Goal: Check status: Check status

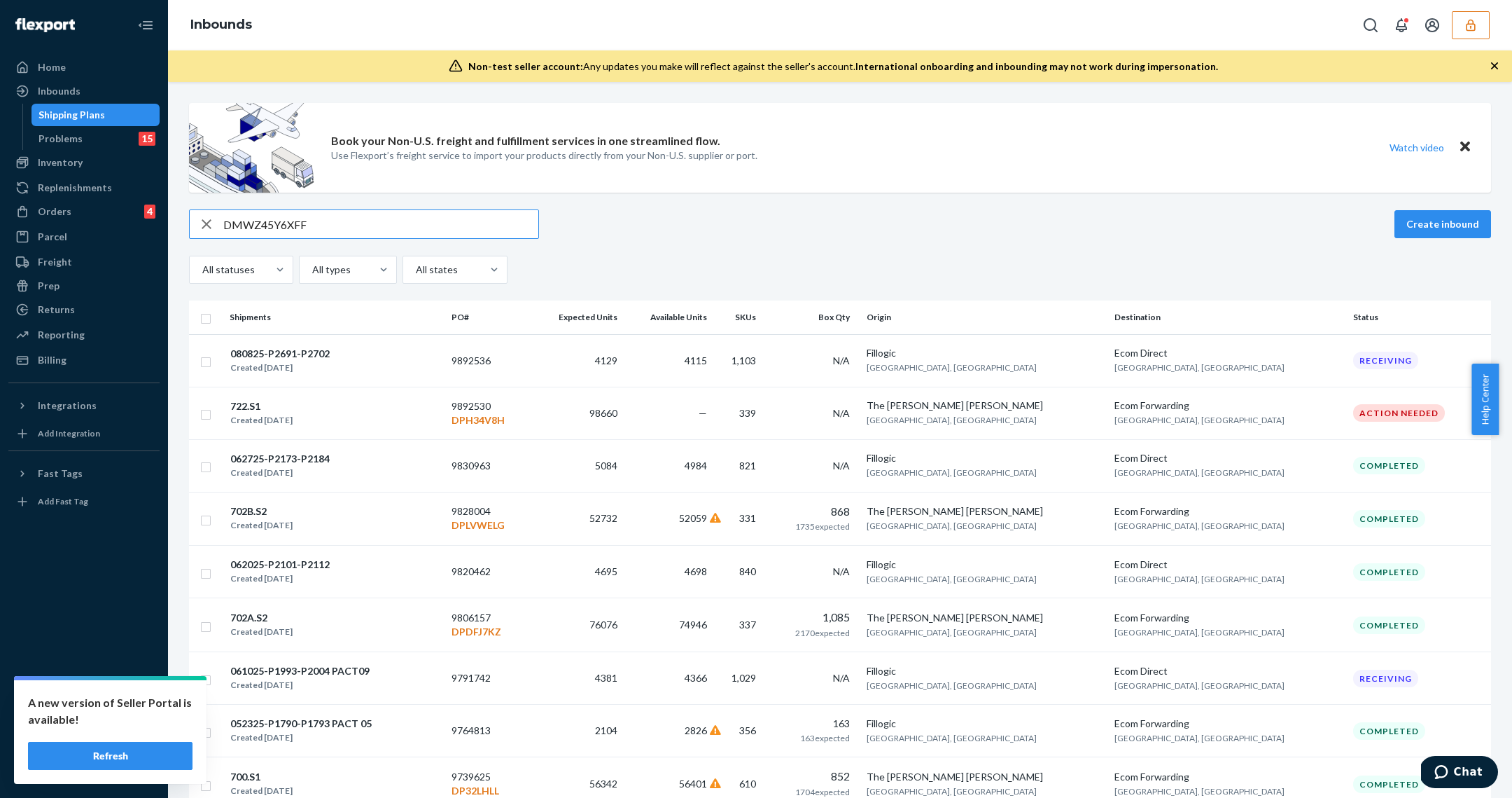
click at [380, 227] on input "DMWZ45Y6XFF" at bounding box center [380, 224] width 315 height 28
click at [380, 226] on input "DMWZ45Y6XFF" at bounding box center [380, 224] width 315 height 28
paste input "9892530"
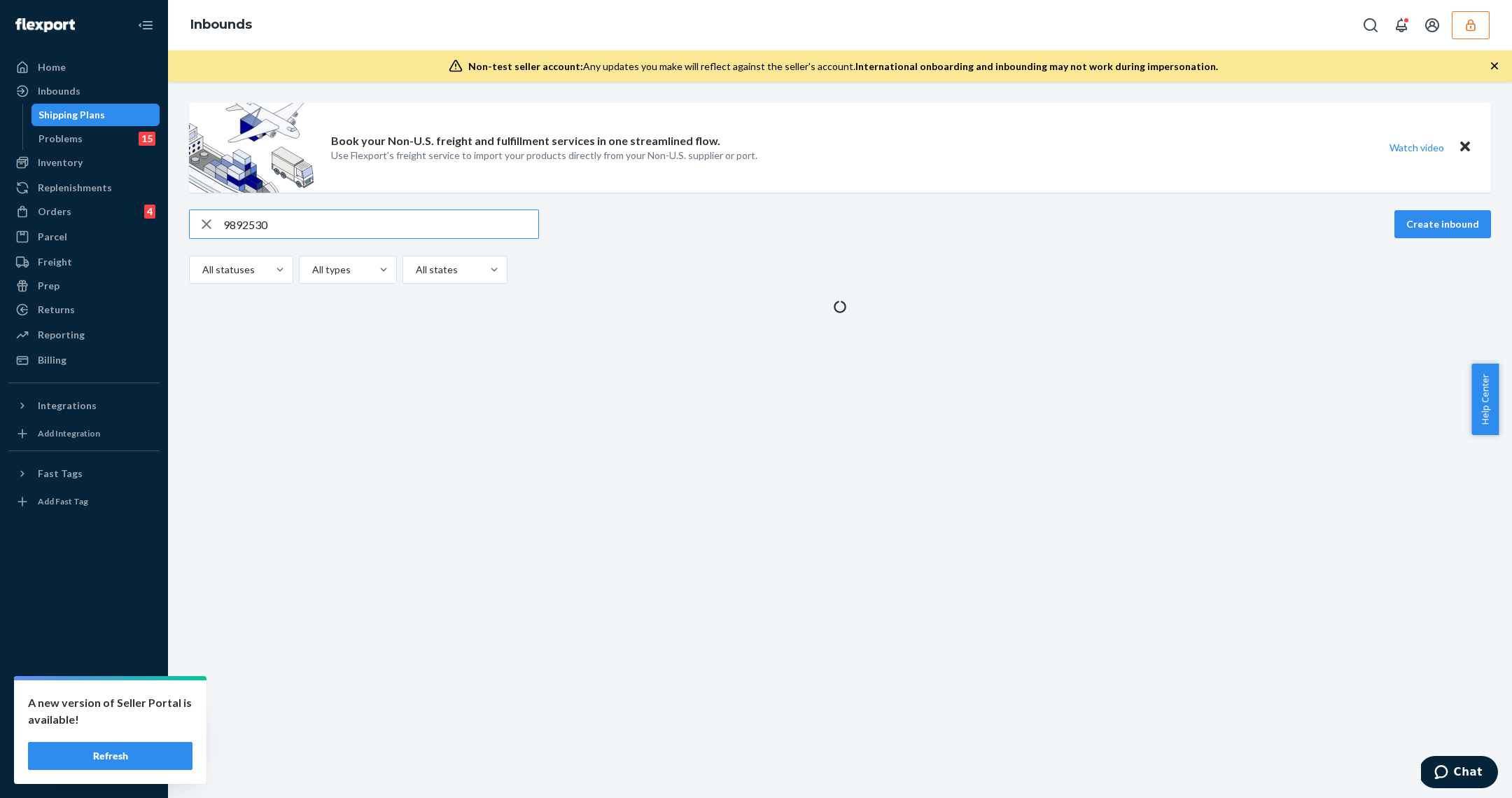
type input "9892530"
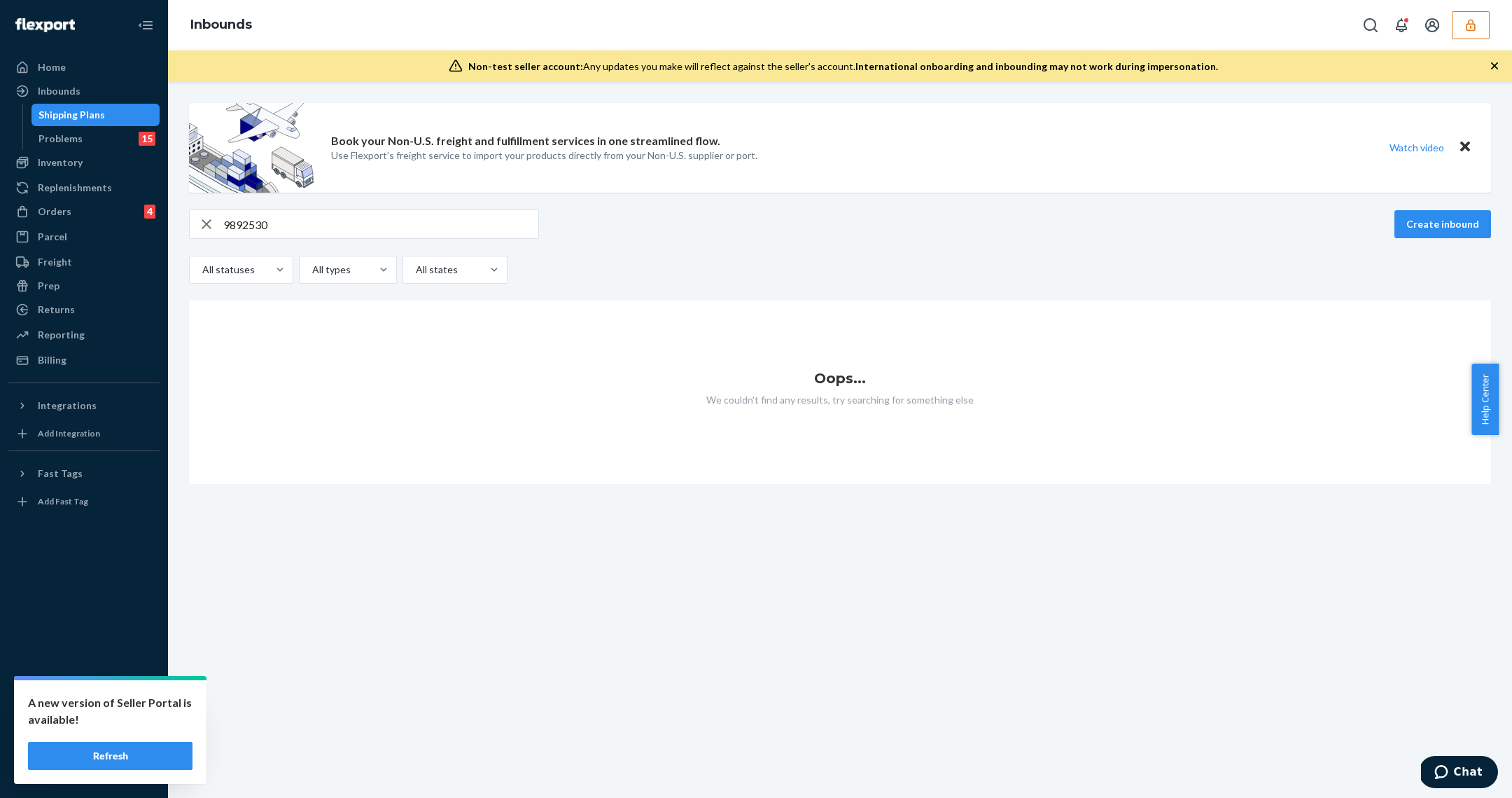
drag, startPoint x: 129, startPoint y: 754, endPoint x: 375, endPoint y: 652, distance: 266.3
click at [129, 754] on button "Refresh" at bounding box center [110, 756] width 164 height 28
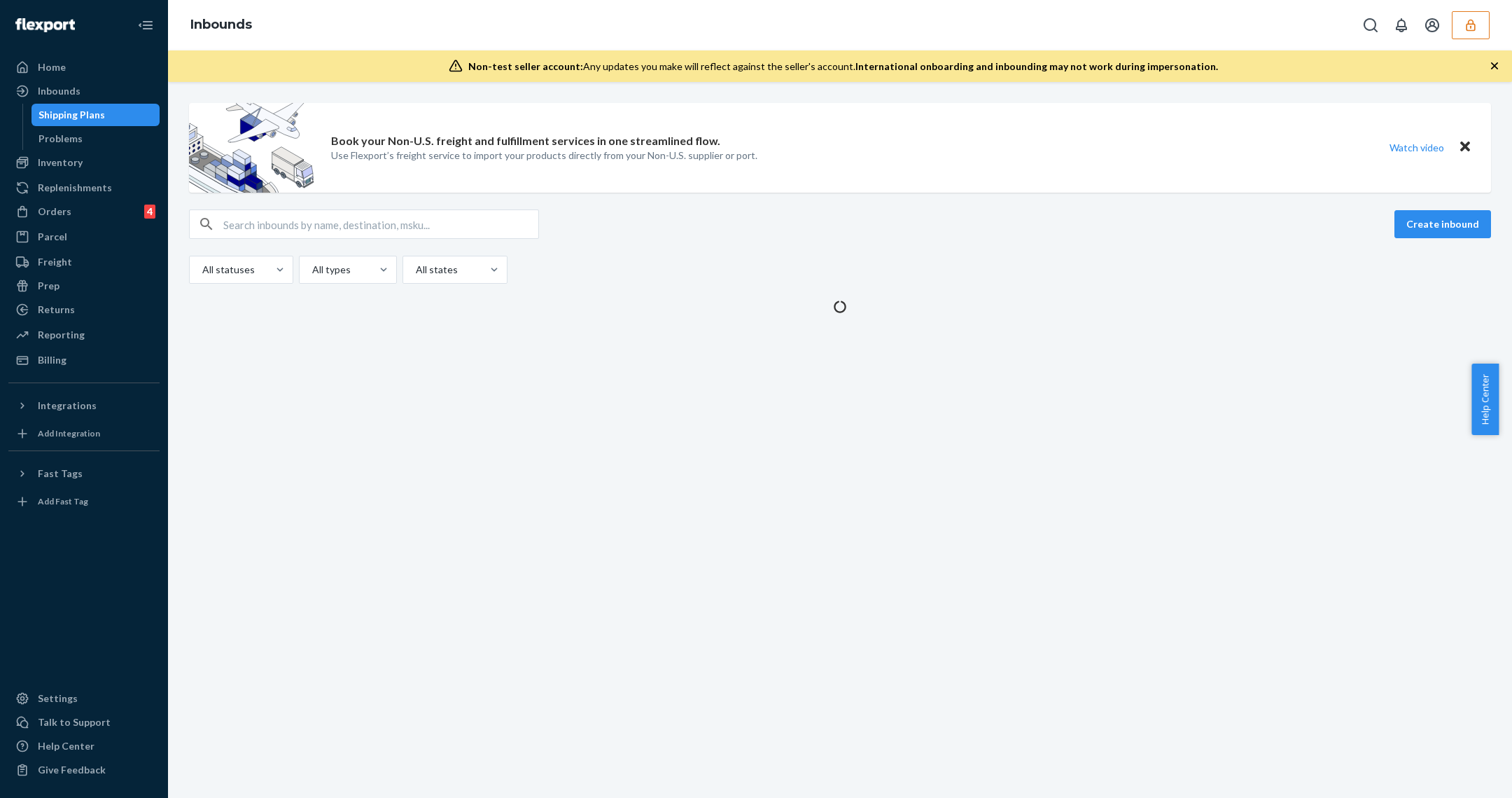
click at [1245, 73] on div "Non-test seller account: Any updates you make will reflect against the seller's…" at bounding box center [840, 66] width 1344 height 31
click at [445, 228] on input "text" at bounding box center [380, 224] width 315 height 28
paste input "9892530"
type input "9892530"
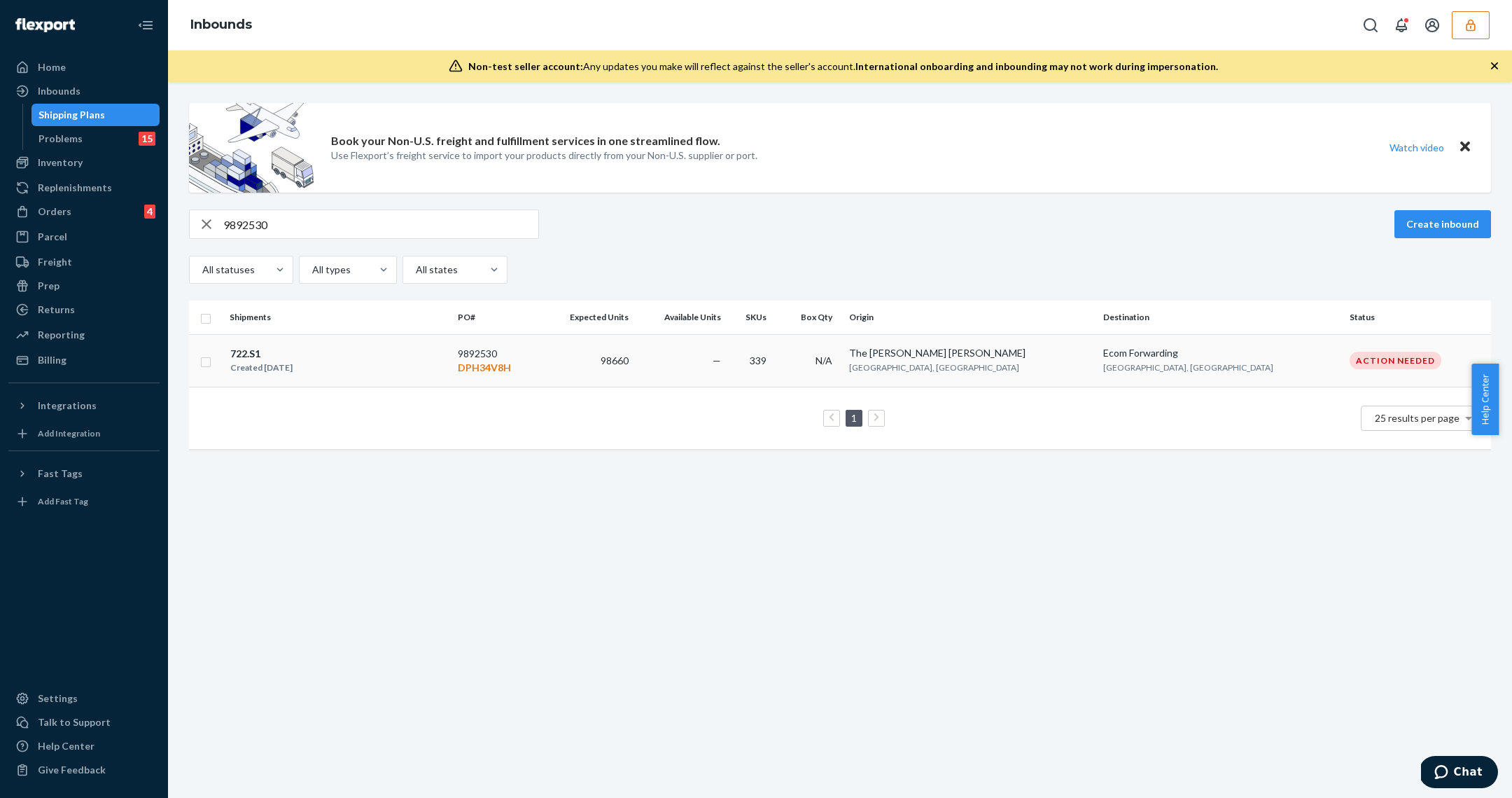
click at [1193, 355] on div "Ecom Forwarding" at bounding box center [1220, 353] width 234 height 14
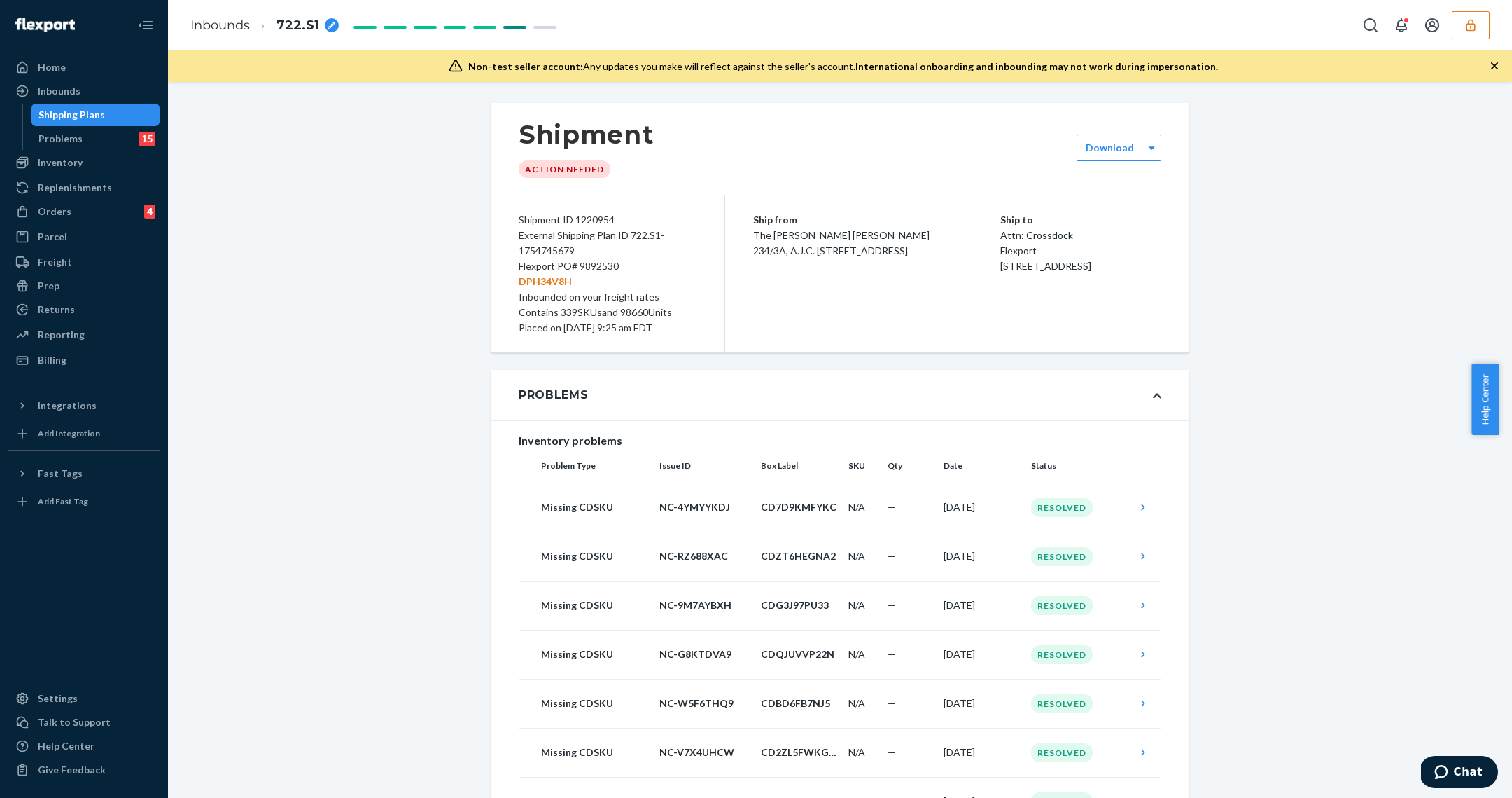
click at [599, 264] on div "Flexport PO# 9892530 DPH34V8H" at bounding box center [608, 274] width 178 height 31
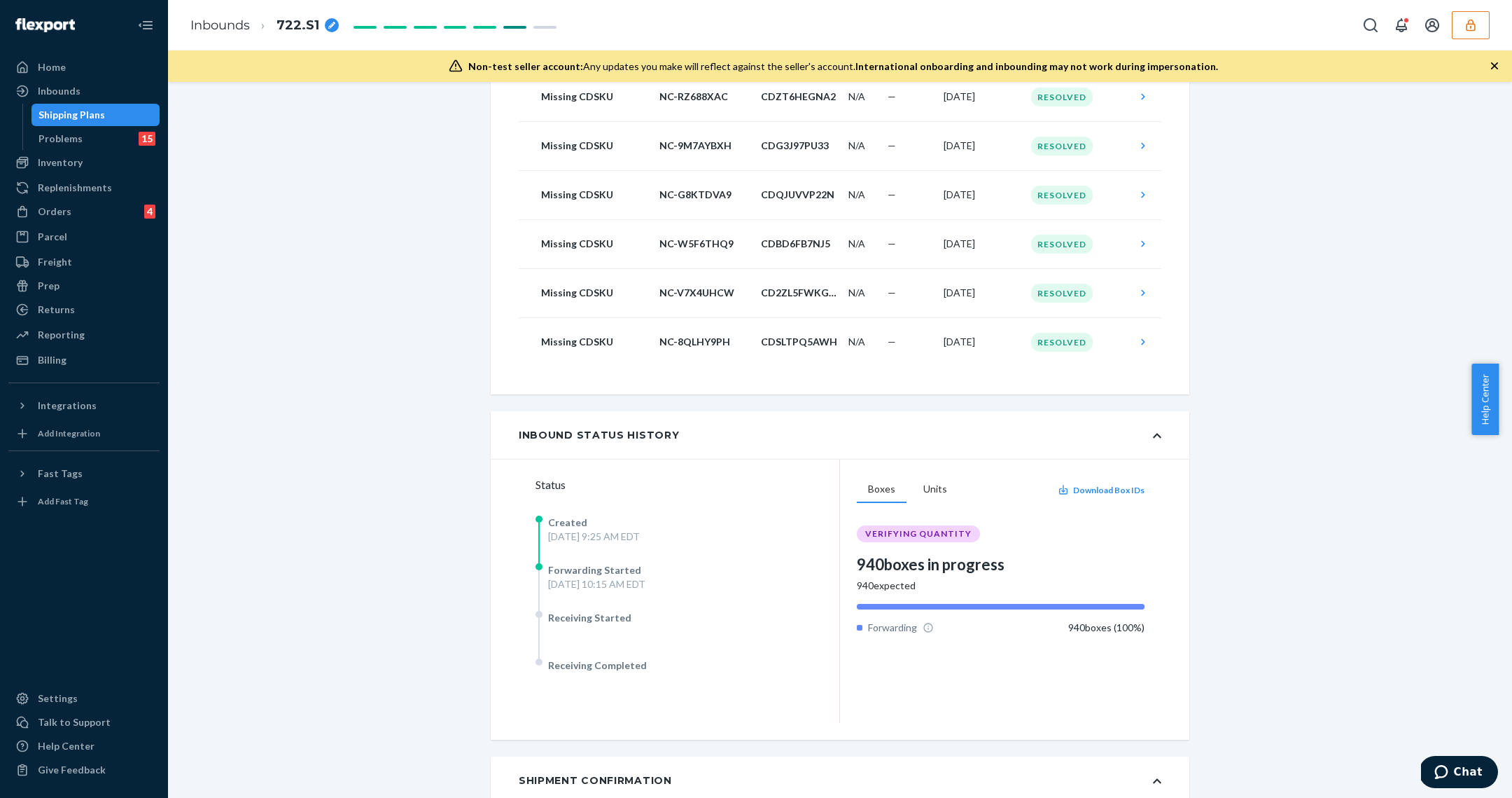
scroll to position [293, 0]
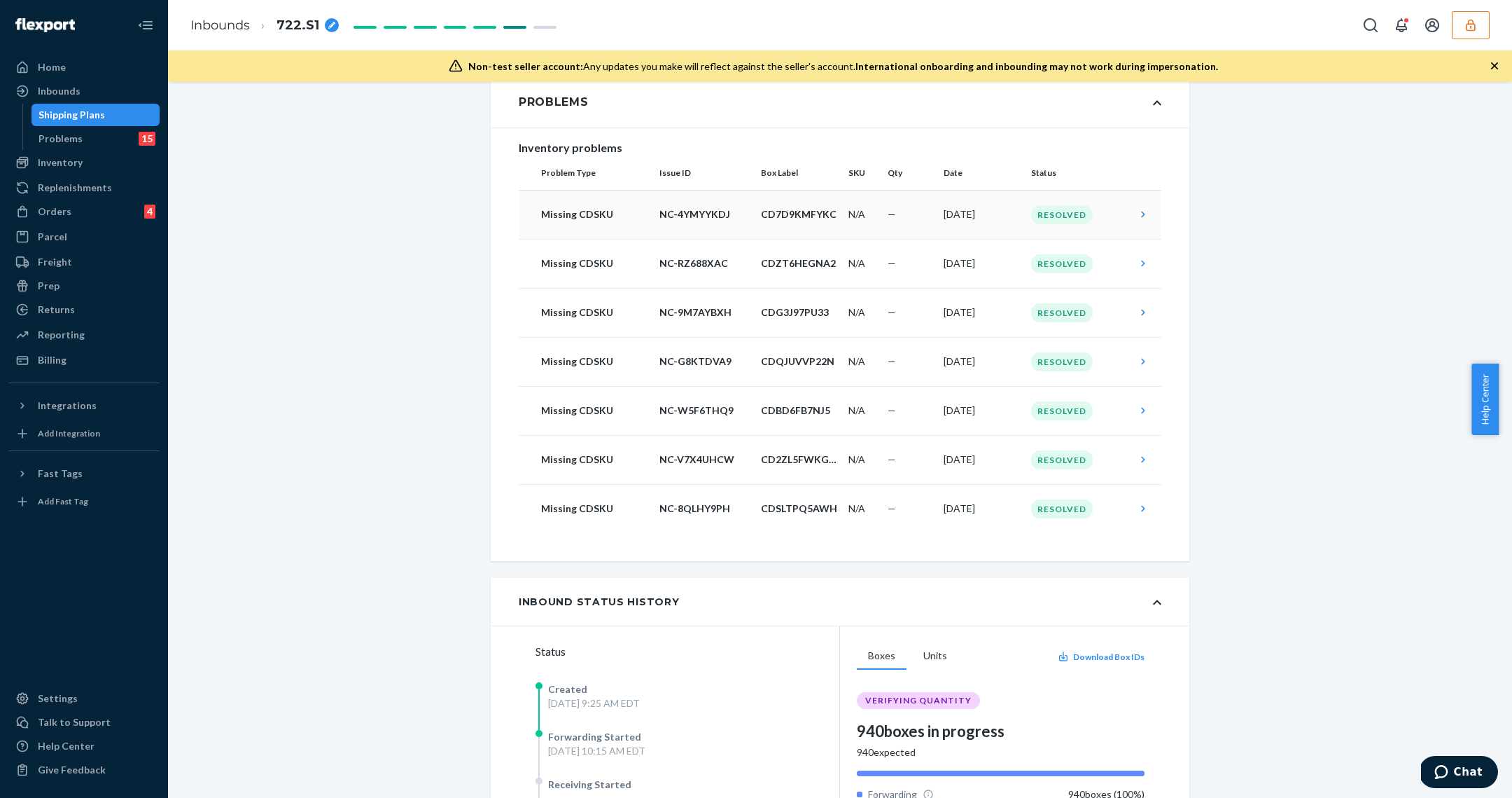
click at [765, 213] on p "CD7D9KMFYKC" at bounding box center [799, 214] width 76 height 14
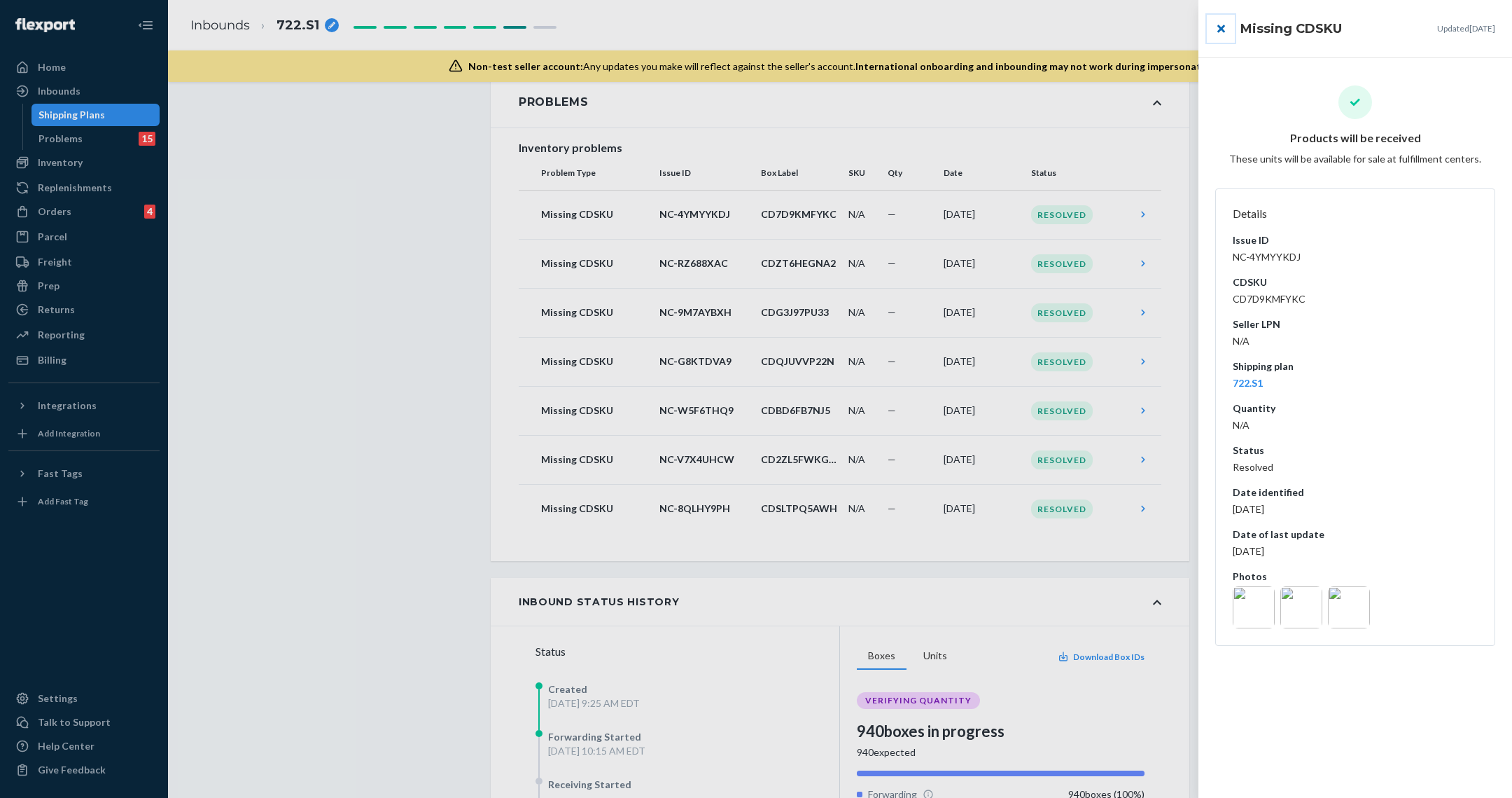
click at [1214, 19] on button "close" at bounding box center [1221, 28] width 28 height 28
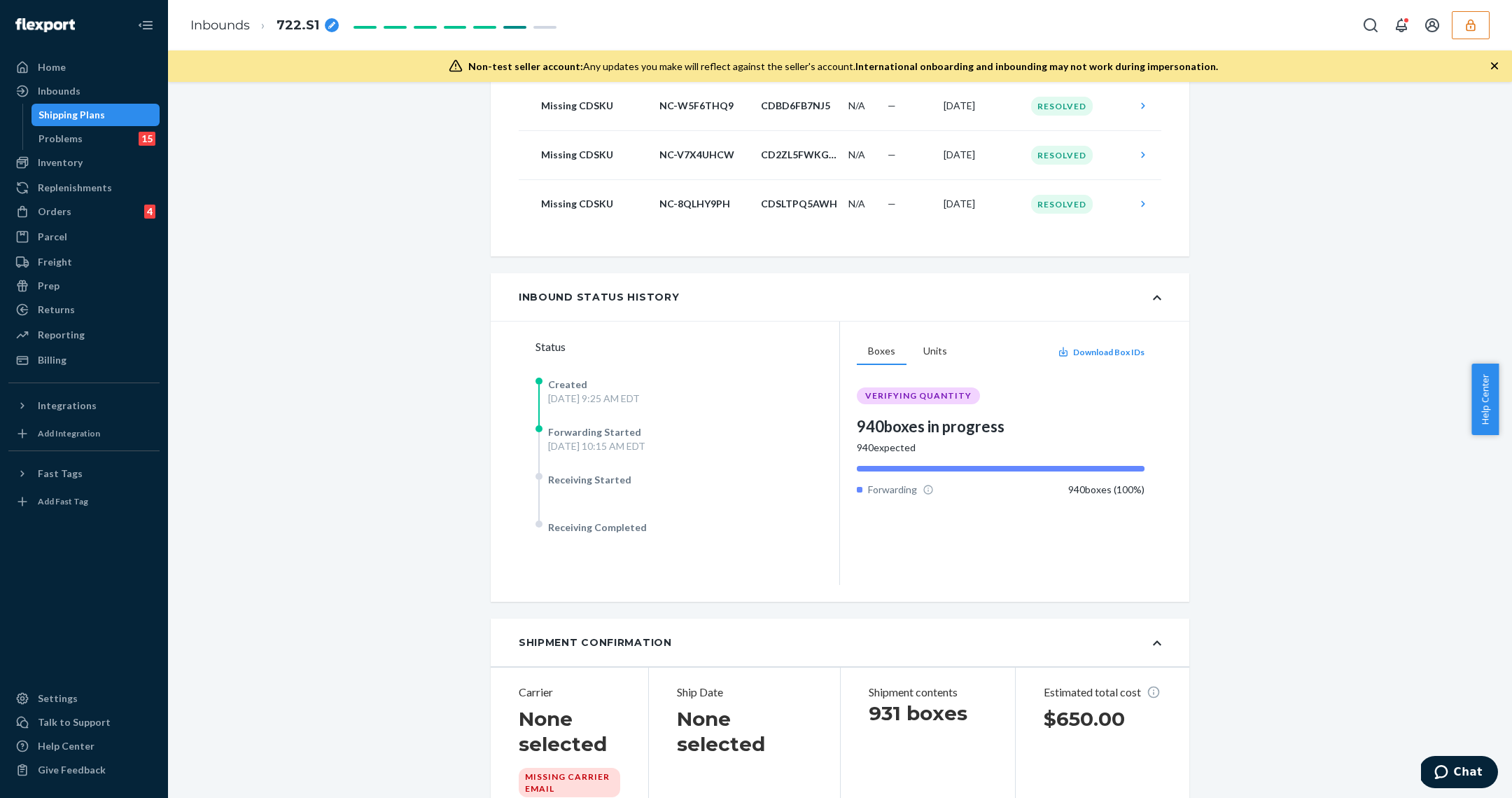
scroll to position [98, 0]
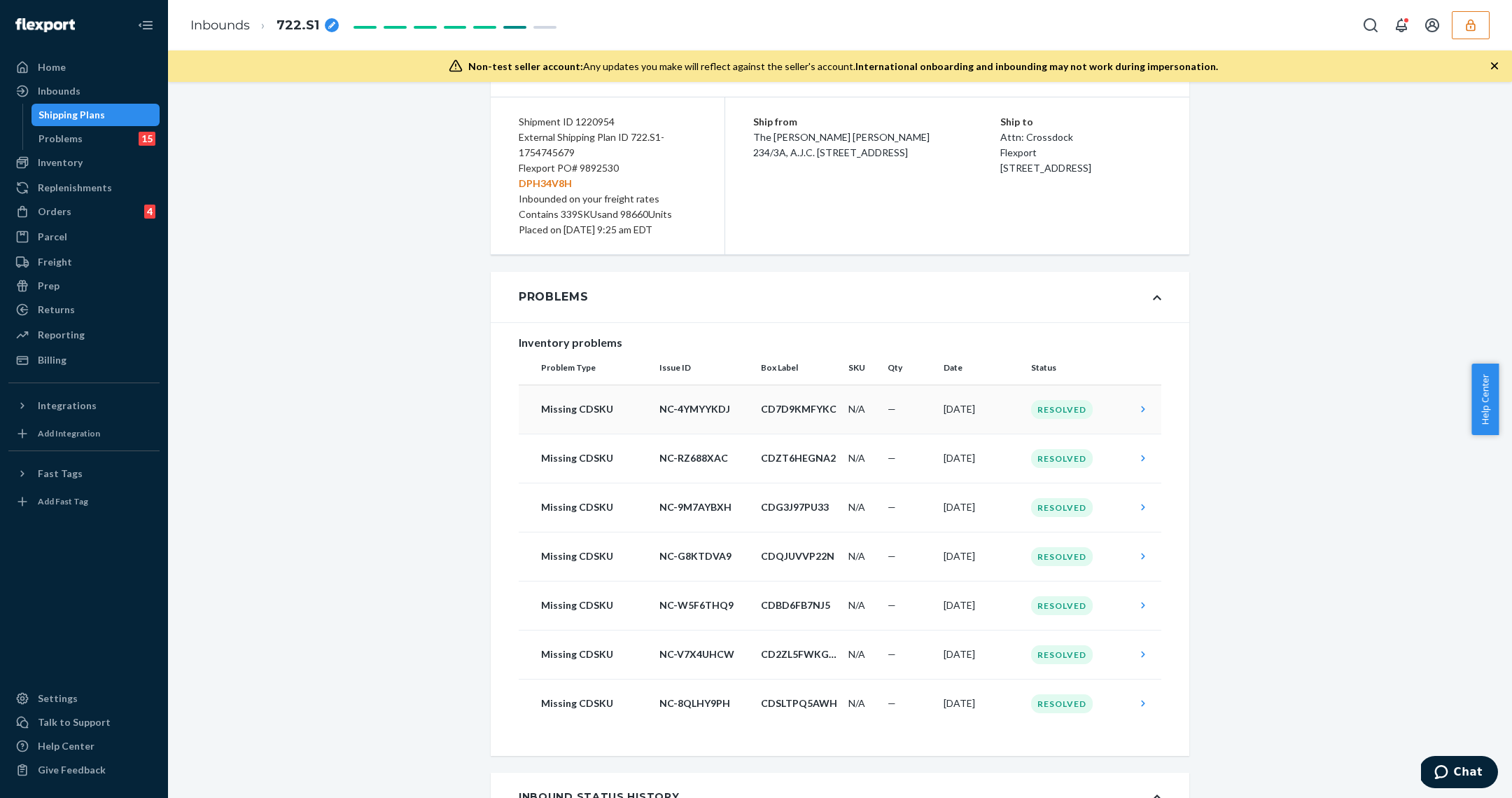
click at [821, 421] on td "CD7D9KMFYKC" at bounding box center [799, 409] width 87 height 49
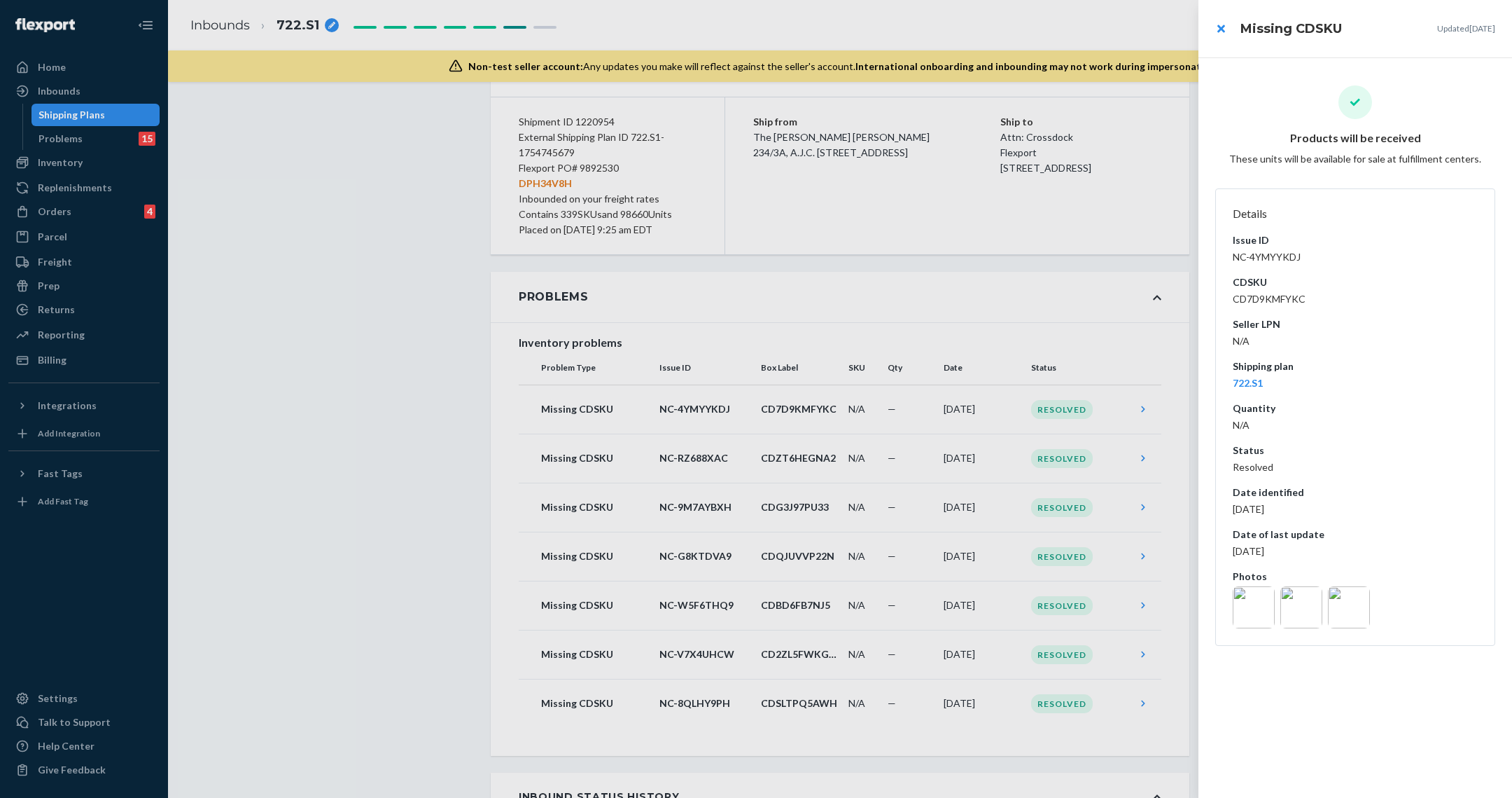
click at [1262, 603] on img at bounding box center [1254, 607] width 42 height 42
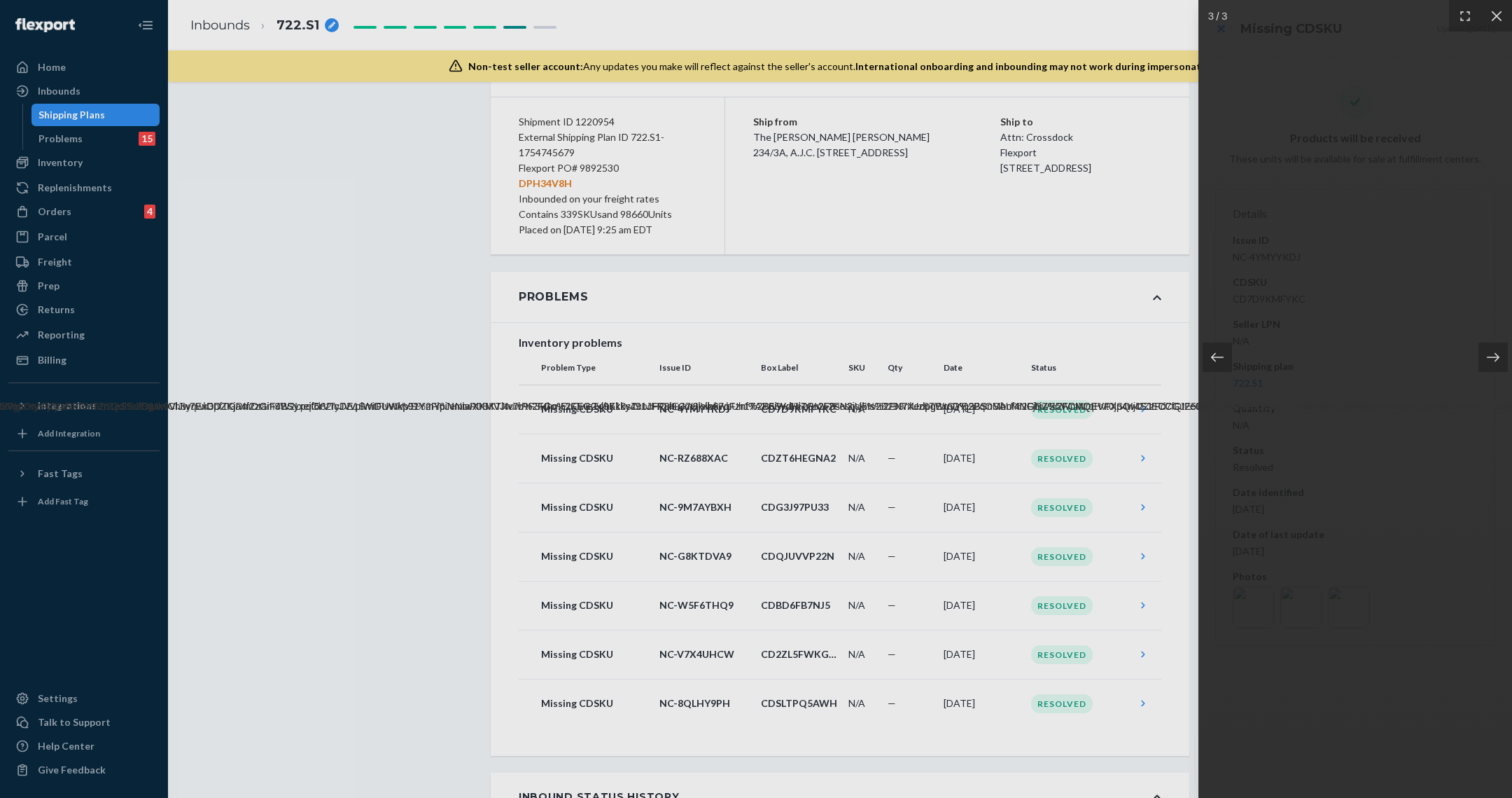
click at [1089, 506] on div at bounding box center [756, 399] width 1512 height 798
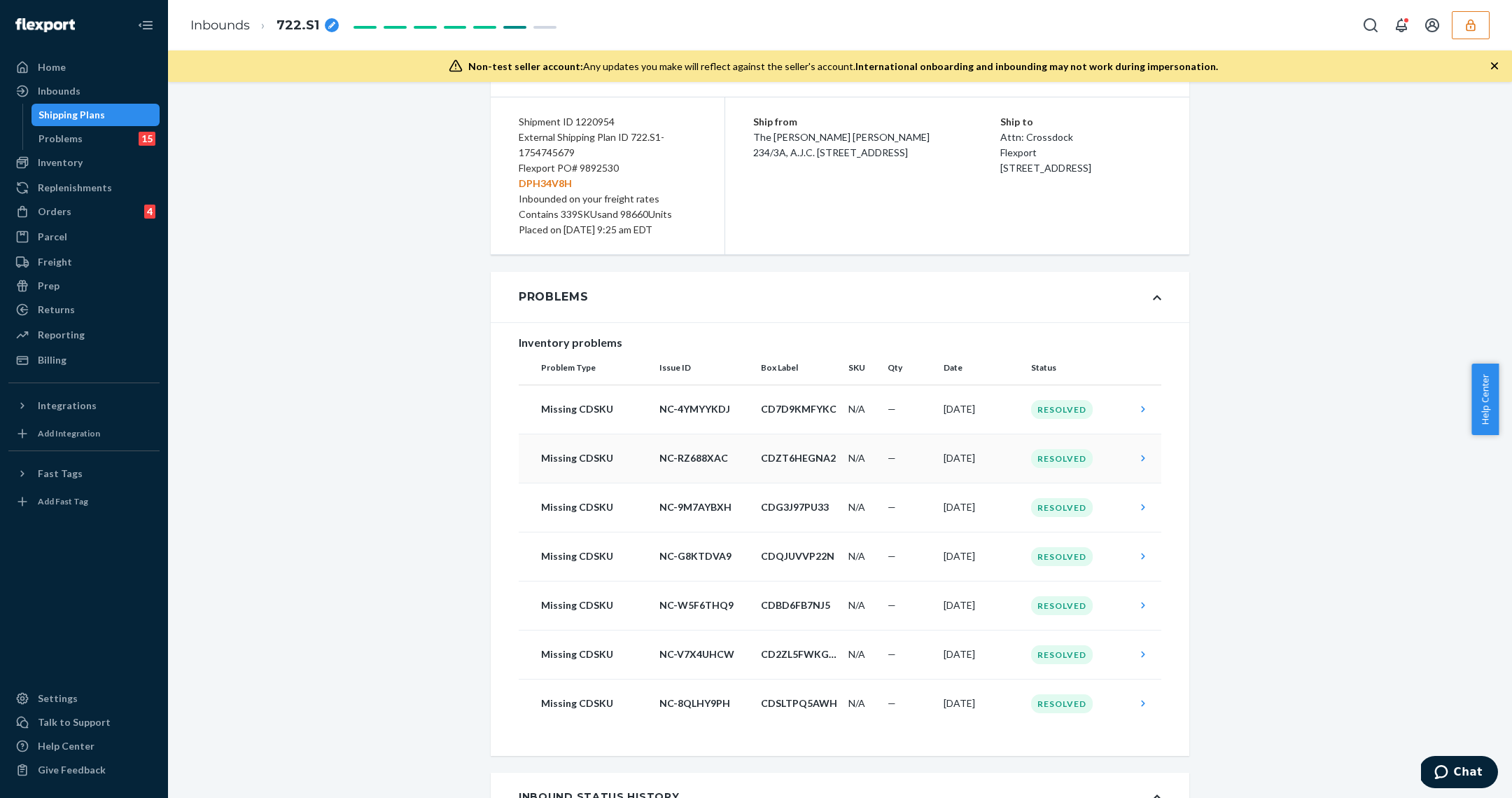
click at [978, 456] on td "[DATE]" at bounding box center [981, 457] width 87 height 49
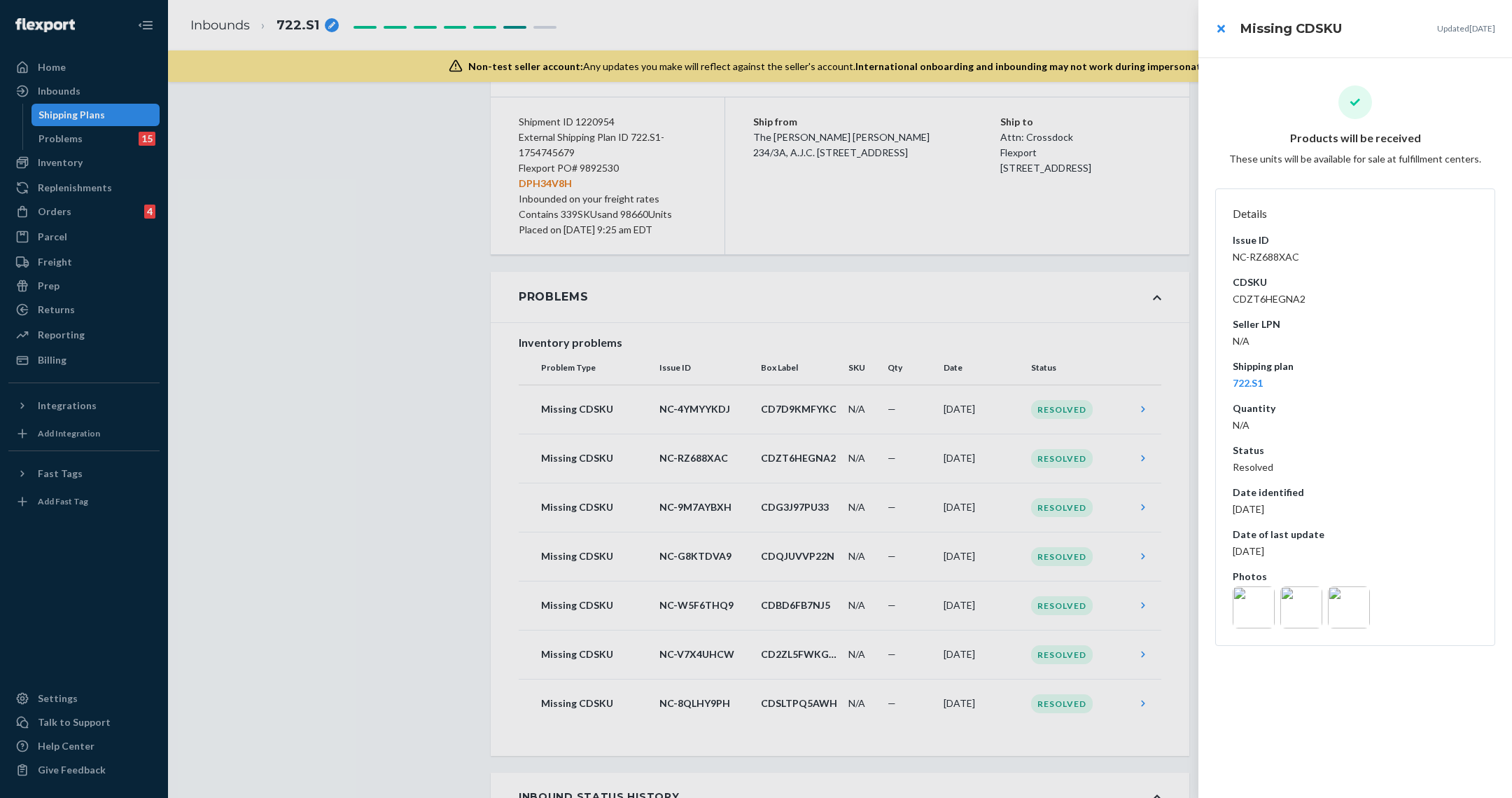
click at [1266, 612] on img at bounding box center [1254, 607] width 42 height 42
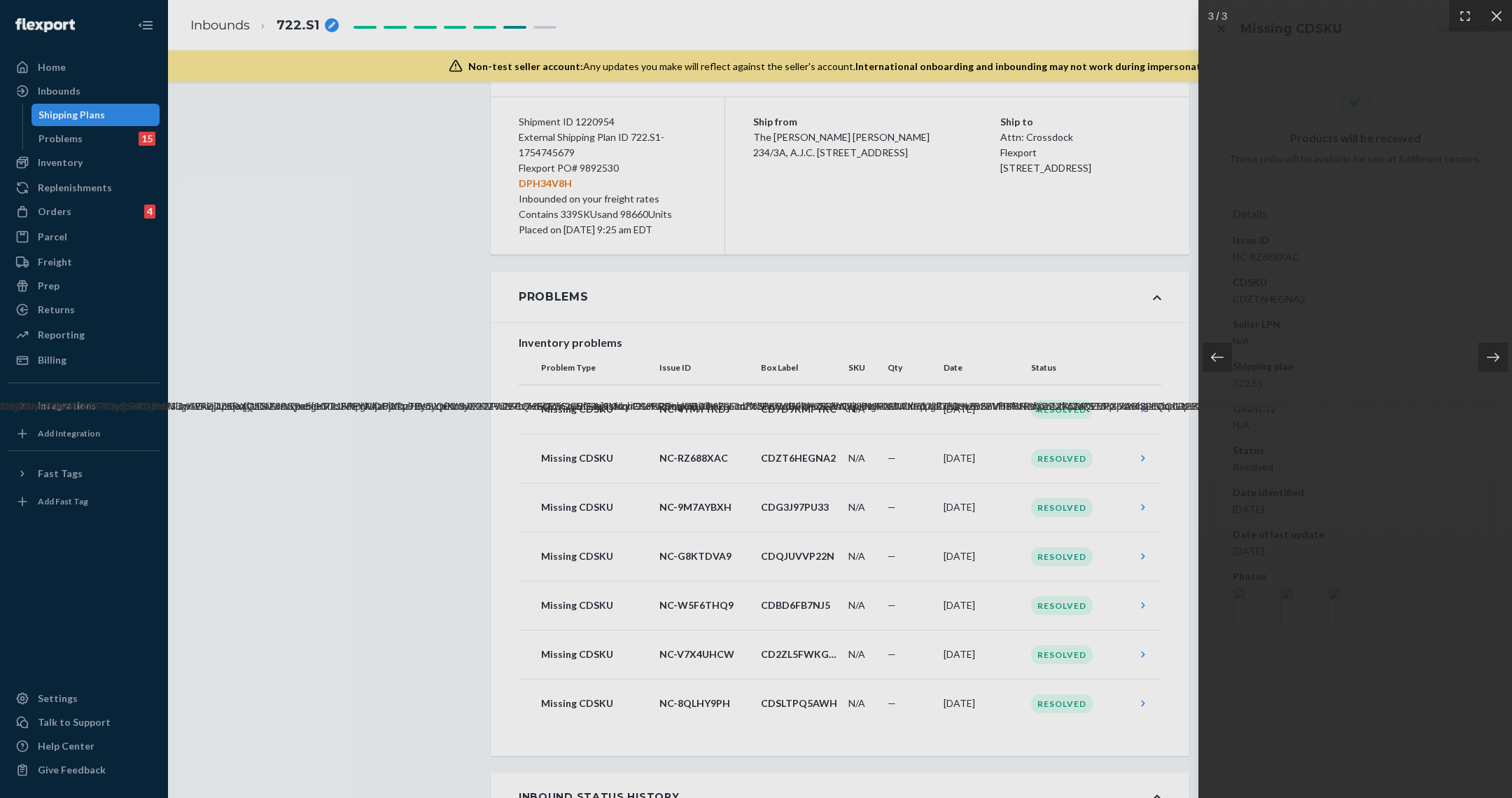
click at [871, 523] on div at bounding box center [756, 399] width 1512 height 798
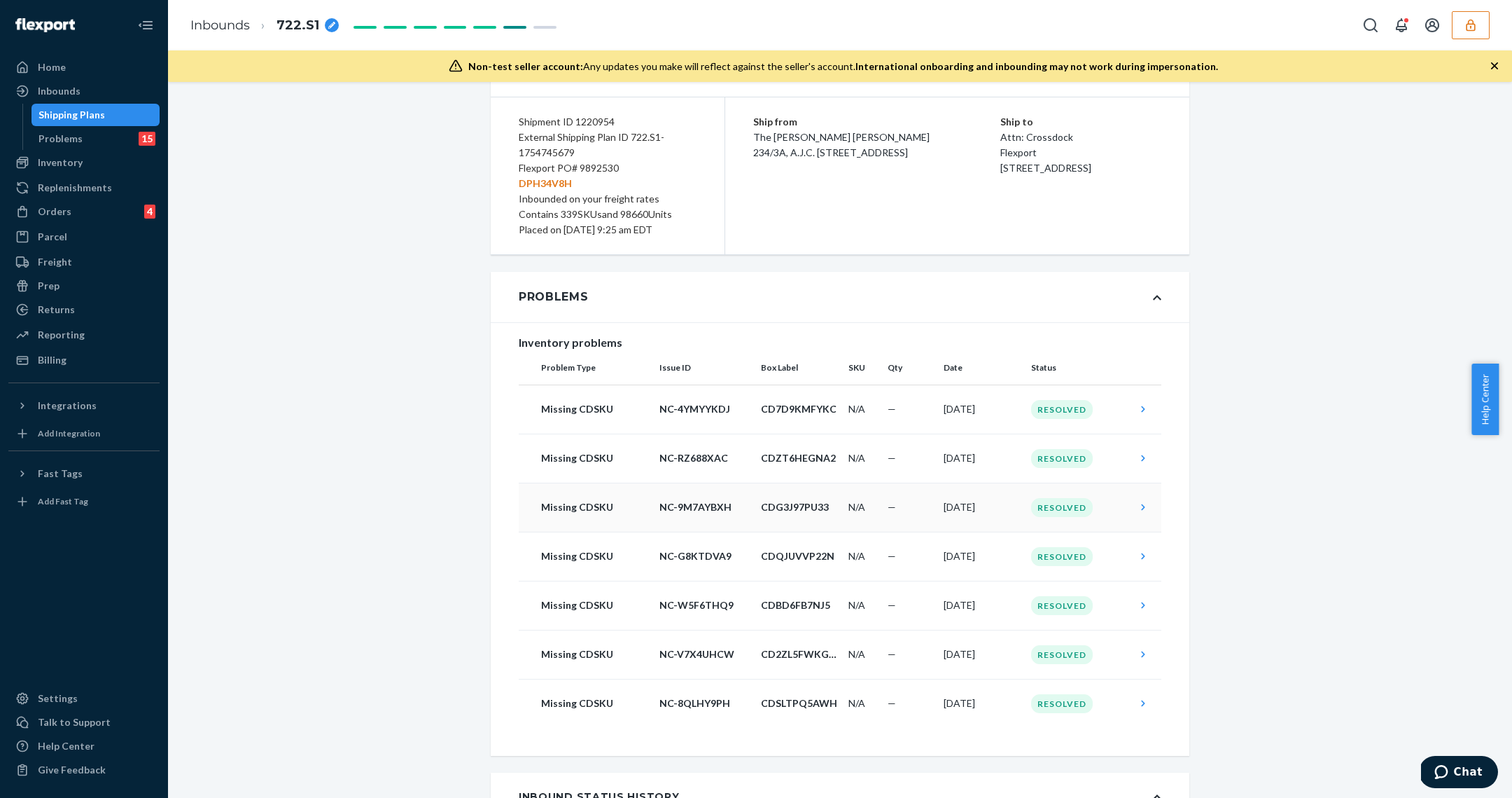
click at [888, 502] on span "—" at bounding box center [891, 506] width 8 height 12
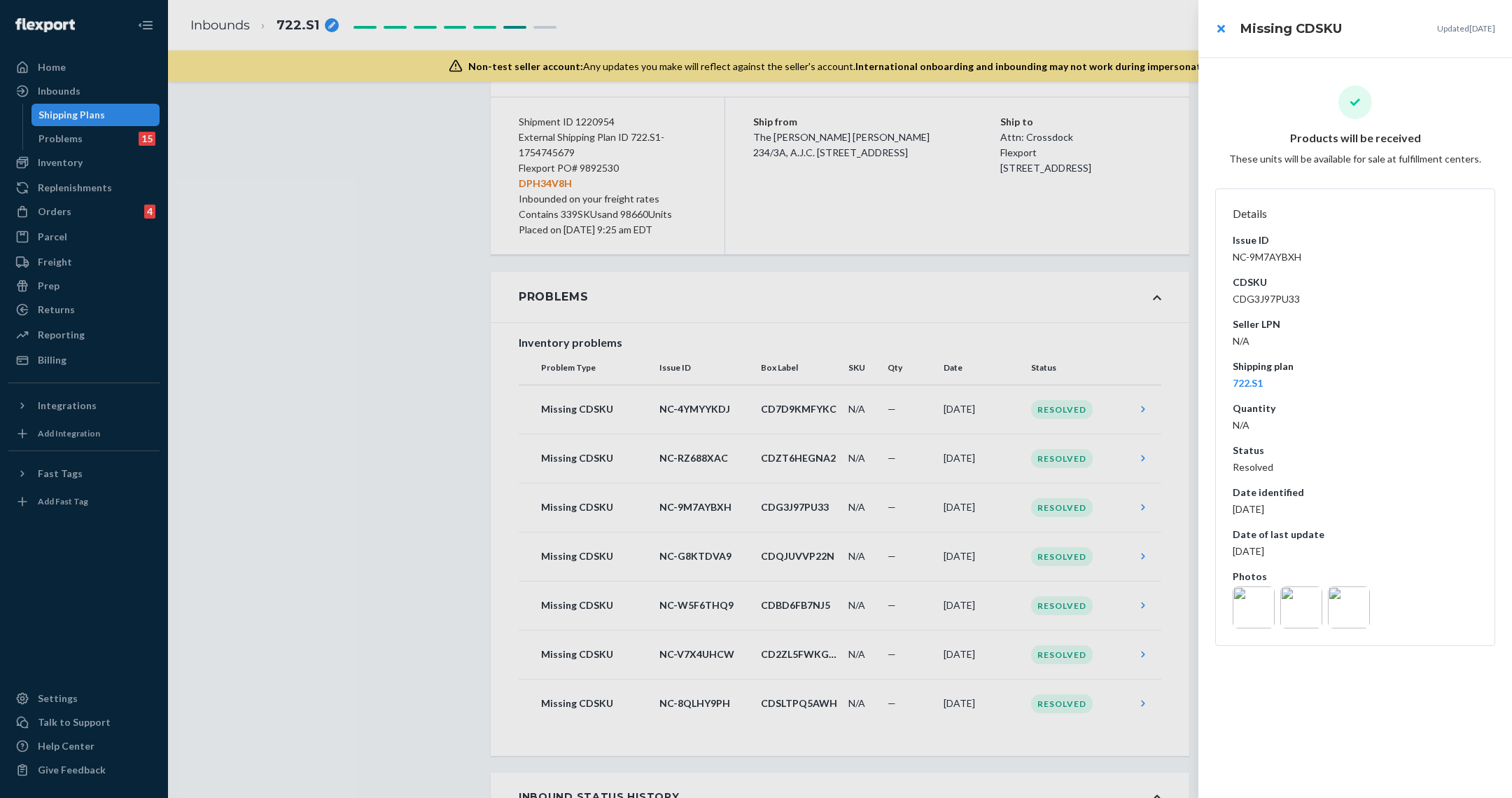
click at [1286, 610] on img at bounding box center [1302, 607] width 42 height 42
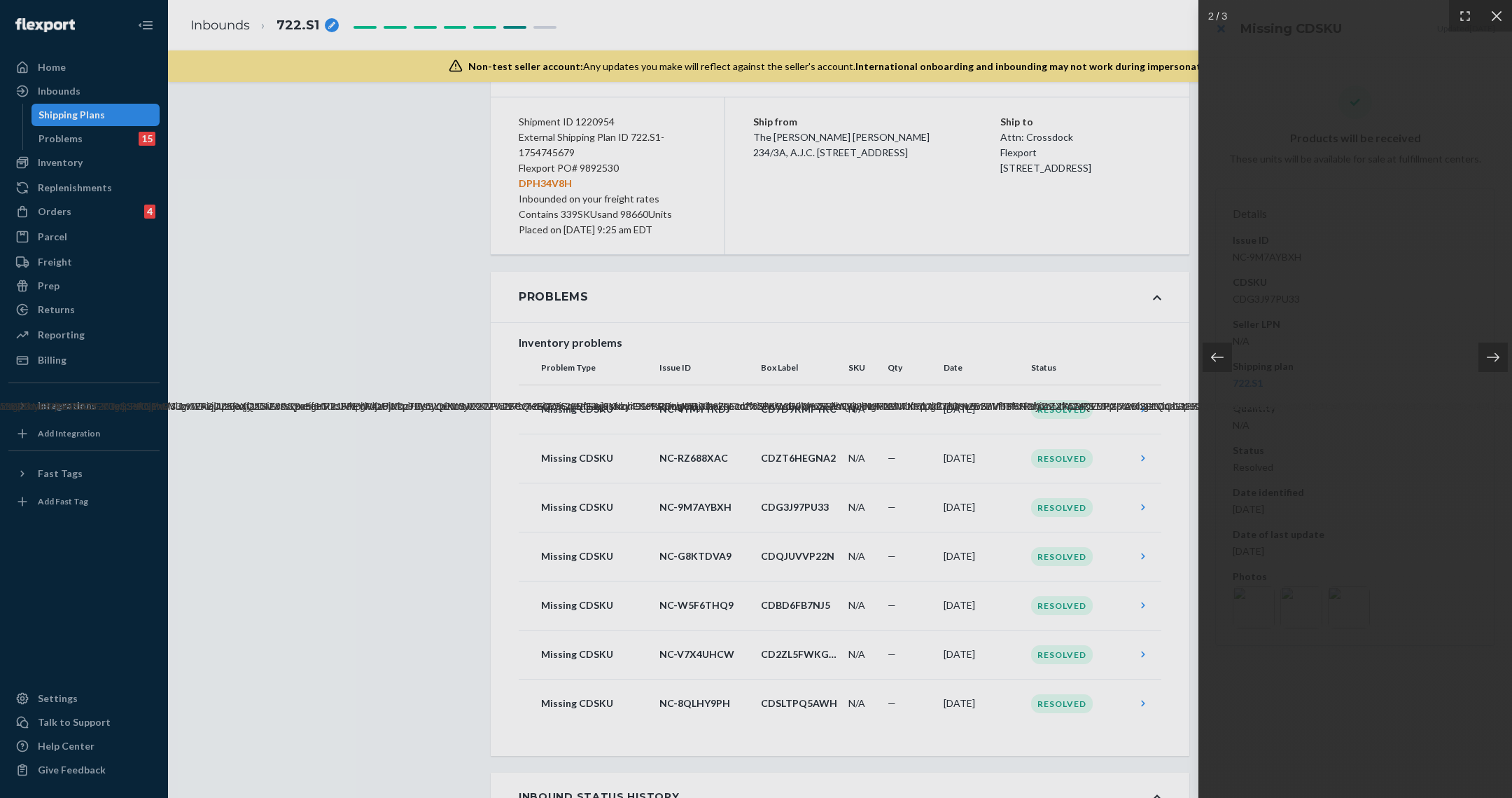
click at [948, 596] on div at bounding box center [756, 399] width 1512 height 798
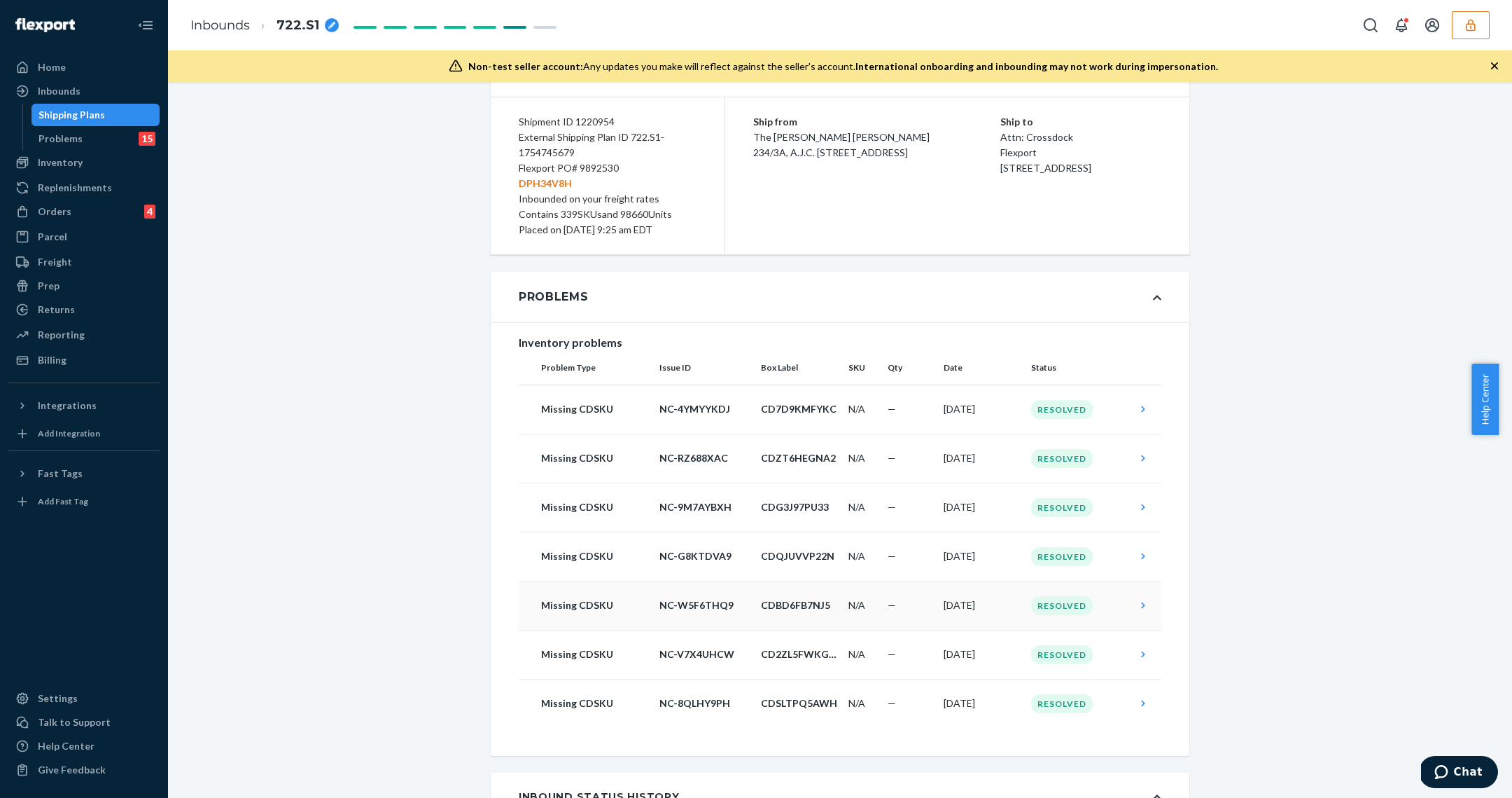
click at [962, 622] on td "[DATE]" at bounding box center [981, 604] width 87 height 49
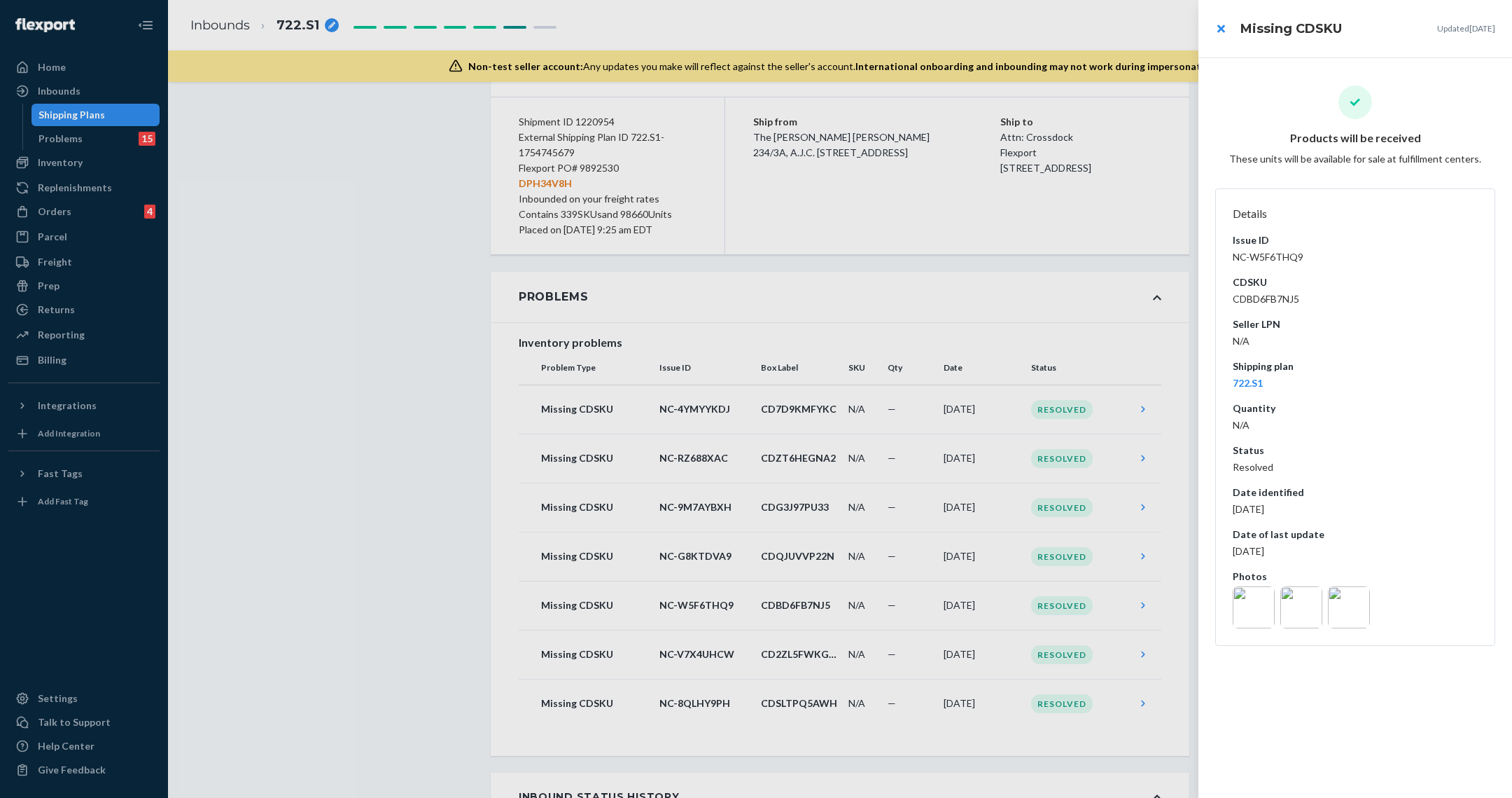
click at [1286, 613] on img at bounding box center [1302, 607] width 42 height 42
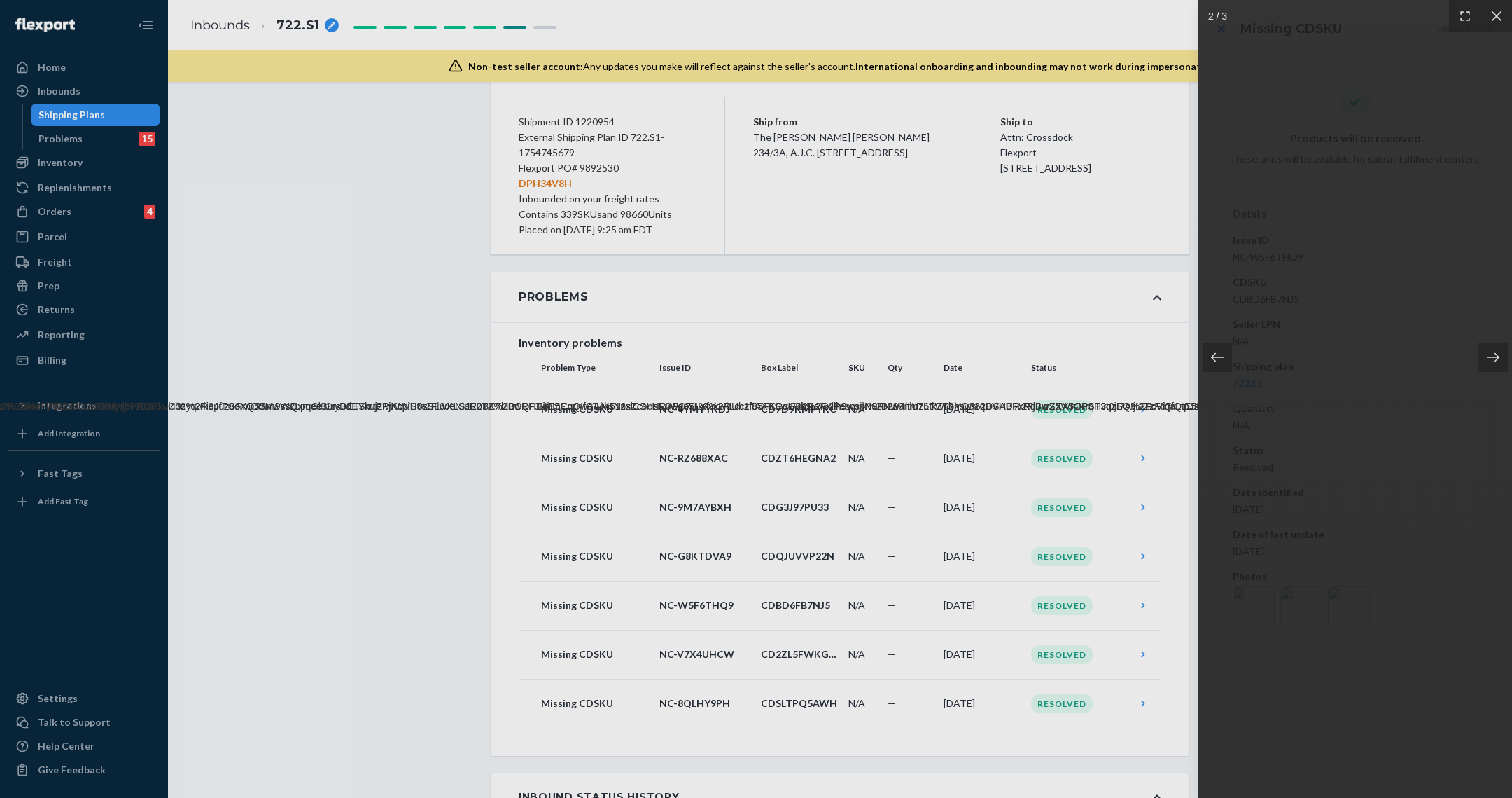
click at [1049, 629] on div at bounding box center [756, 399] width 1512 height 798
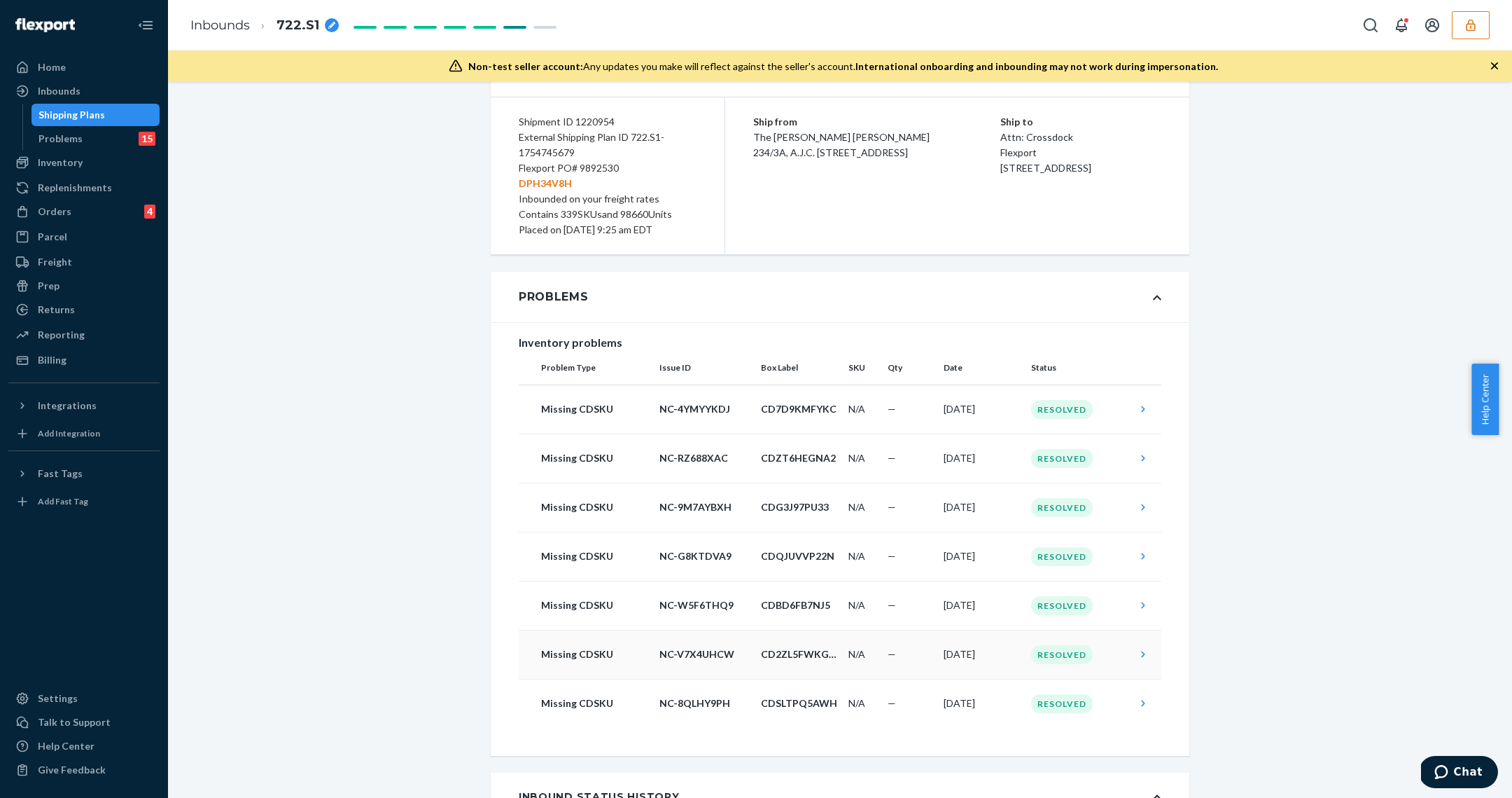
click at [1047, 650] on div "Resolved" at bounding box center [1061, 654] width 62 height 19
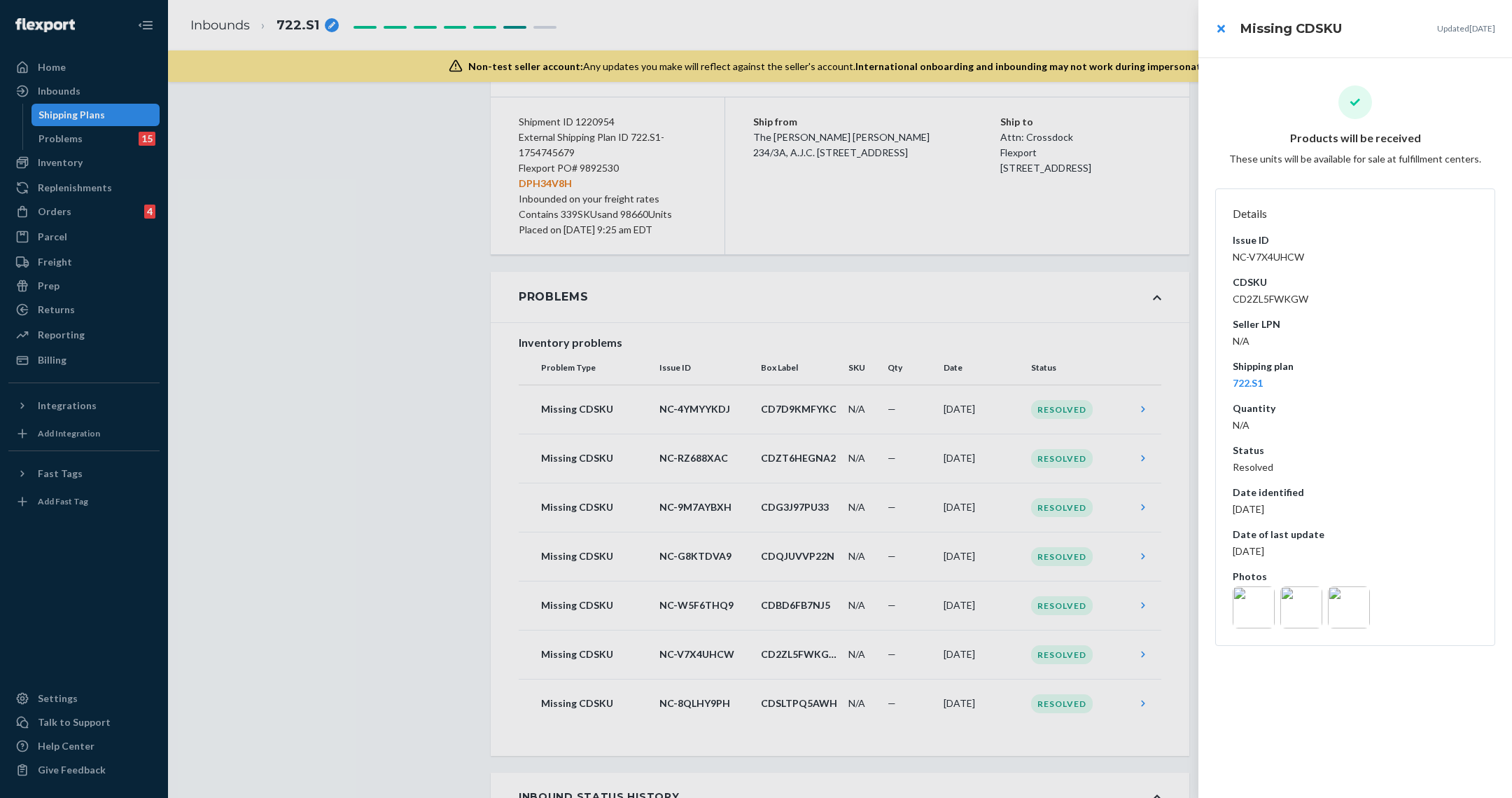
click at [1264, 614] on img at bounding box center [1254, 607] width 42 height 42
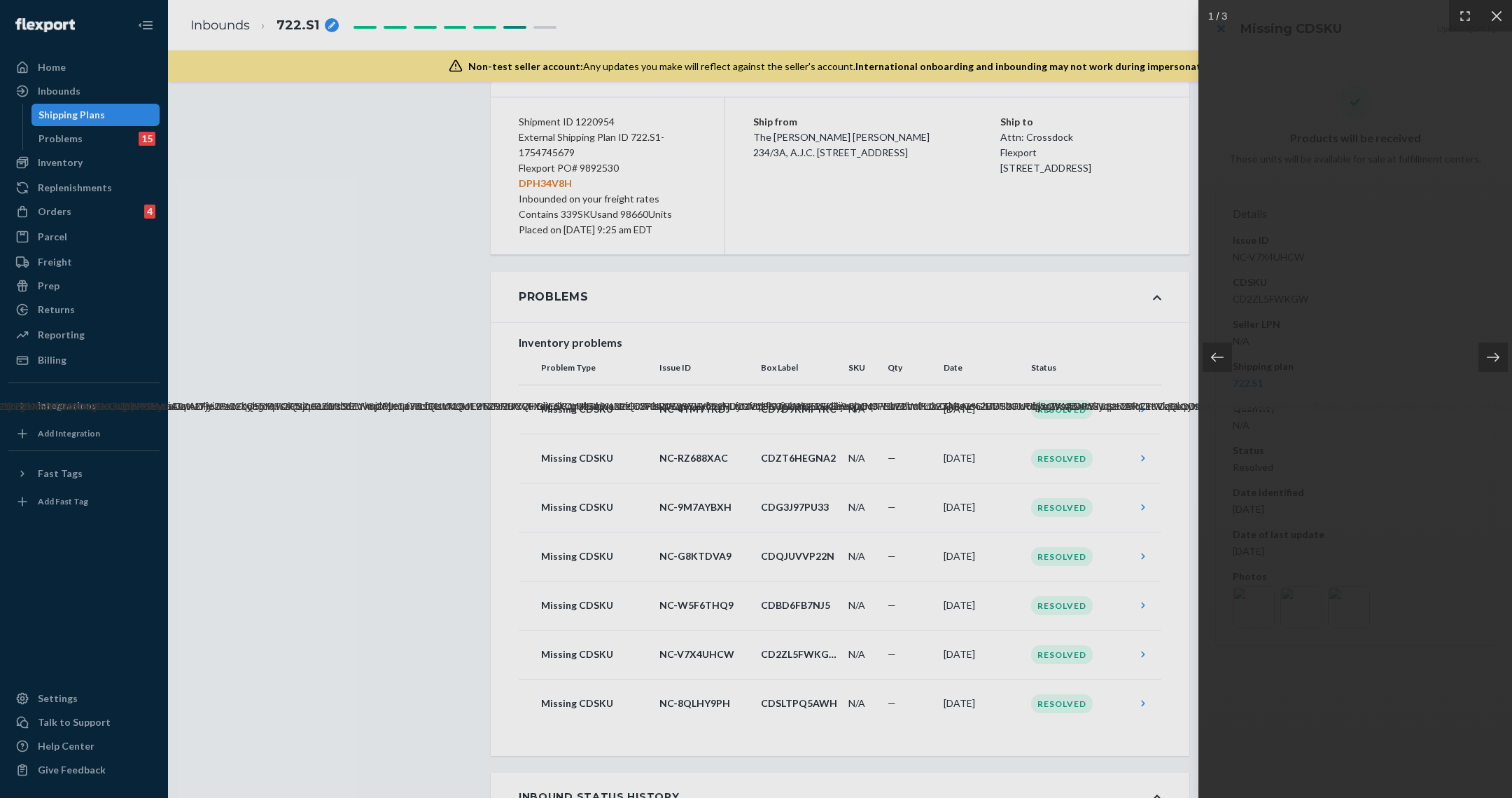
click at [984, 612] on div at bounding box center [756, 399] width 1512 height 798
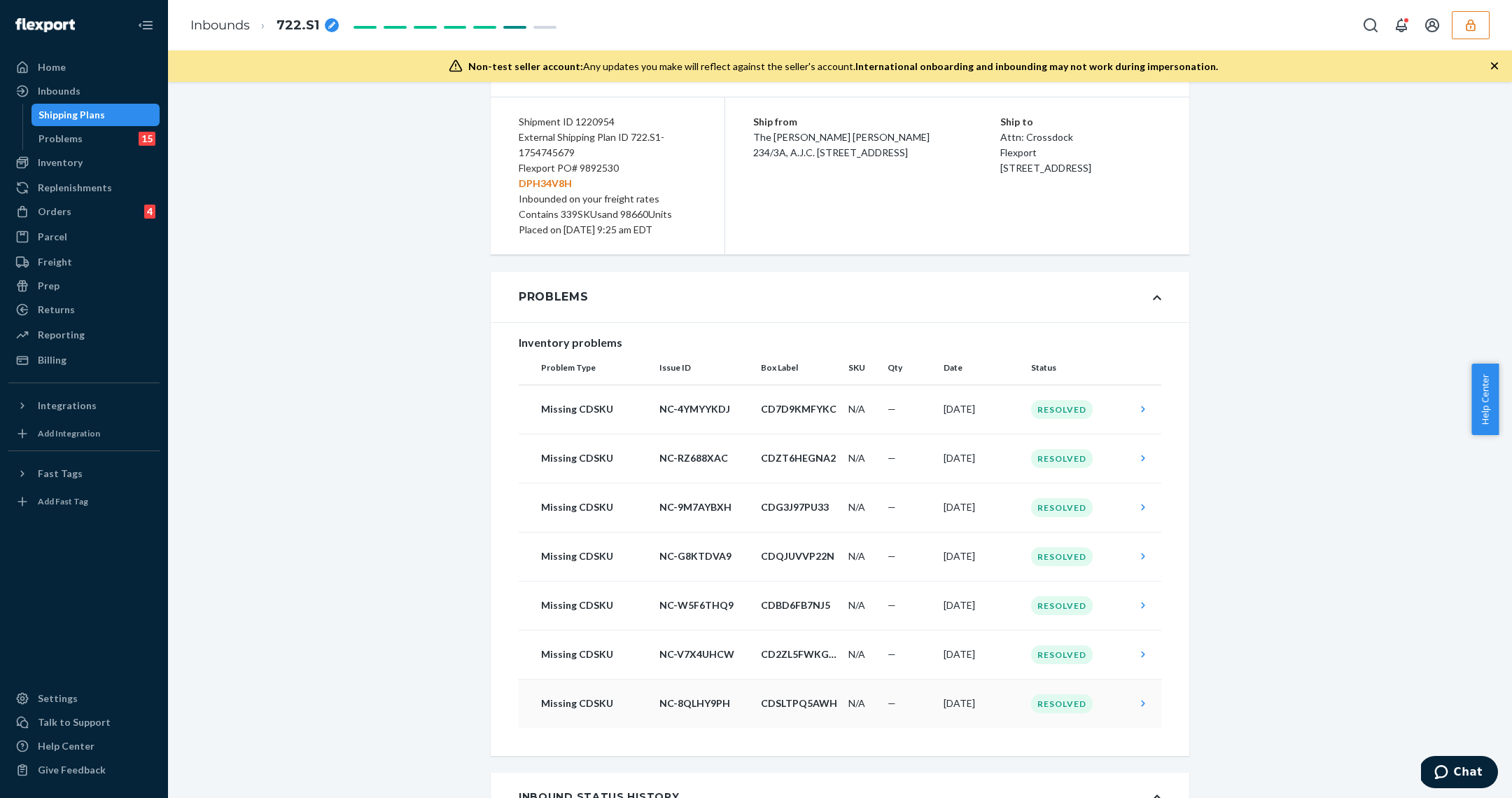
click at [1011, 703] on td "[DATE]" at bounding box center [981, 702] width 87 height 49
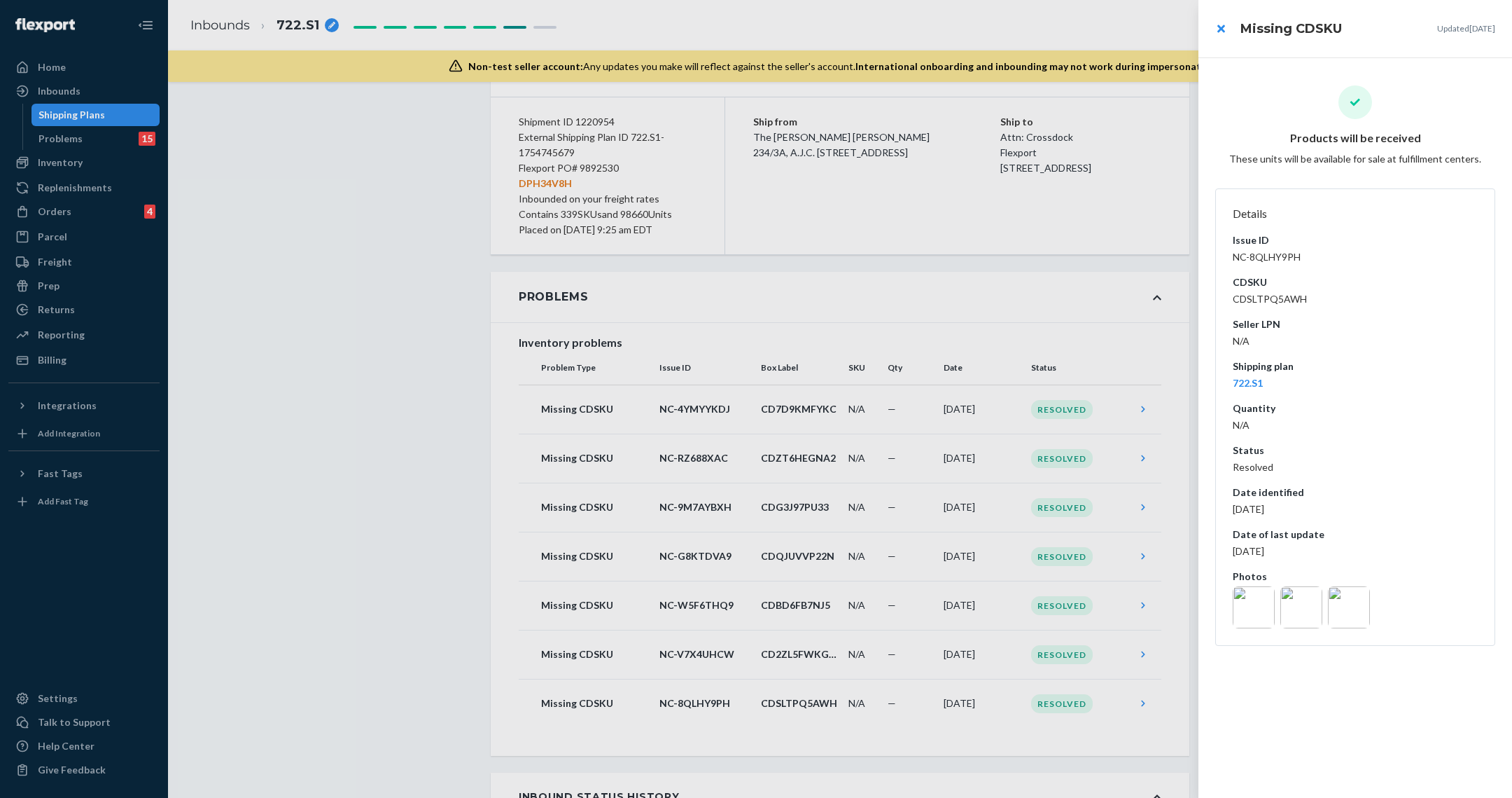
click at [1285, 625] on img at bounding box center [1302, 607] width 42 height 42
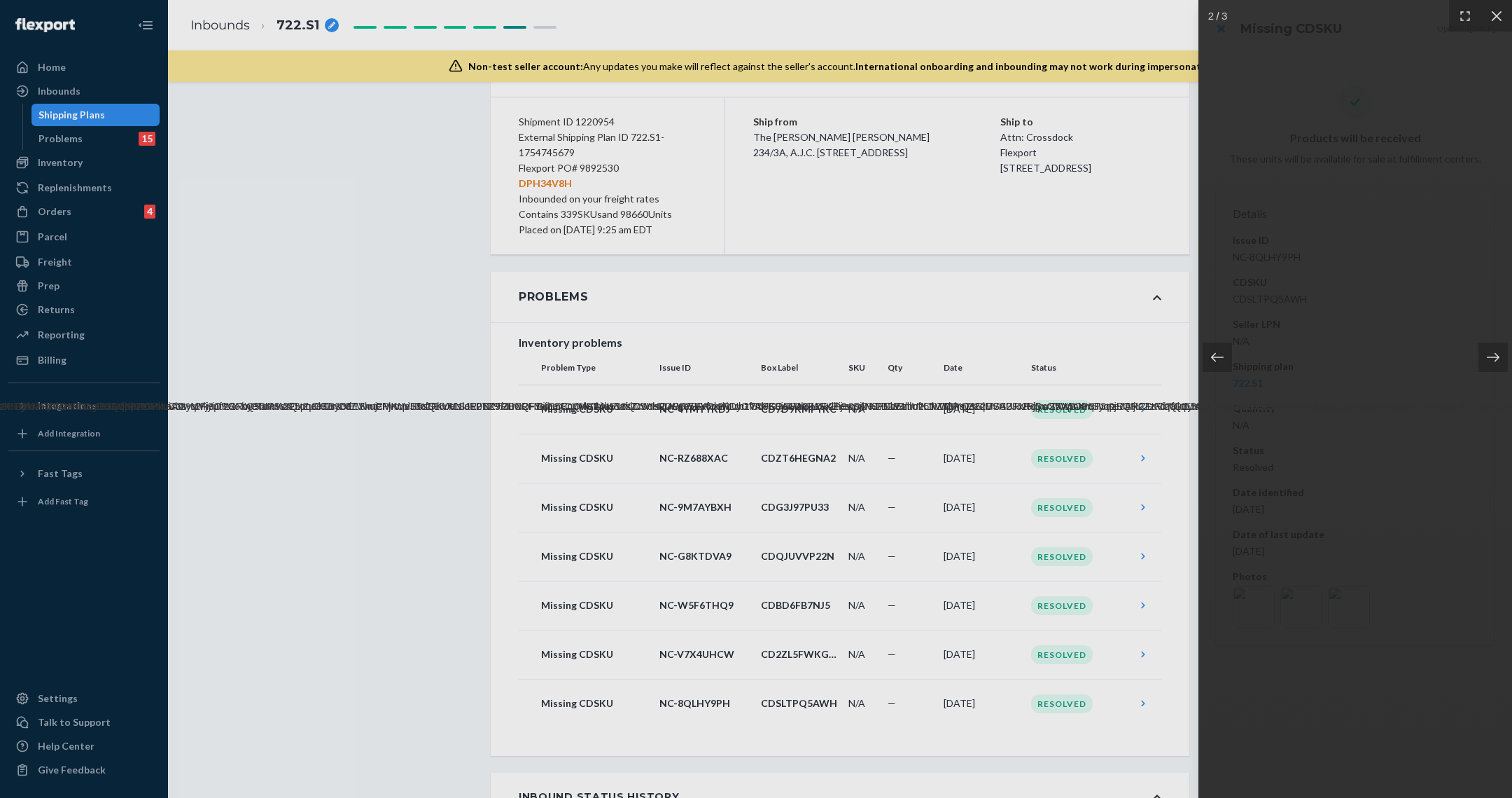
click at [1233, 612] on img at bounding box center [1254, 607] width 42 height 42
click at [1031, 693] on div at bounding box center [756, 399] width 1512 height 798
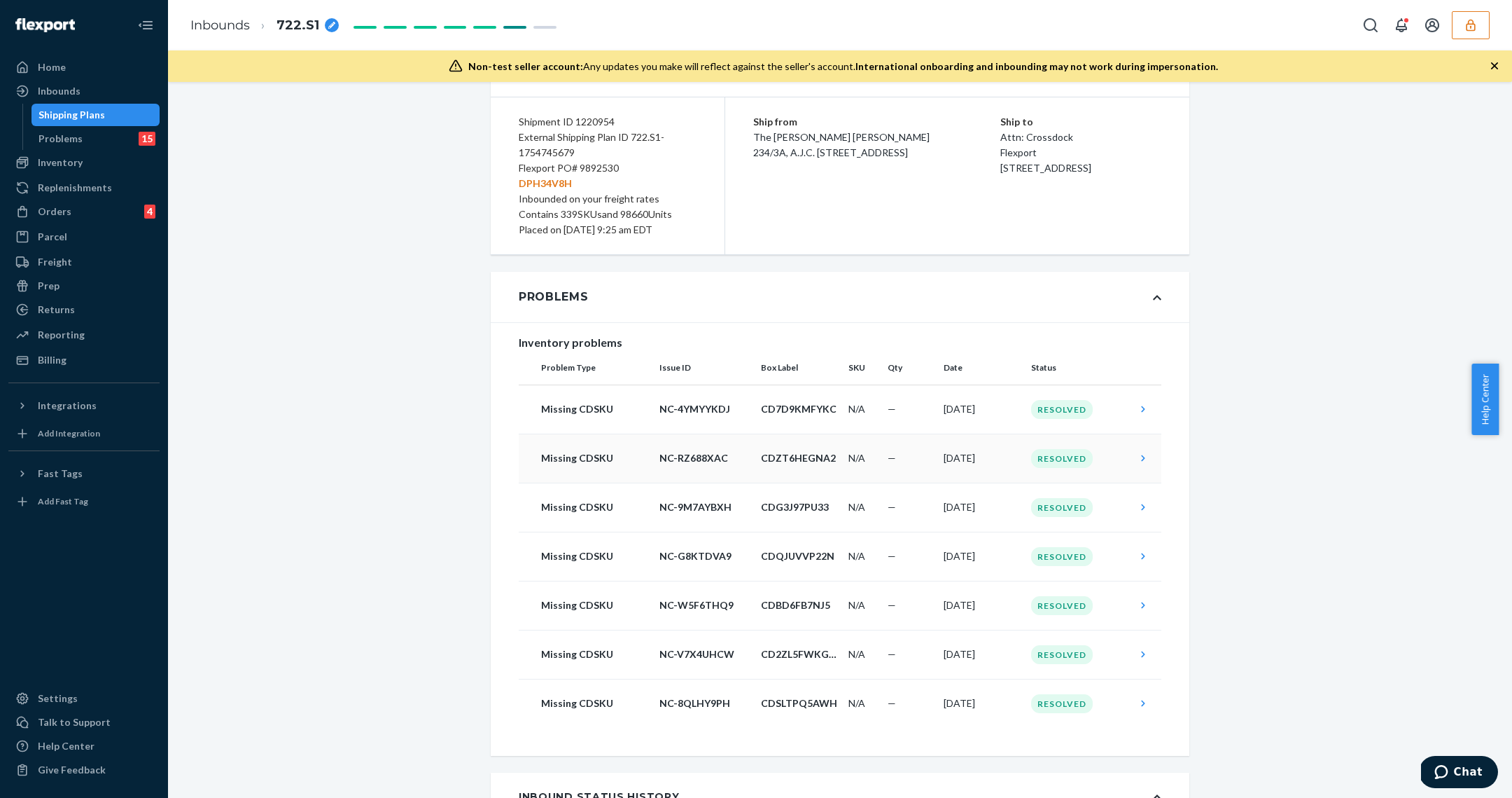
click at [1110, 449] on td "Resolved" at bounding box center [1078, 457] width 105 height 49
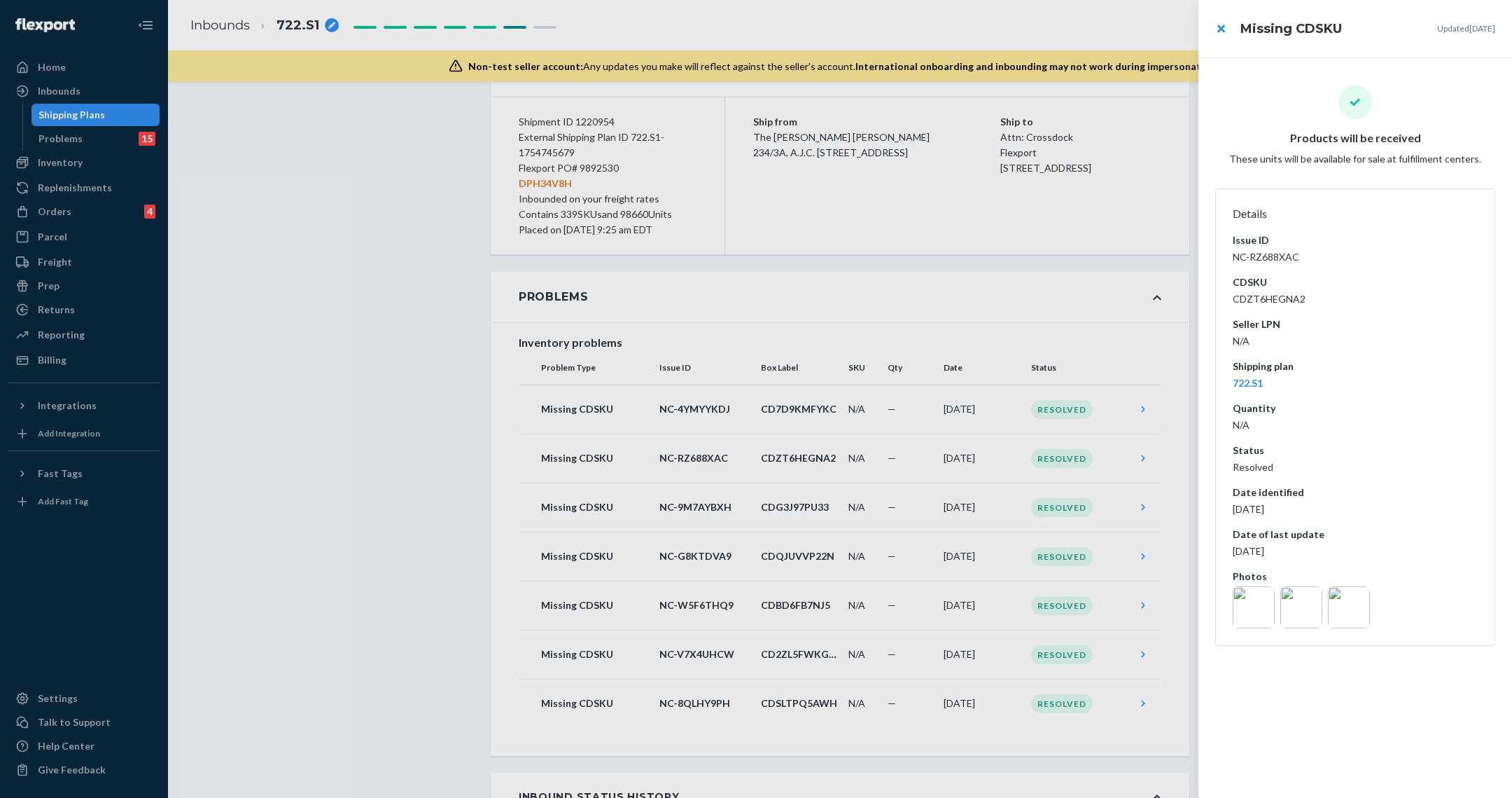
click at [1270, 619] on img at bounding box center [1254, 607] width 42 height 42
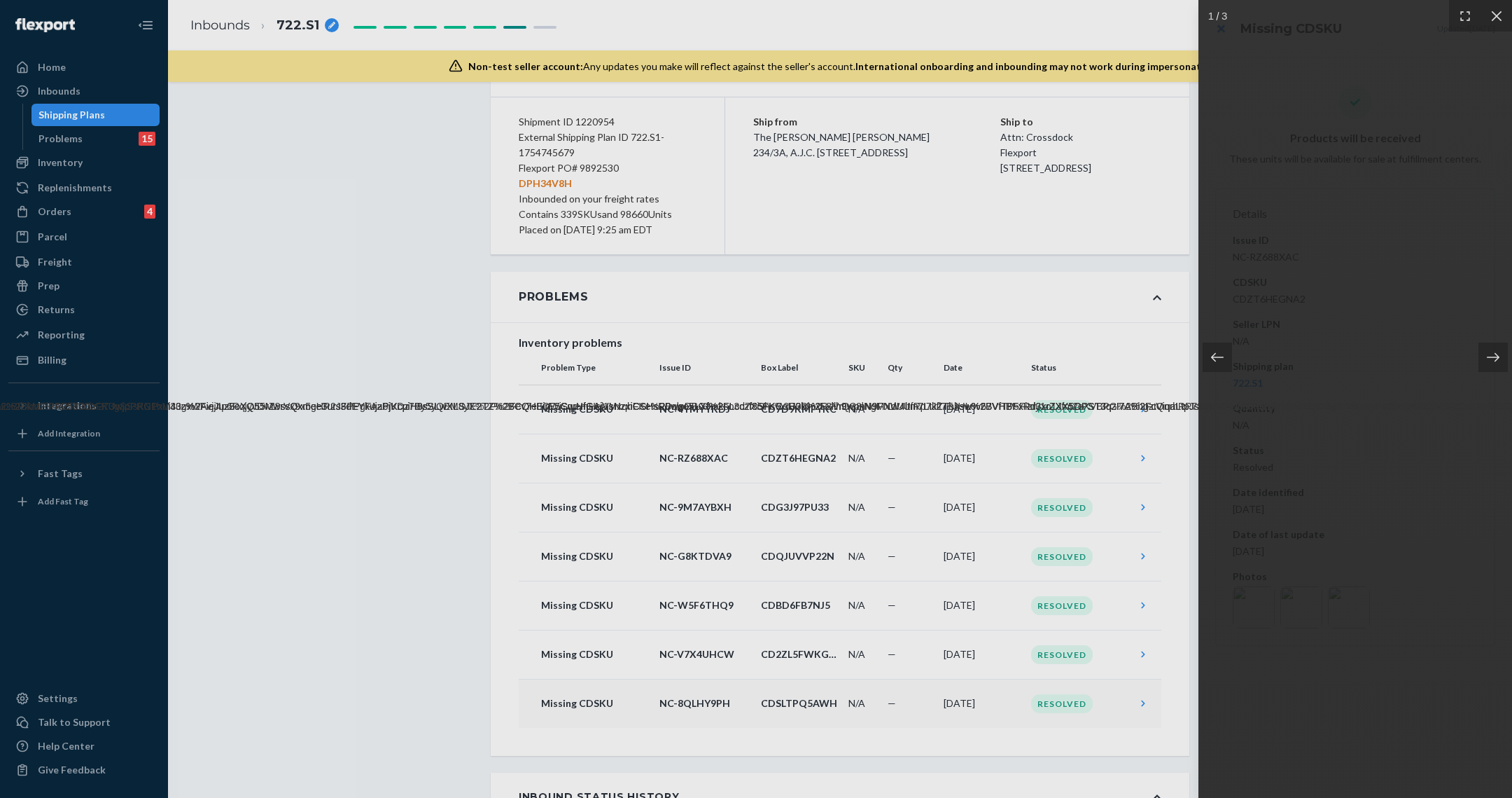
drag, startPoint x: 1112, startPoint y: 628, endPoint x: 952, endPoint y: 713, distance: 181.2
click at [1112, 629] on div at bounding box center [756, 399] width 1512 height 798
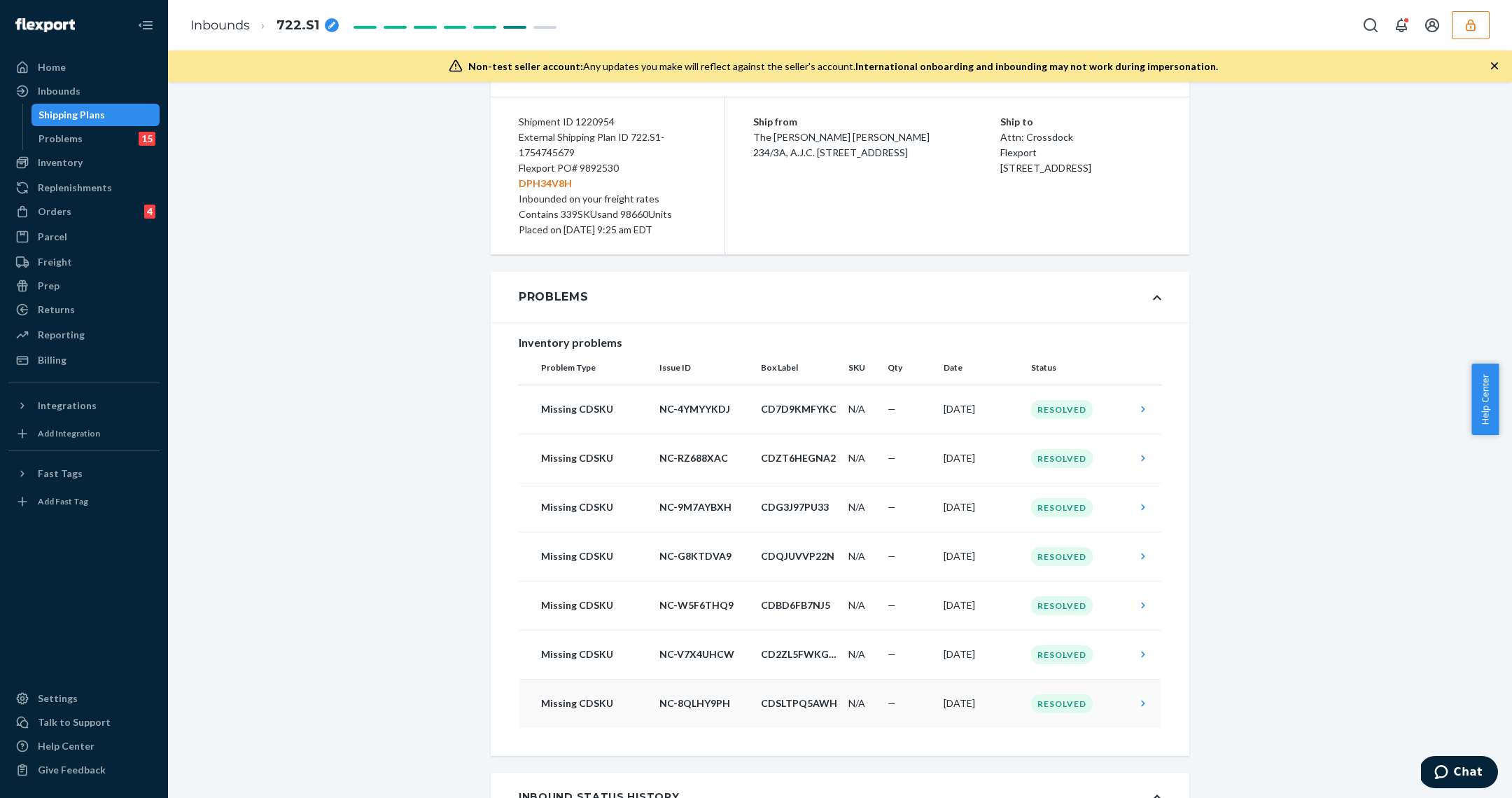
click at [963, 699] on td "[DATE]" at bounding box center [981, 702] width 87 height 49
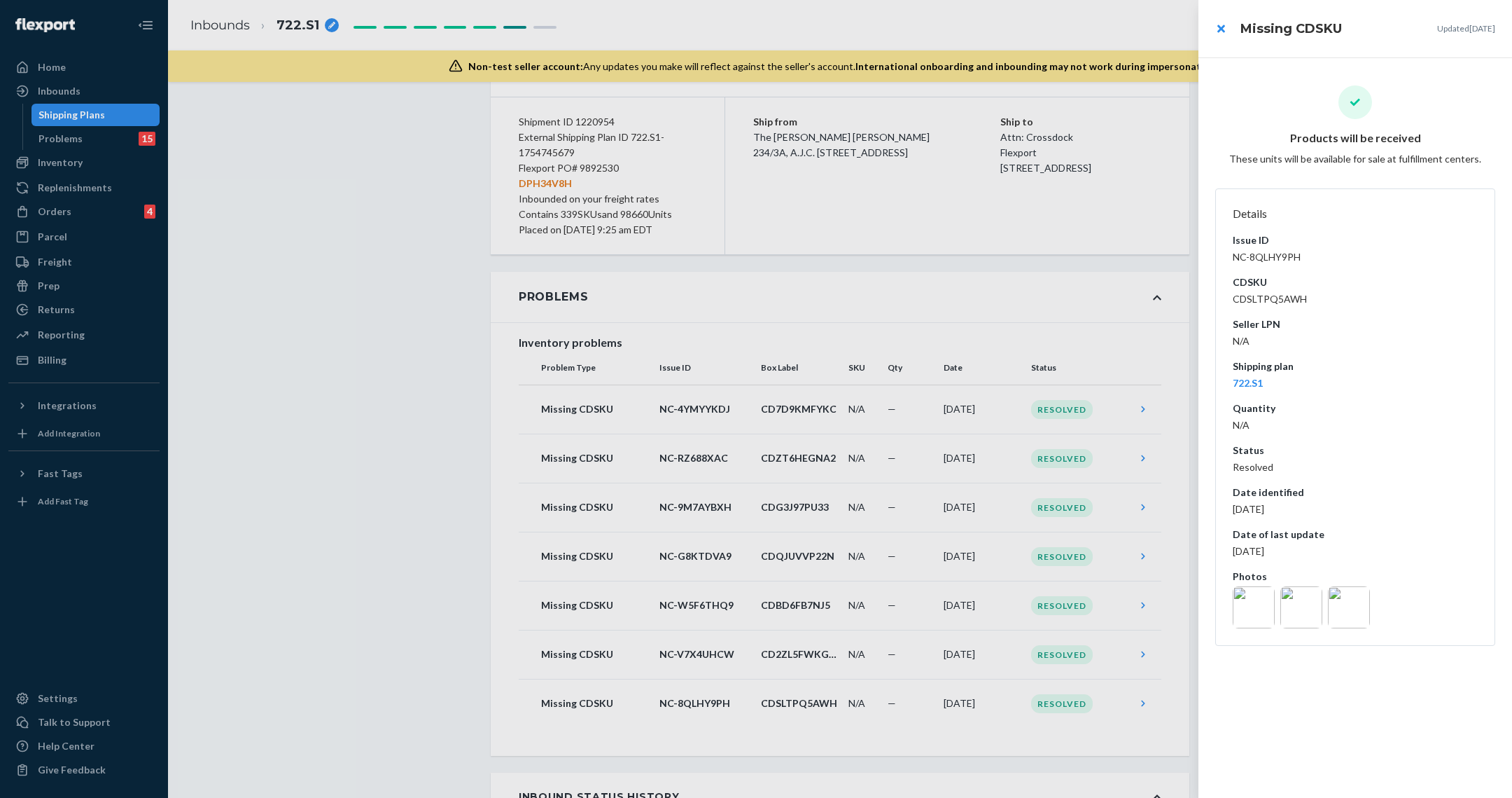
click at [1315, 607] on img at bounding box center [1302, 607] width 42 height 42
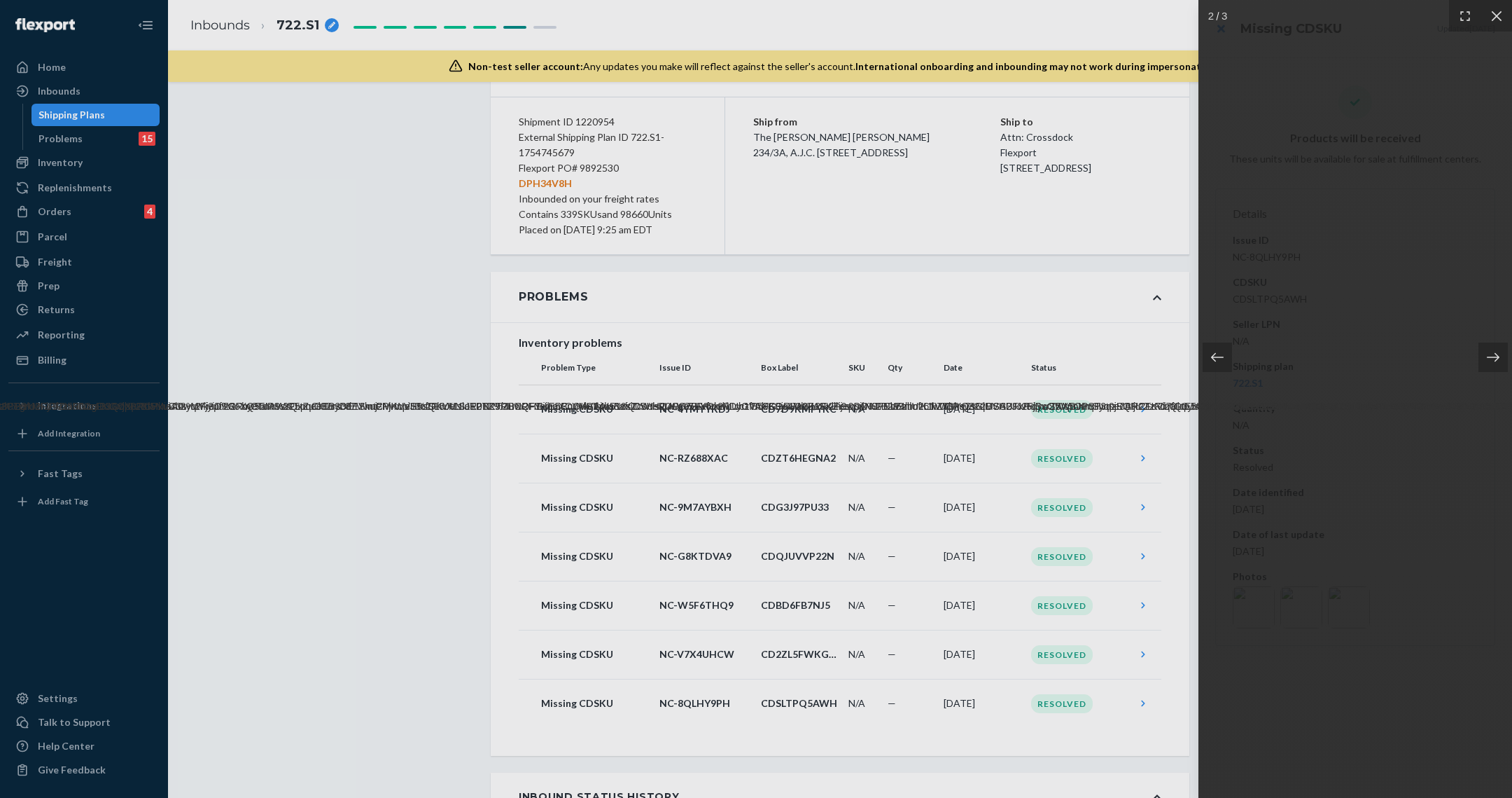
click at [1363, 570] on div at bounding box center [1355, 399] width 314 height 798
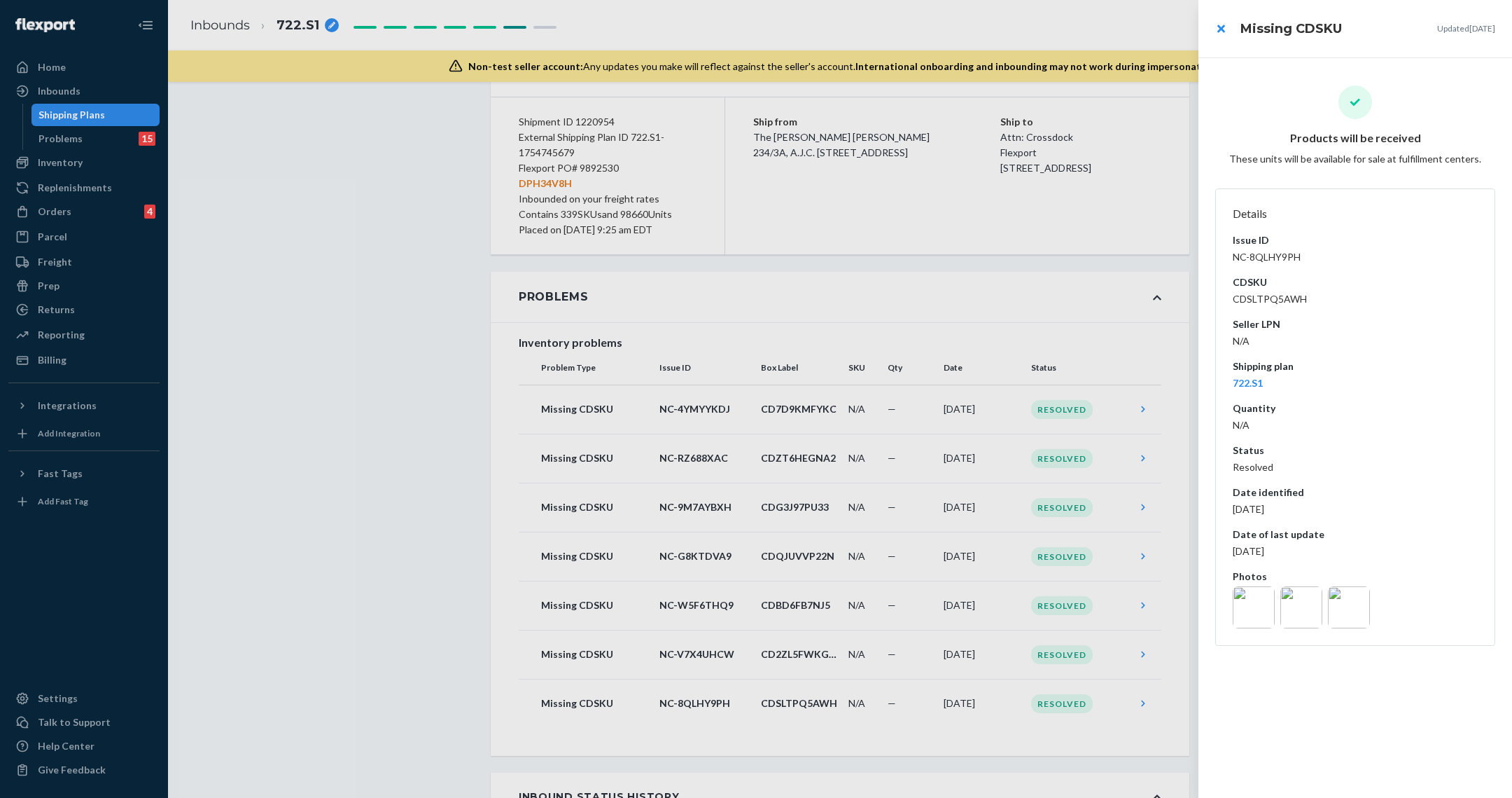
click at [1265, 609] on img at bounding box center [1254, 607] width 42 height 42
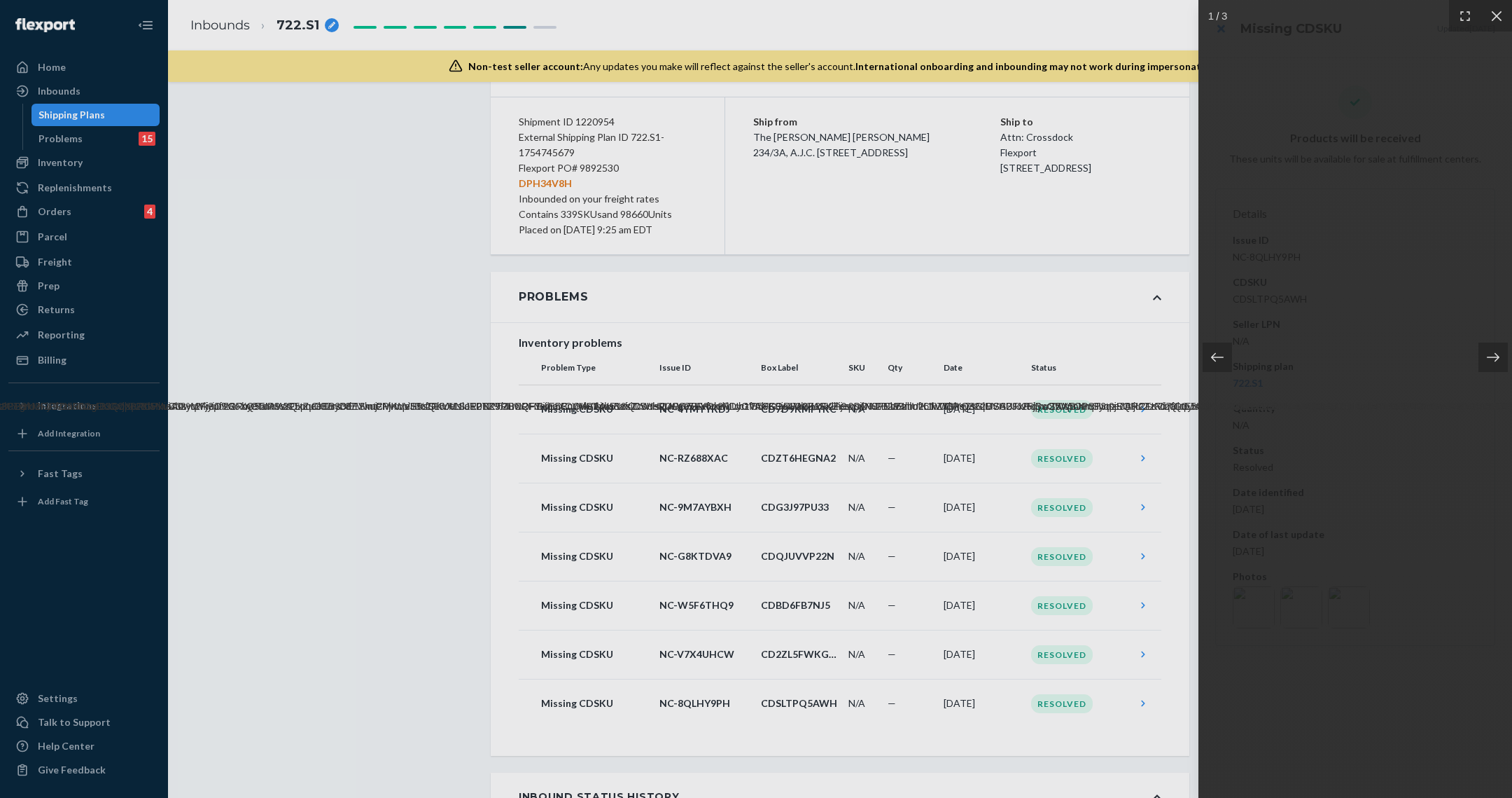
click at [1361, 613] on div at bounding box center [1355, 399] width 314 height 798
click at [1361, 613] on img at bounding box center [1349, 607] width 42 height 42
drag, startPoint x: 969, startPoint y: 551, endPoint x: 980, endPoint y: 540, distance: 15.6
click at [977, 551] on div at bounding box center [756, 399] width 1512 height 798
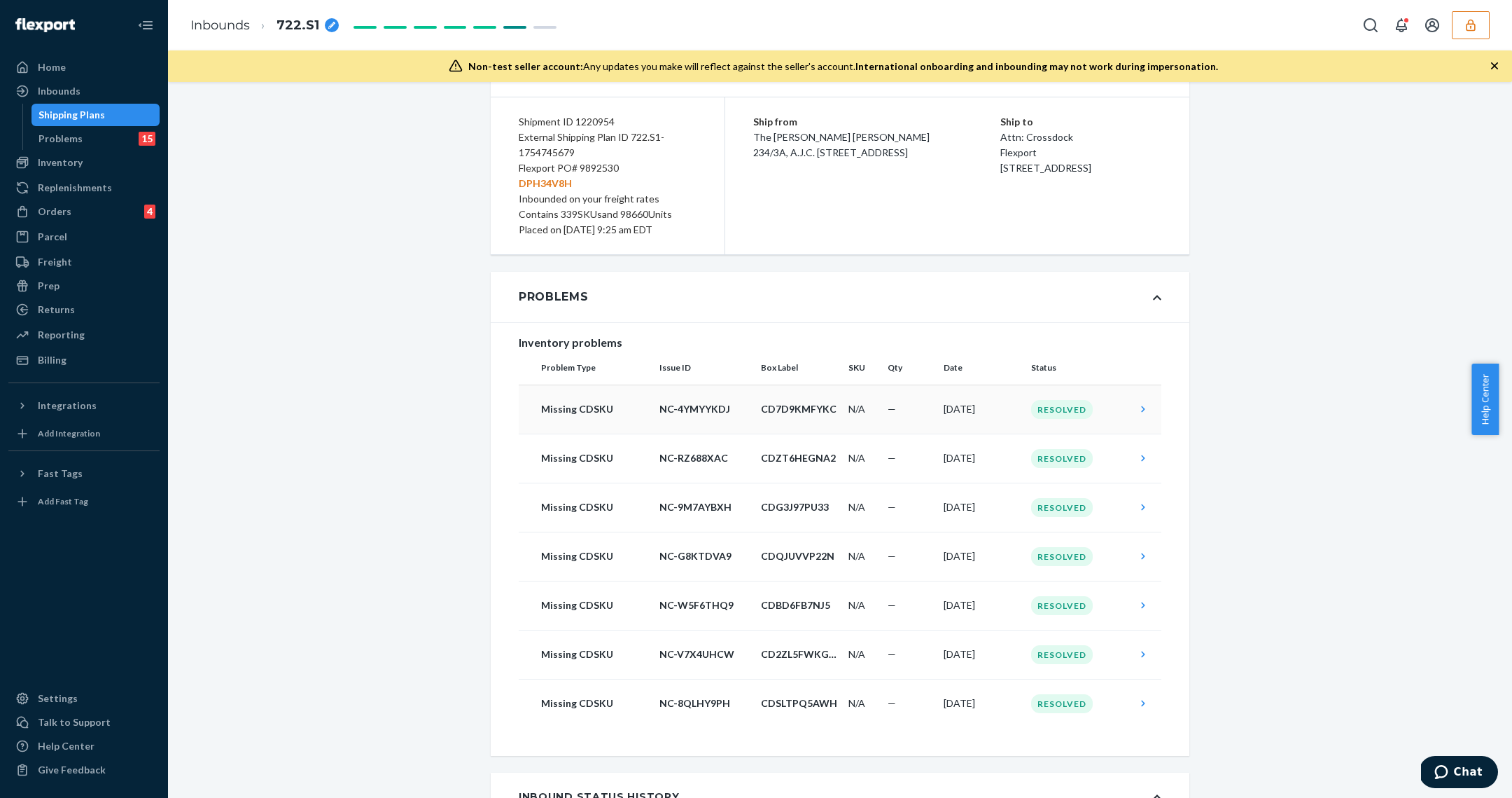
click at [1060, 397] on td "Resolved" at bounding box center [1078, 409] width 105 height 49
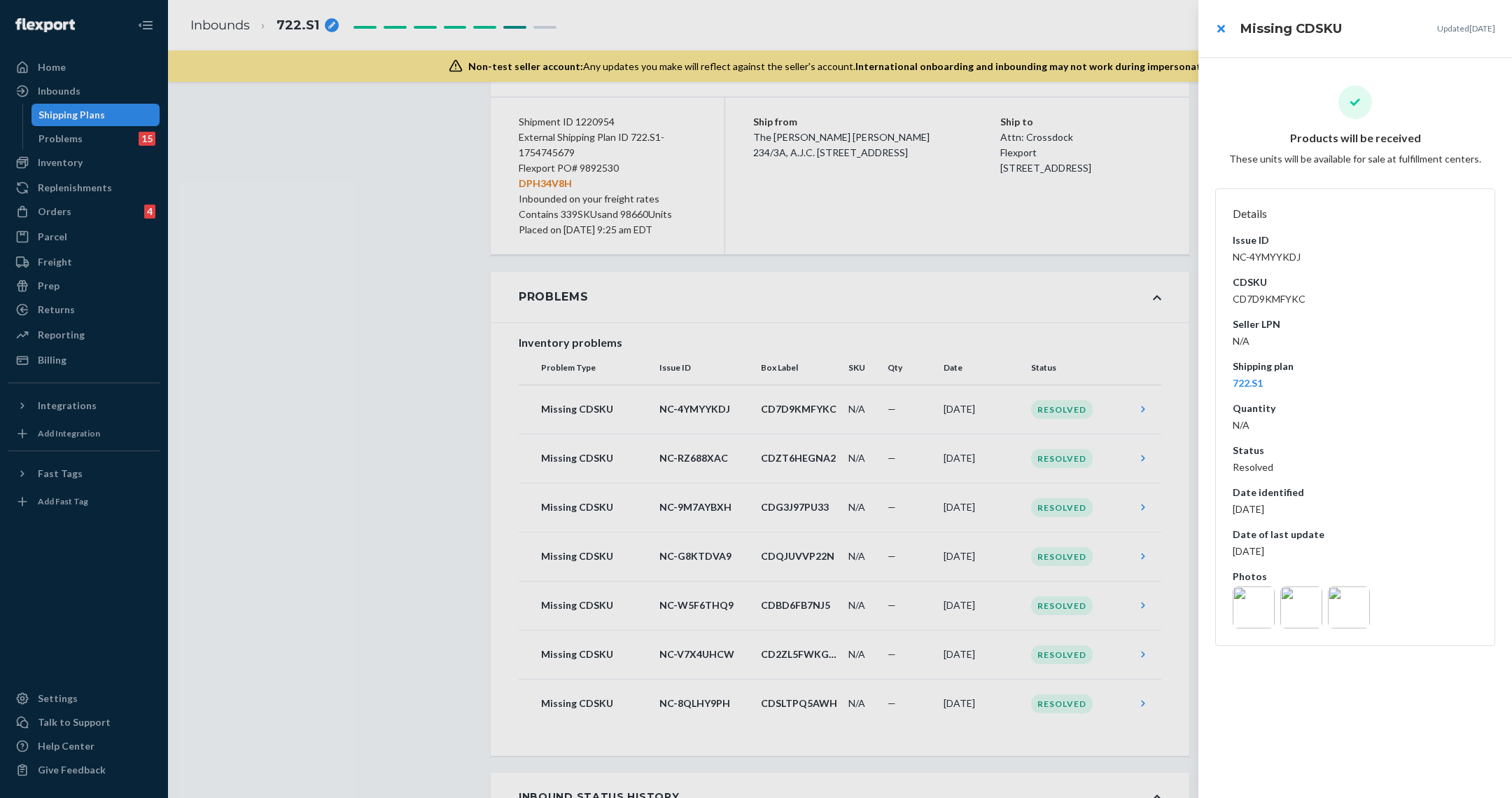
click at [1245, 615] on img at bounding box center [1254, 607] width 42 height 42
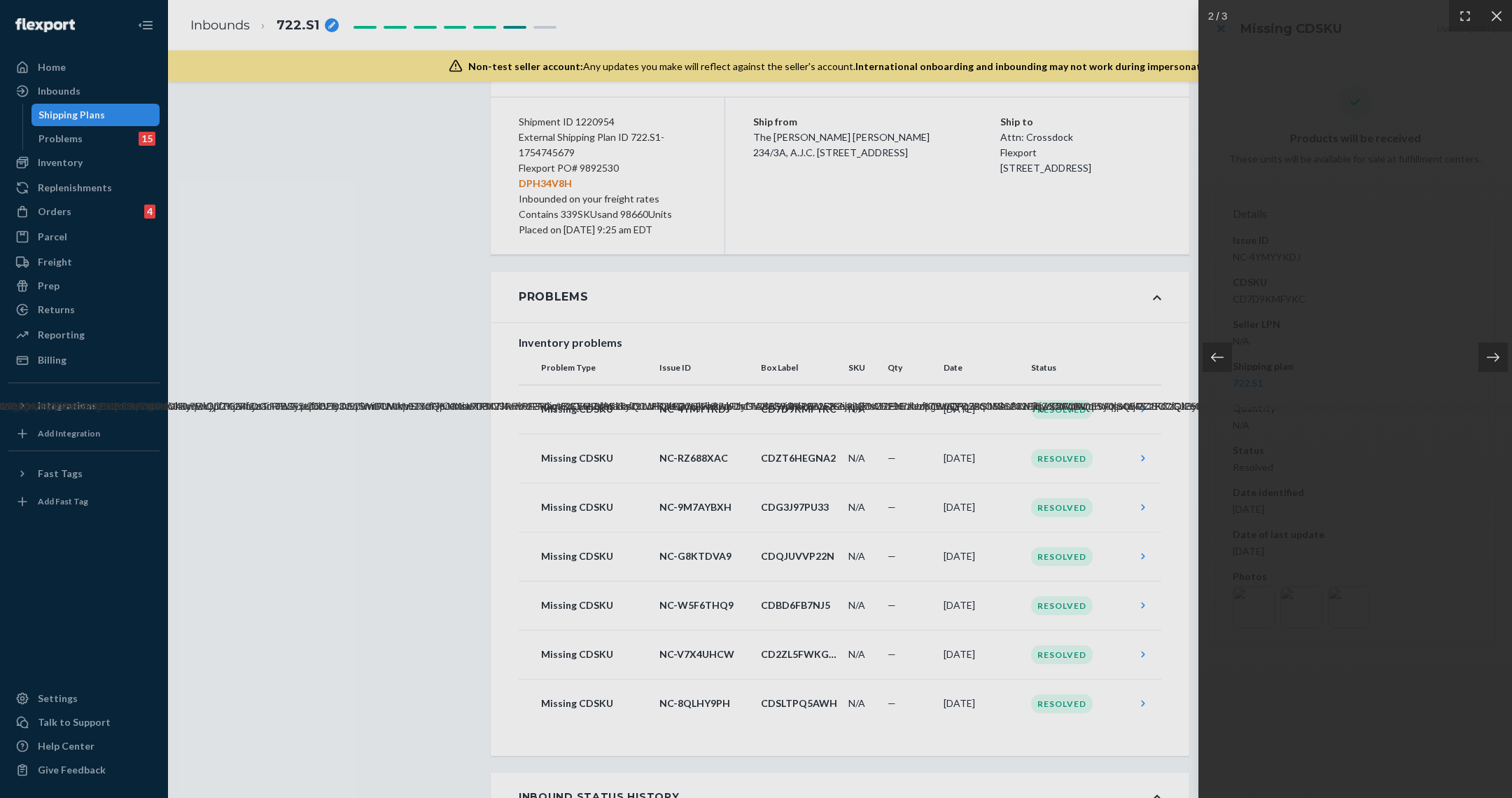
click at [1166, 640] on div at bounding box center [756, 399] width 1512 height 798
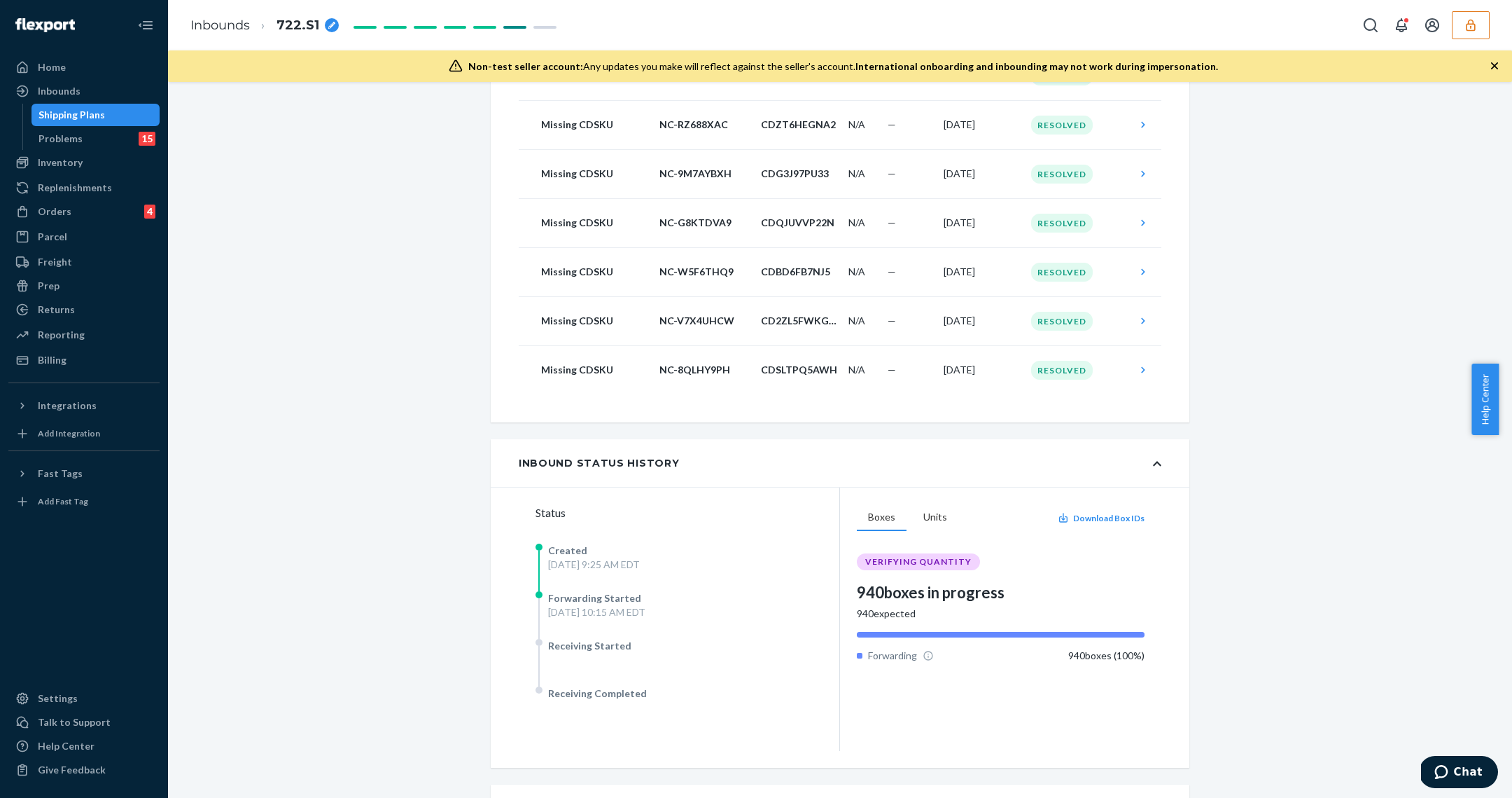
scroll to position [428, 0]
drag, startPoint x: 958, startPoint y: 611, endPoint x: 939, endPoint y: 543, distance: 70.6
click at [958, 610] on div "940 expected" at bounding box center [1000, 616] width 287 height 14
click at [932, 524] on button "Units" at bounding box center [935, 521] width 46 height 27
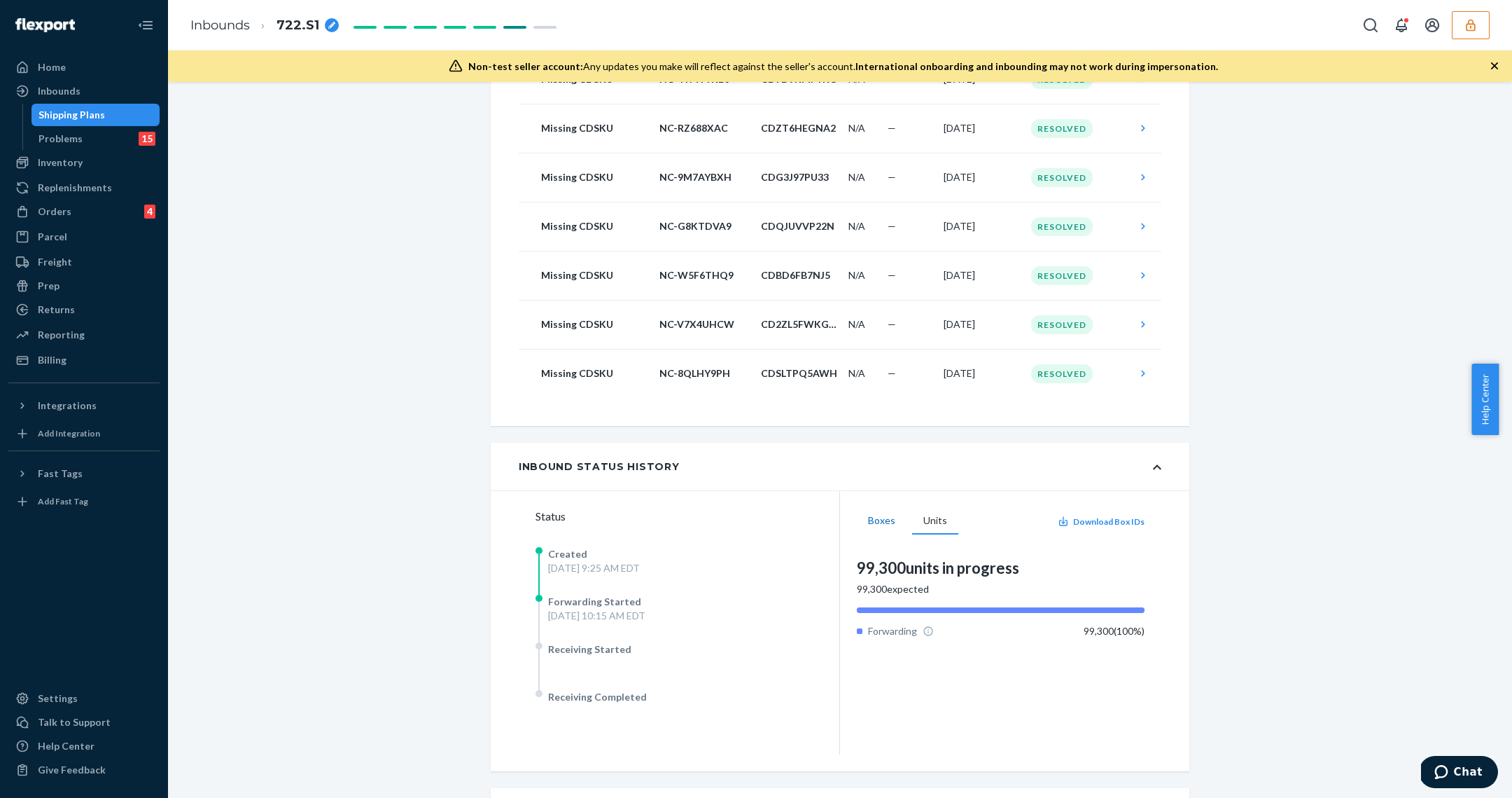
click at [894, 521] on button "Boxes" at bounding box center [881, 521] width 50 height 27
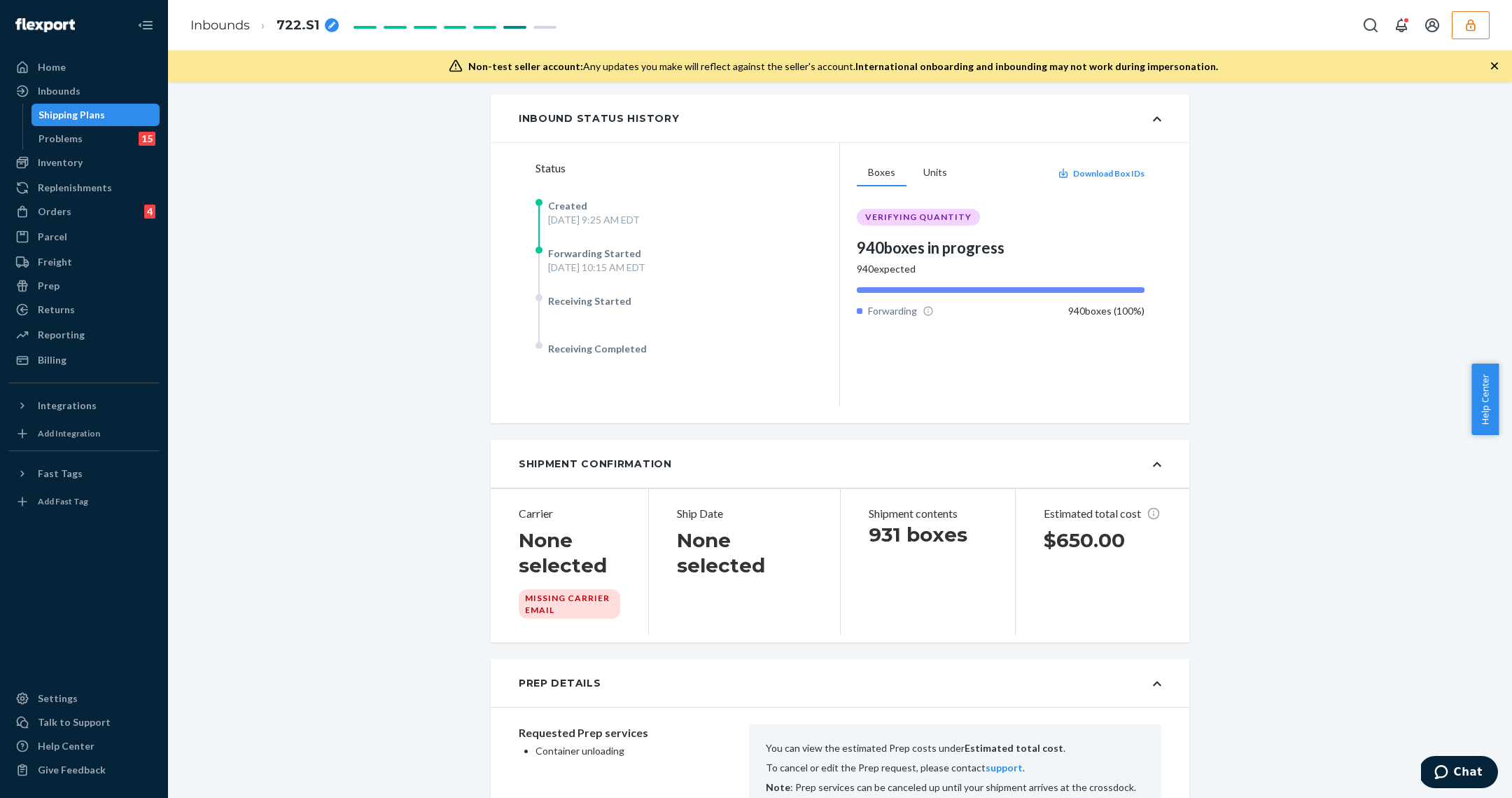
scroll to position [129, 0]
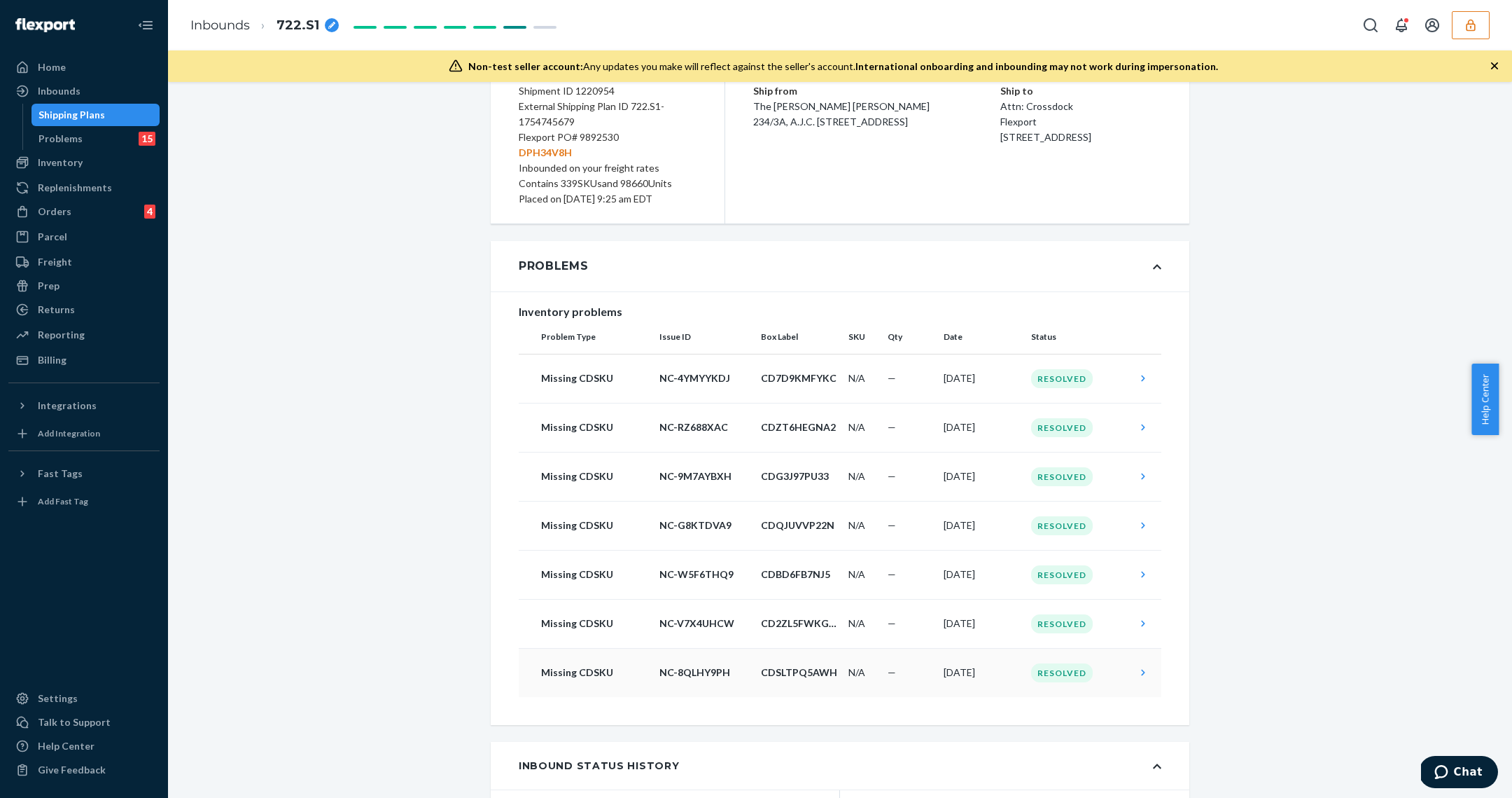
click at [667, 668] on p "NC-8QLHY9PH" at bounding box center [704, 671] width 90 height 14
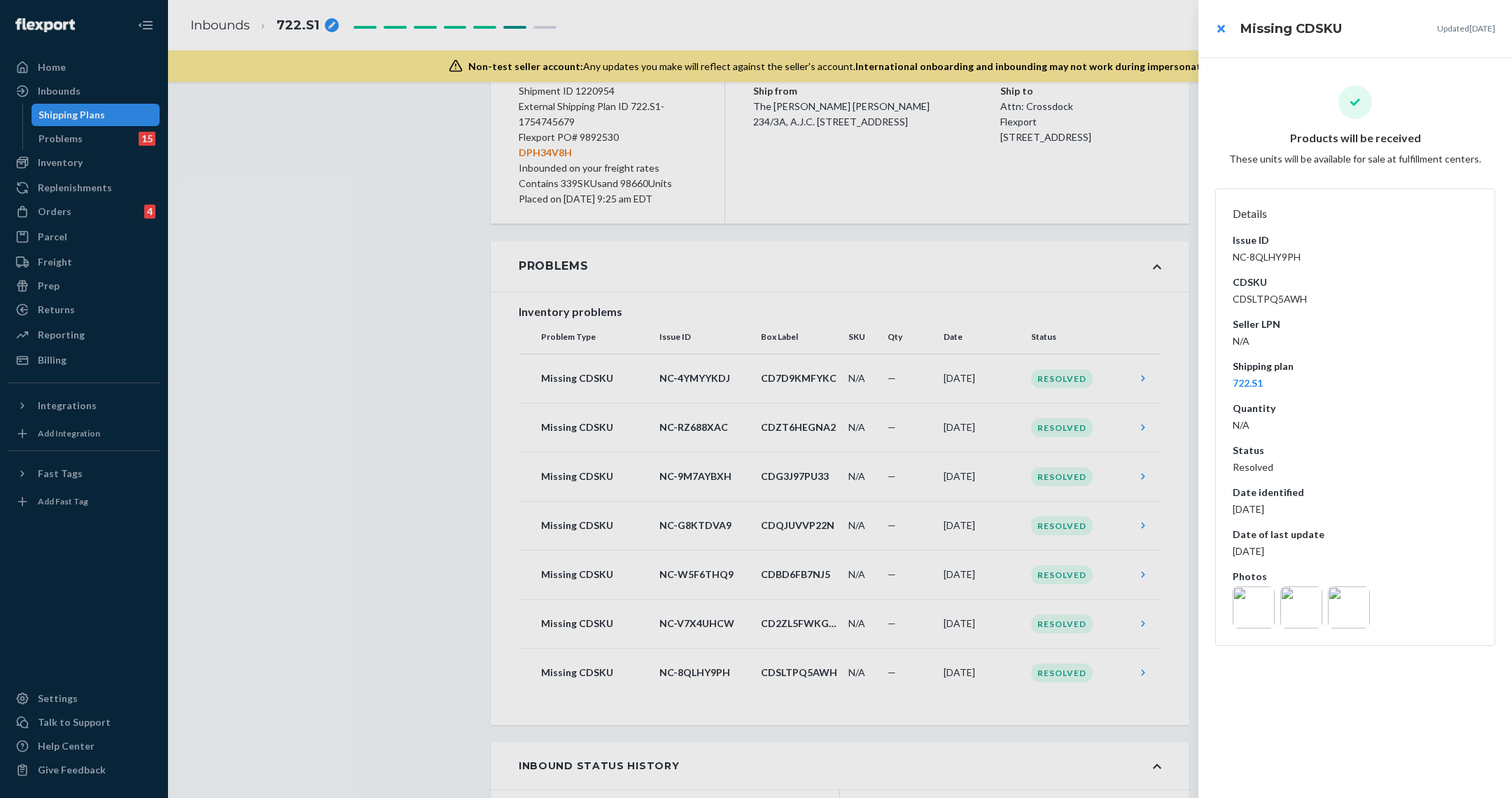
click at [1275, 609] on div at bounding box center [1355, 607] width 251 height 42
click at [1263, 602] on img at bounding box center [1254, 607] width 42 height 42
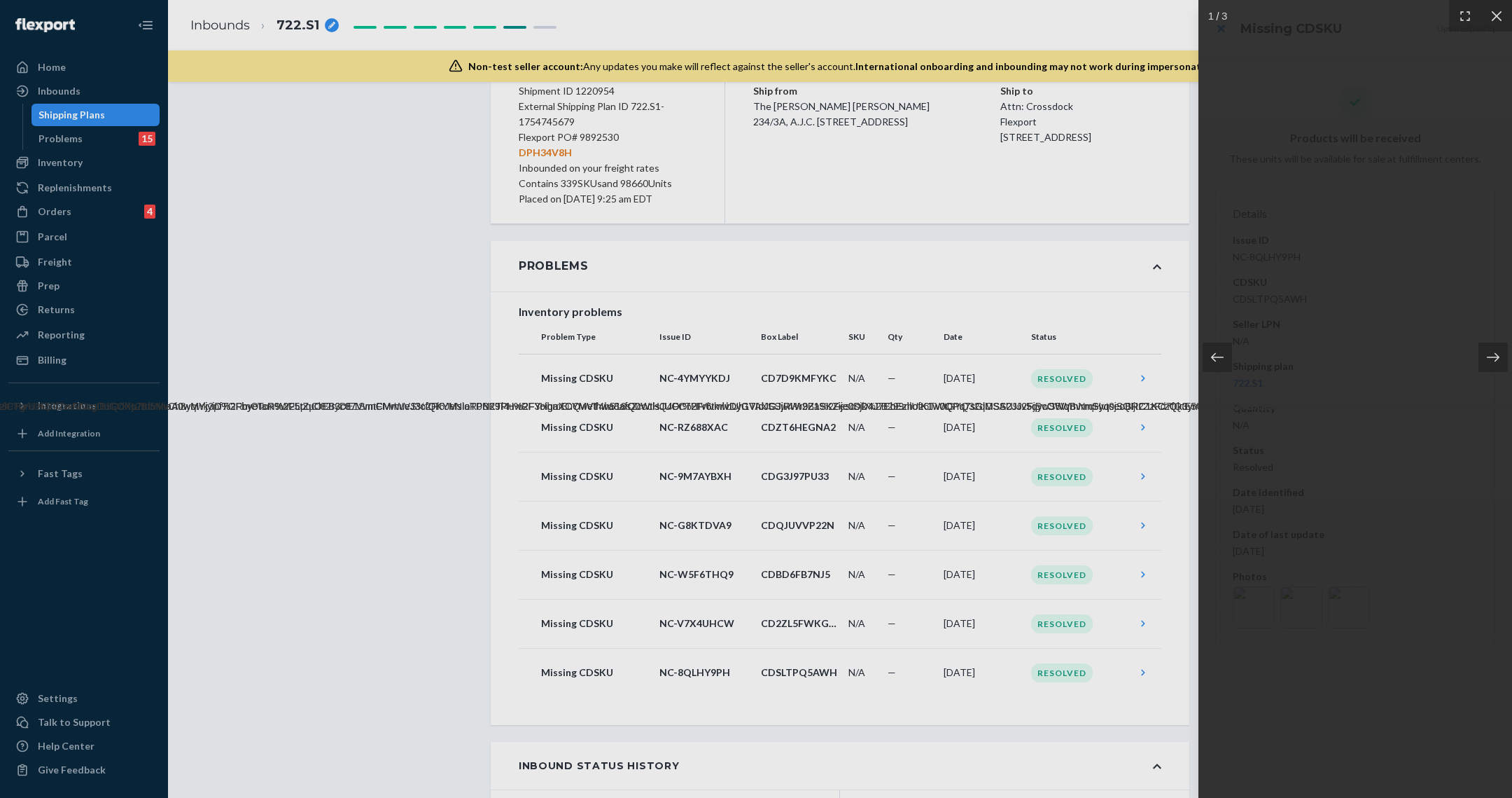
click at [714, 600] on div at bounding box center [756, 399] width 1512 height 798
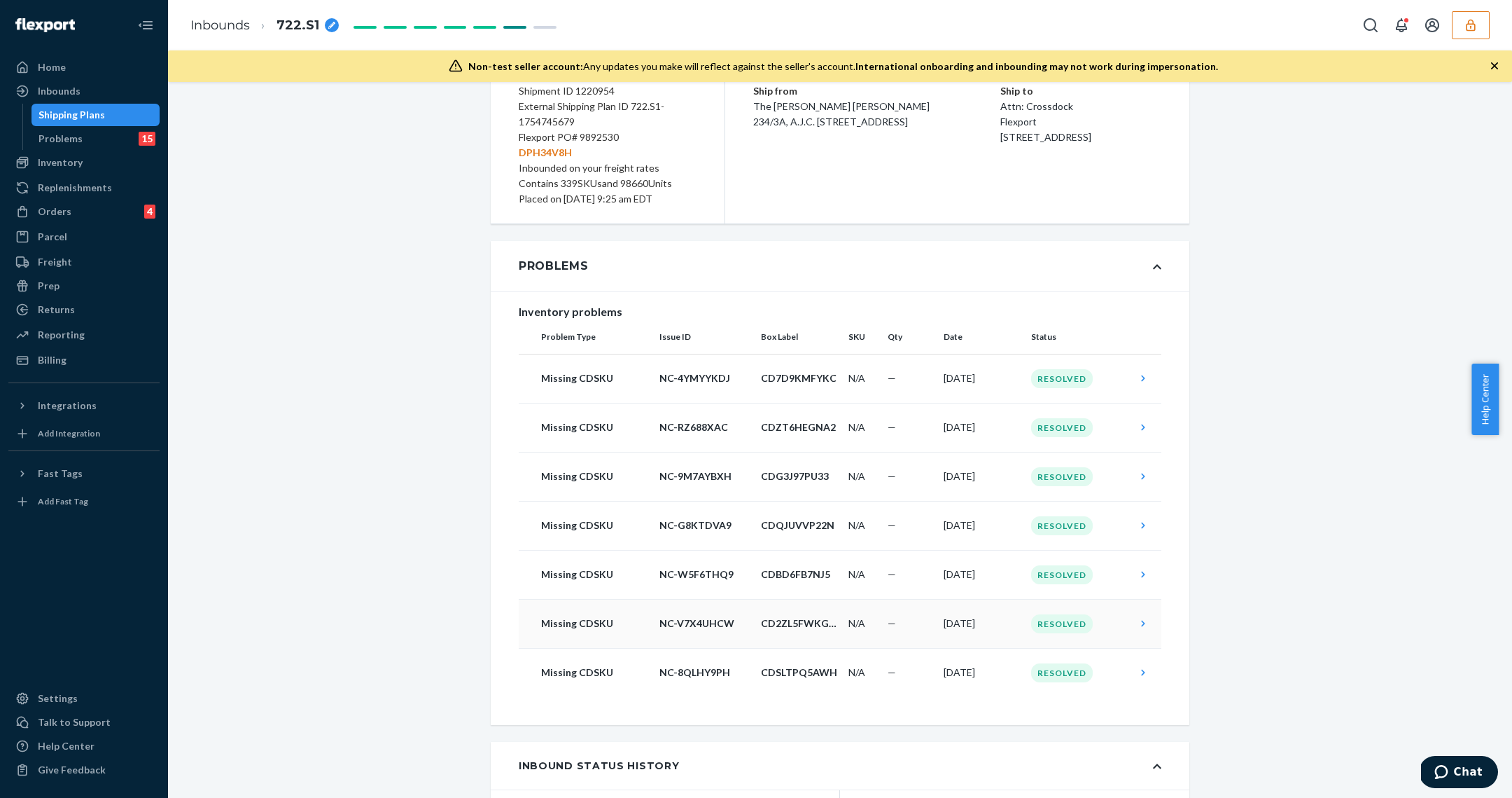
click at [654, 641] on td "NC-V7X4UHCW" at bounding box center [704, 623] width 102 height 49
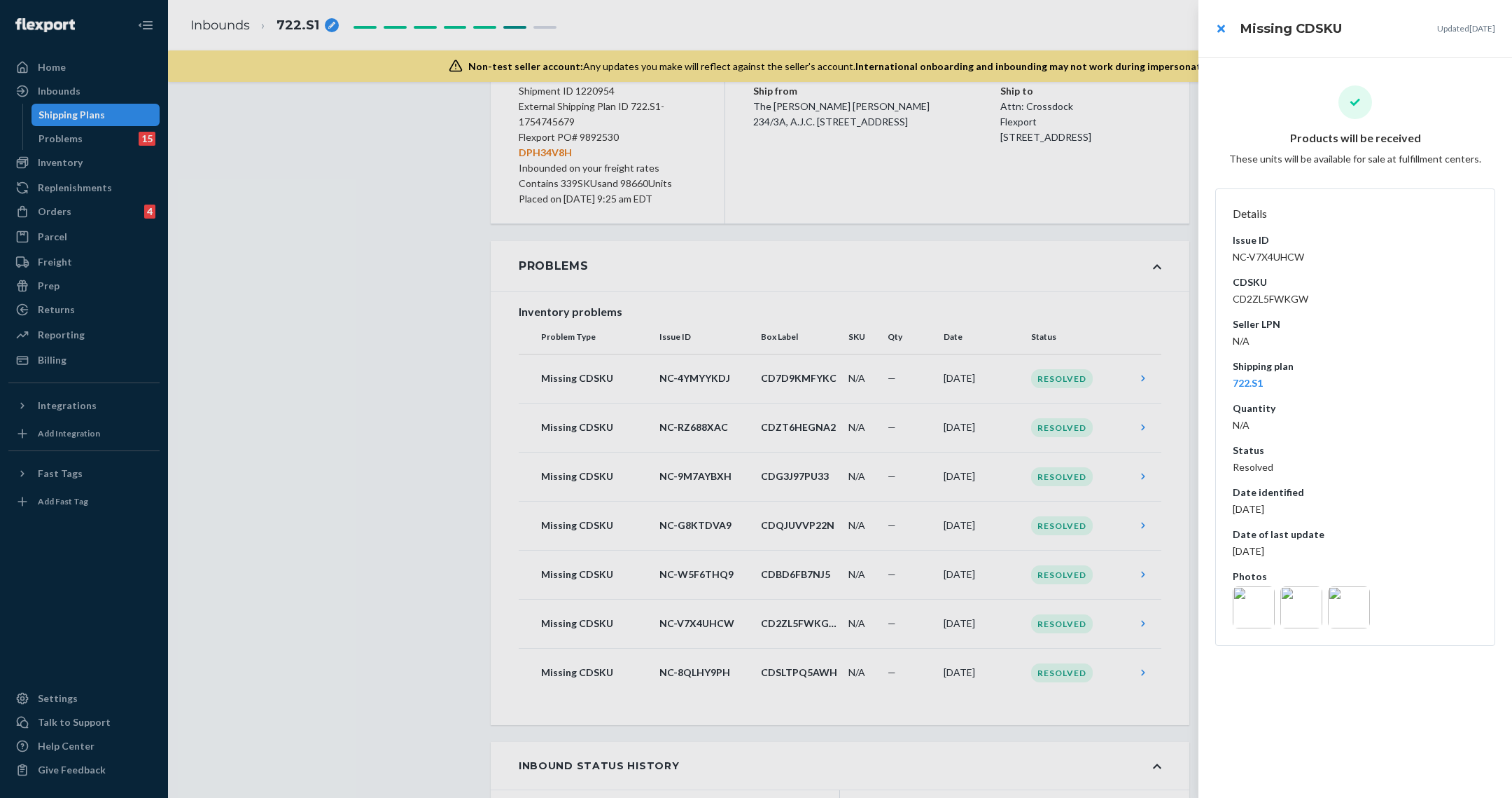
click at [1252, 604] on img at bounding box center [1254, 607] width 42 height 42
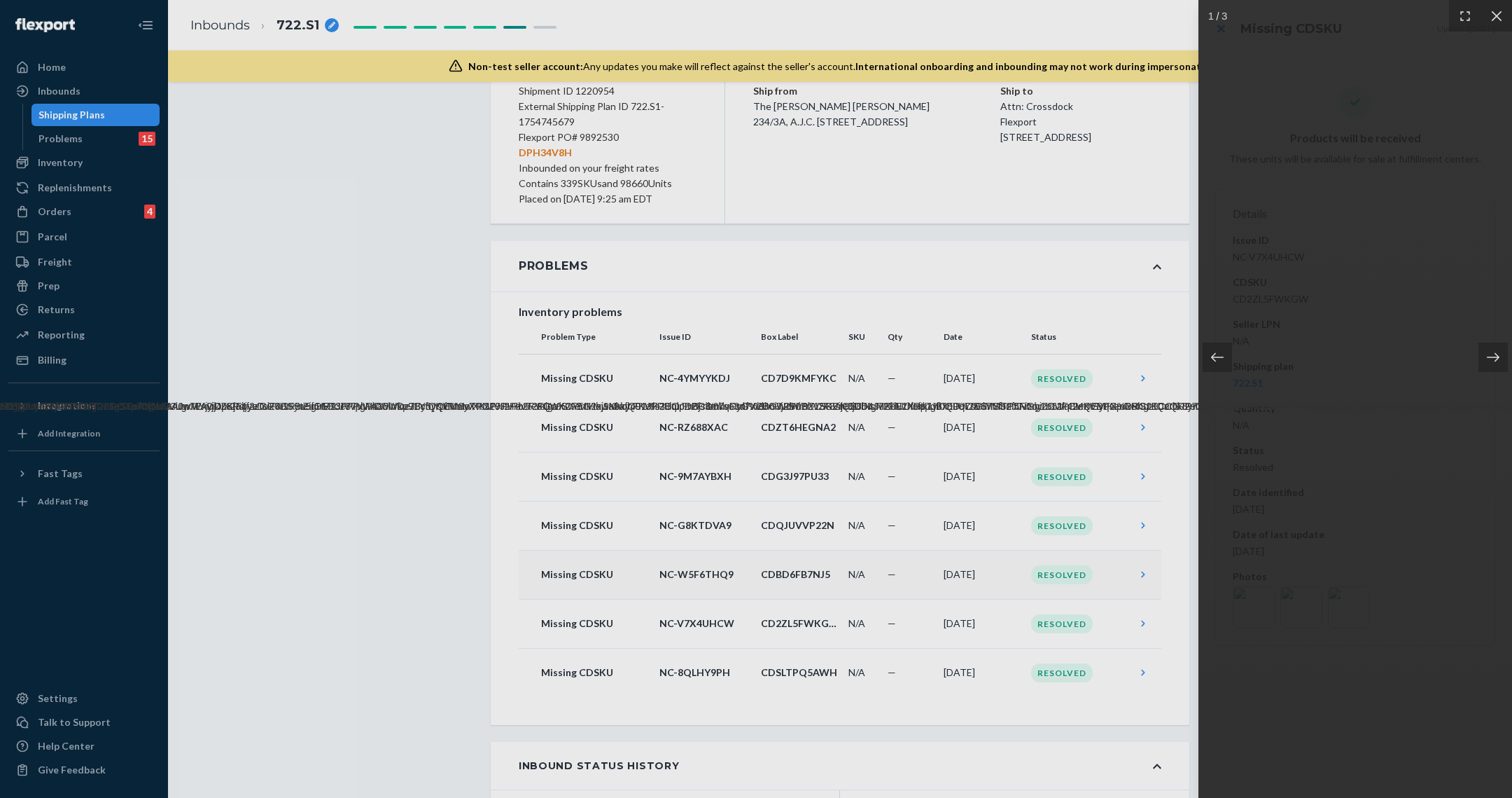
click at [898, 579] on div at bounding box center [756, 399] width 1512 height 798
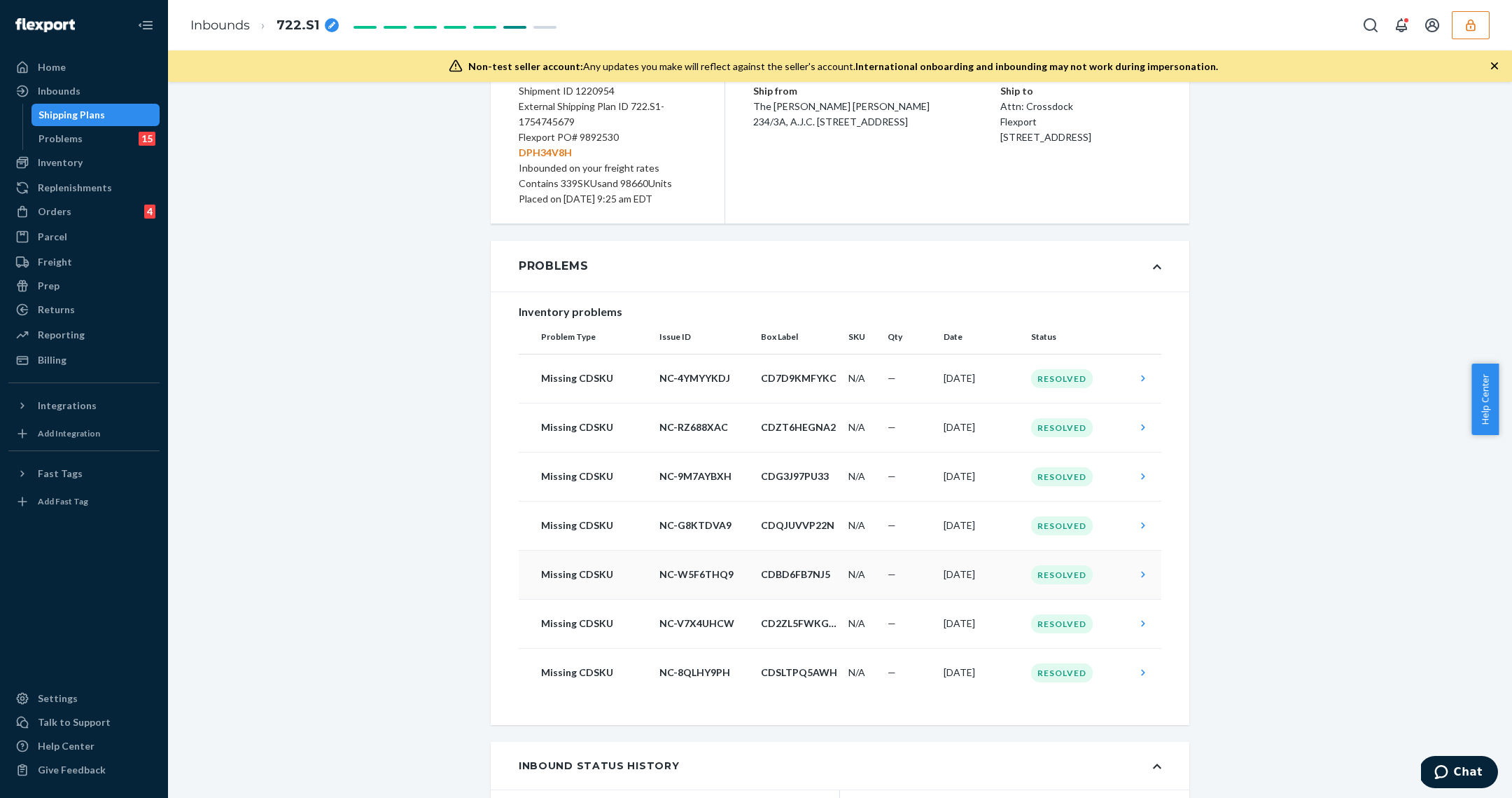
click at [799, 570] on p "CDBD6FB7NJ5" at bounding box center [799, 574] width 76 height 14
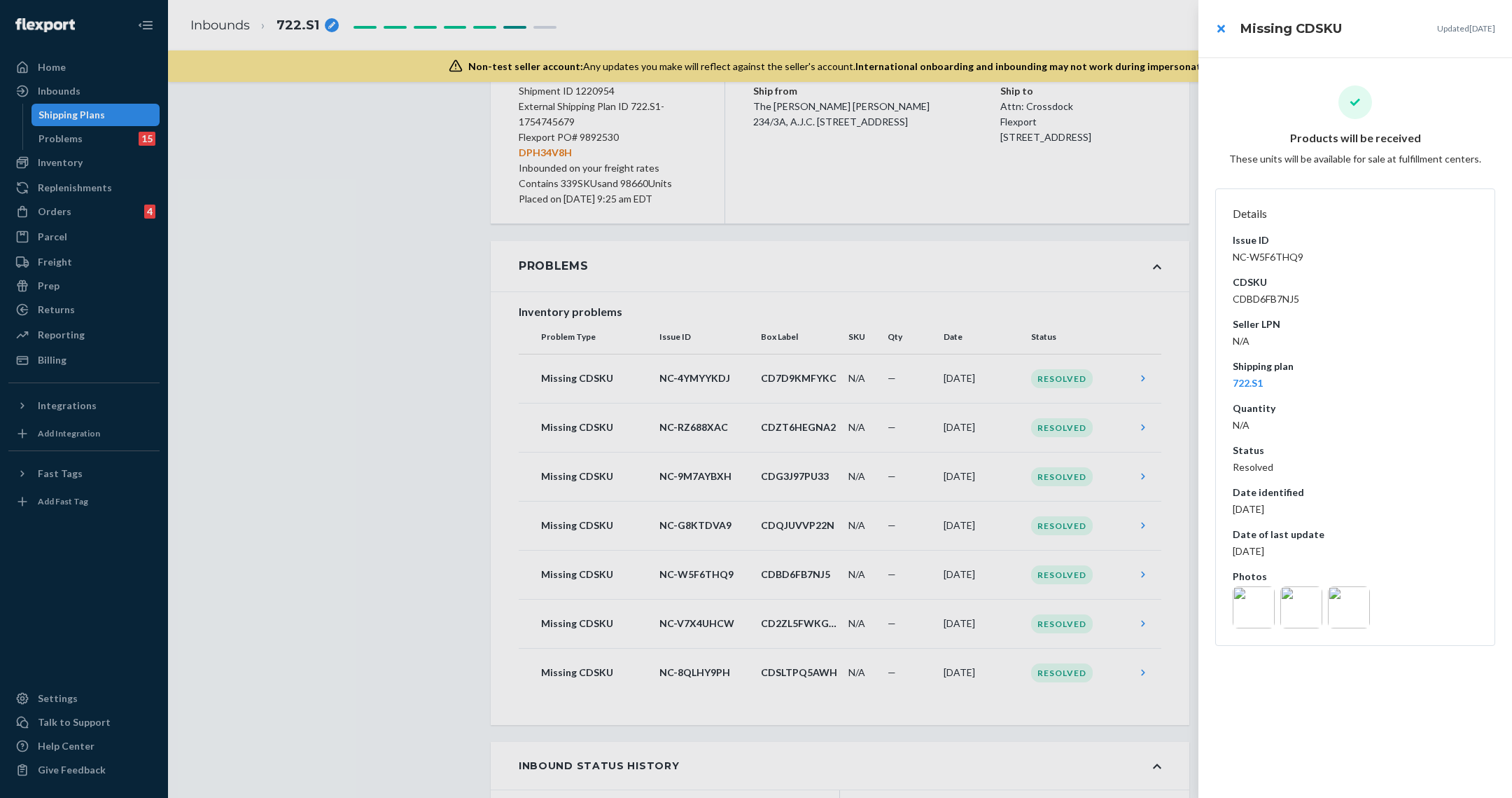
click at [1244, 626] on img at bounding box center [1254, 607] width 42 height 42
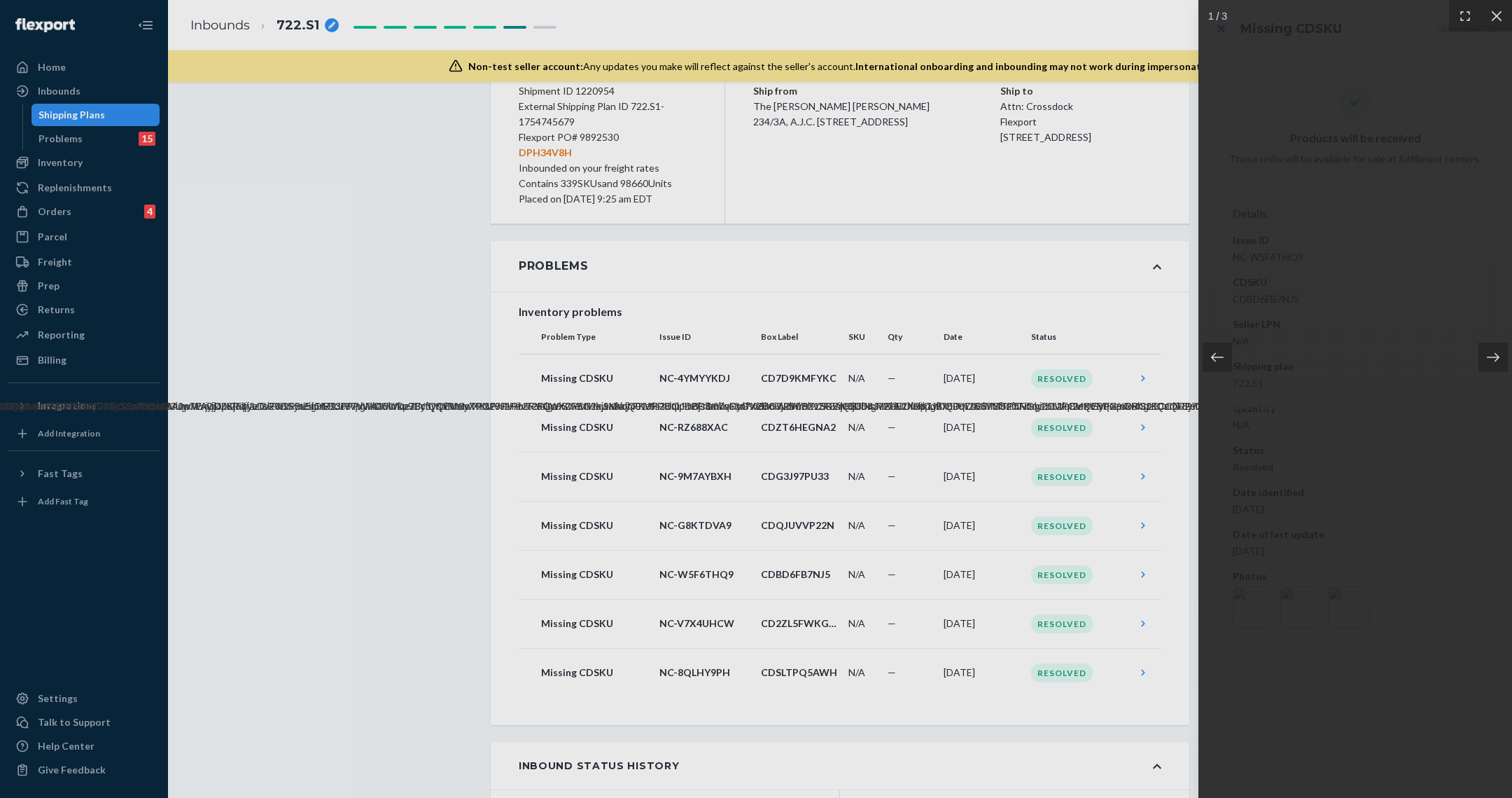
click at [1466, 413] on img at bounding box center [1355, 399] width 8233 height 28
click at [1067, 533] on div at bounding box center [756, 399] width 1512 height 798
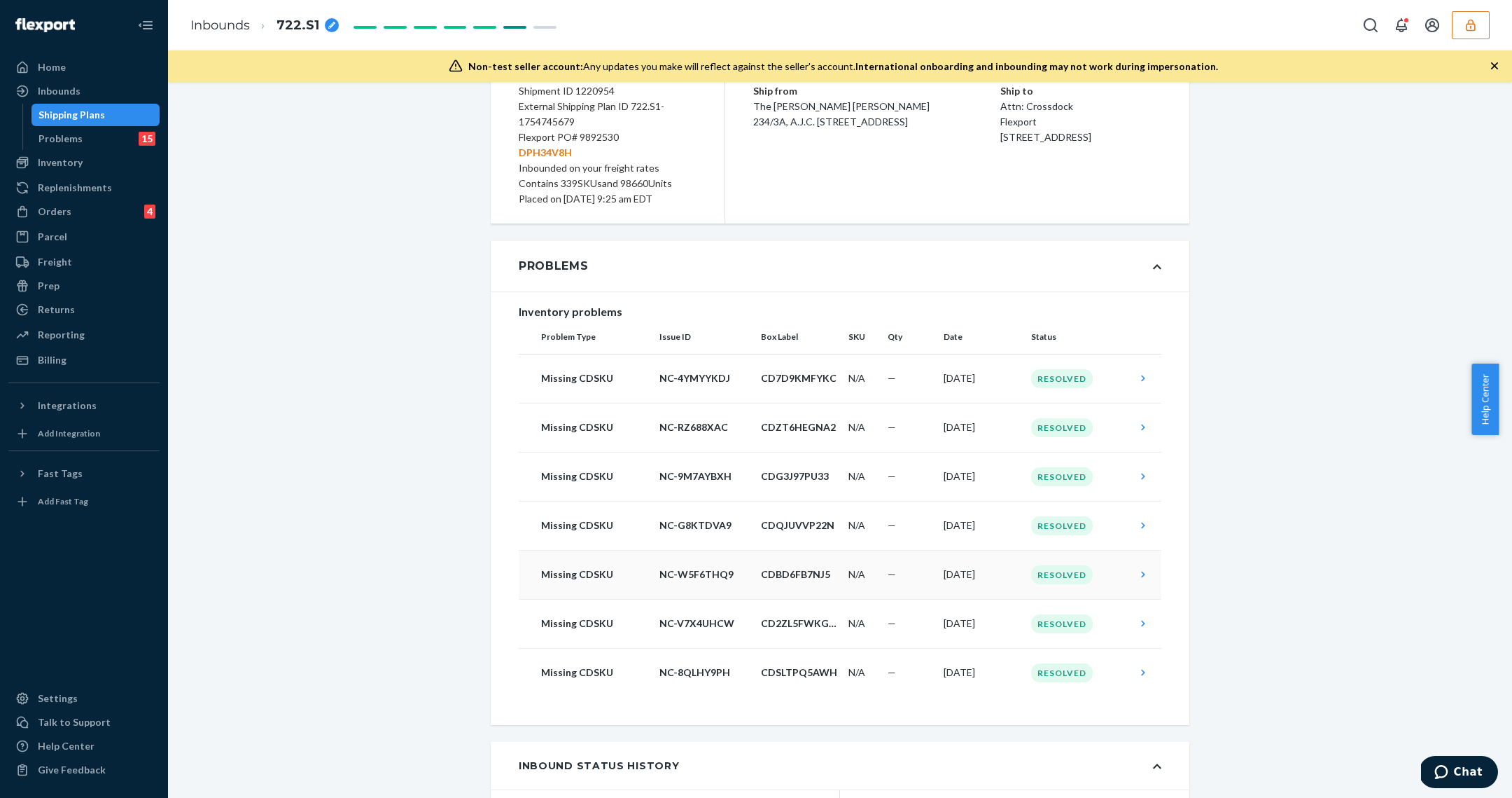
click at [756, 561] on td "CDBD6FB7NJ5" at bounding box center [799, 574] width 87 height 49
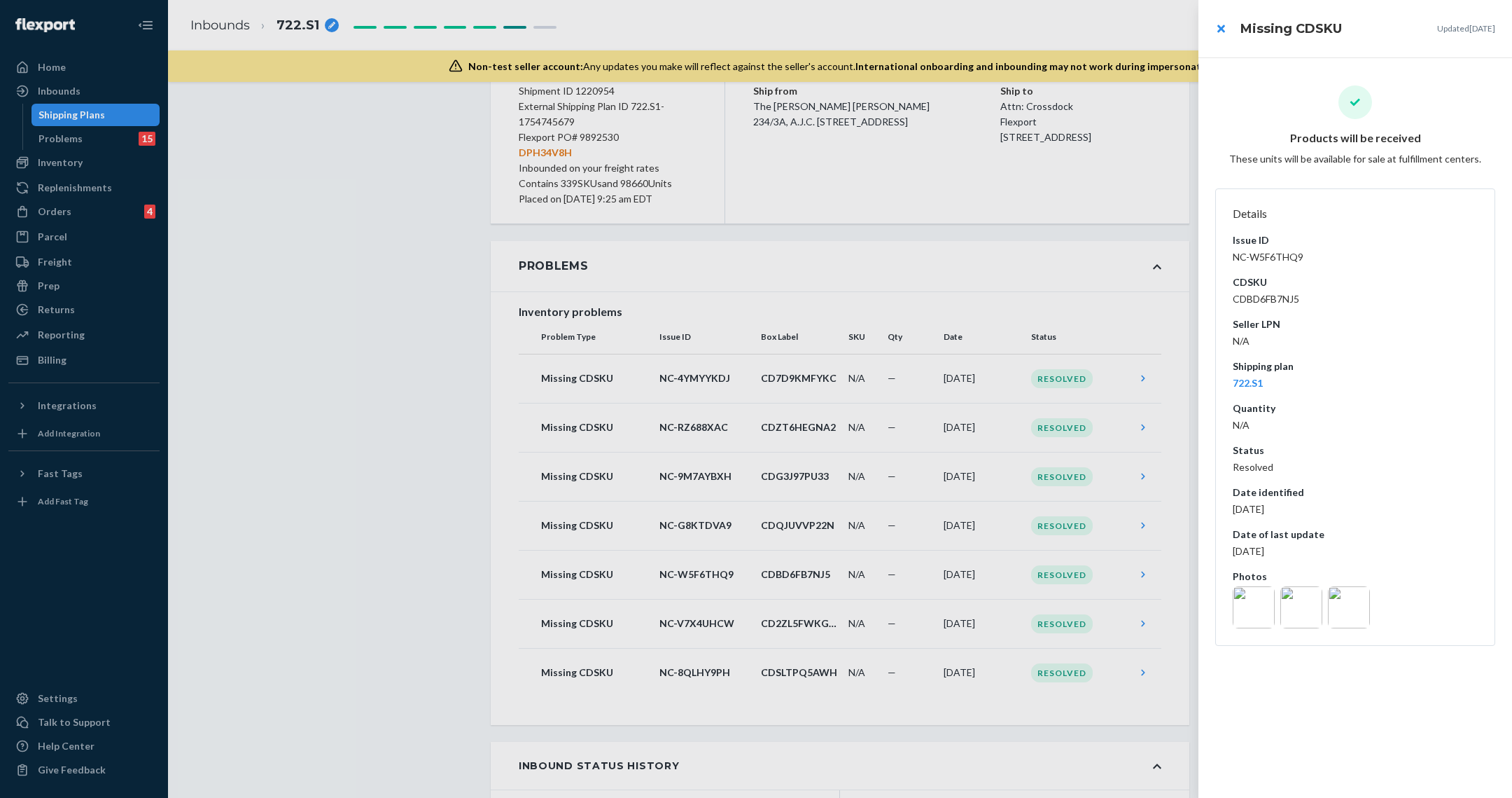
click at [1297, 600] on img at bounding box center [1302, 607] width 42 height 42
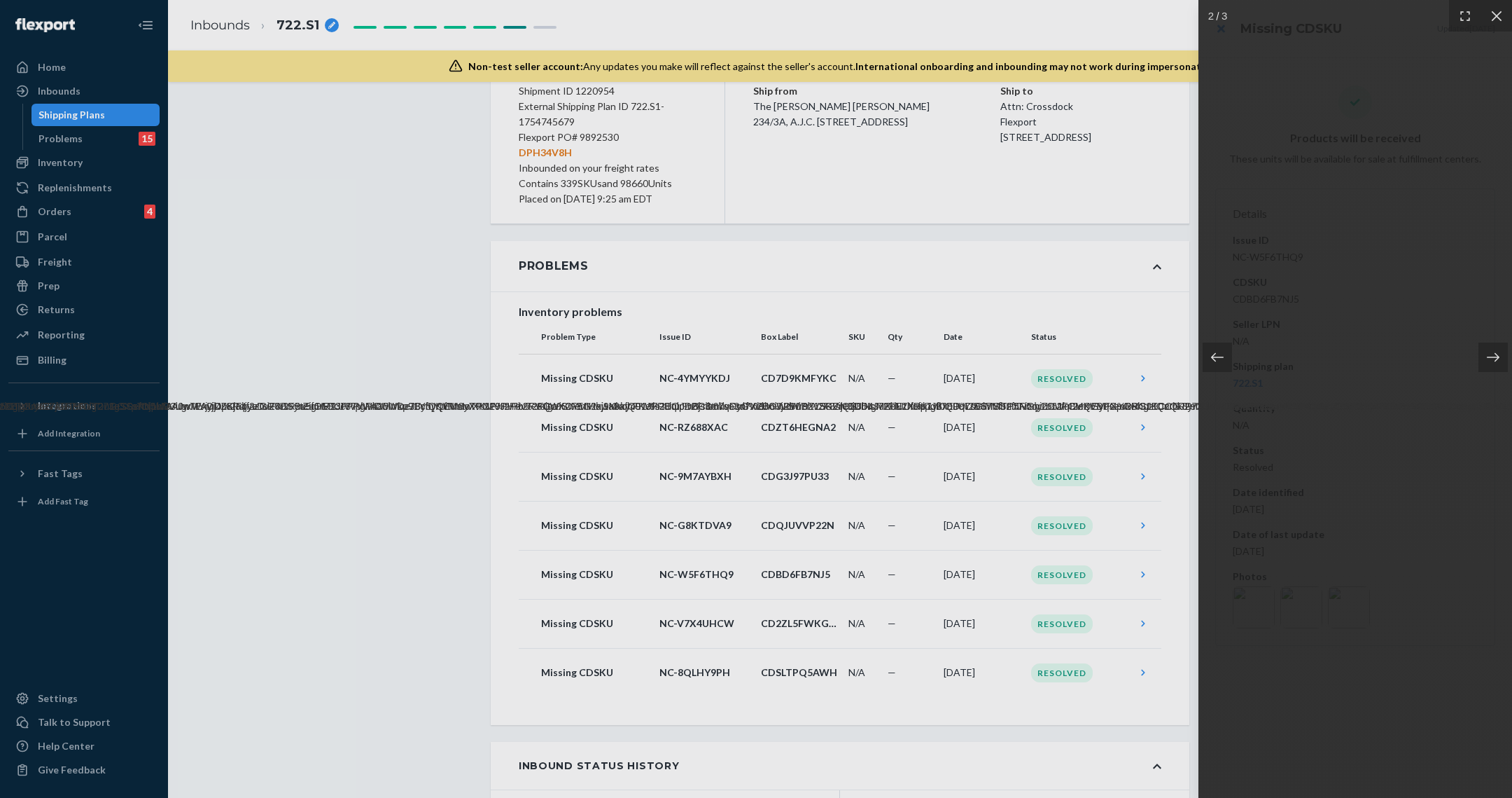
click at [1262, 606] on div at bounding box center [1355, 399] width 314 height 798
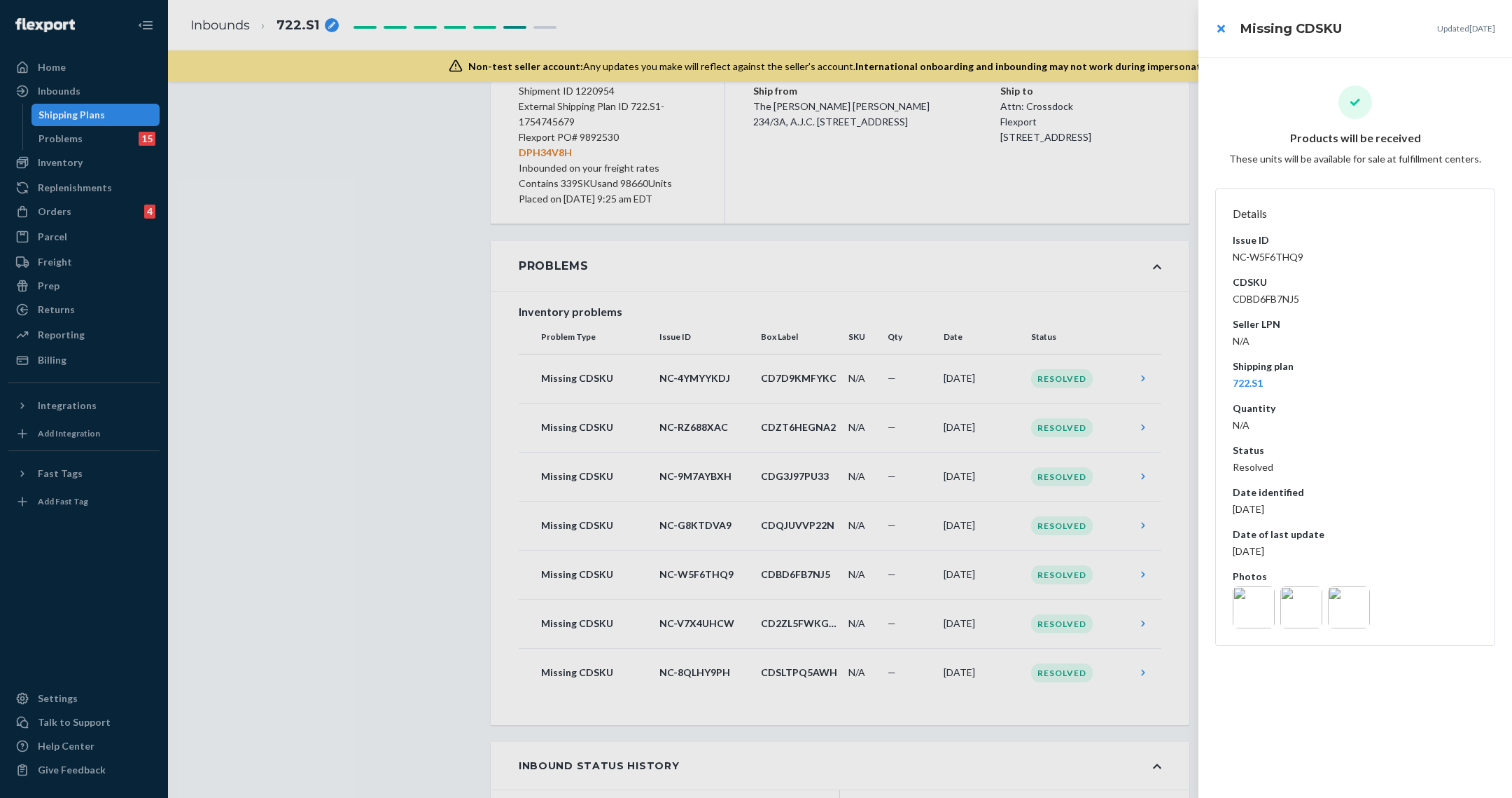
click at [1262, 606] on img at bounding box center [1254, 607] width 42 height 42
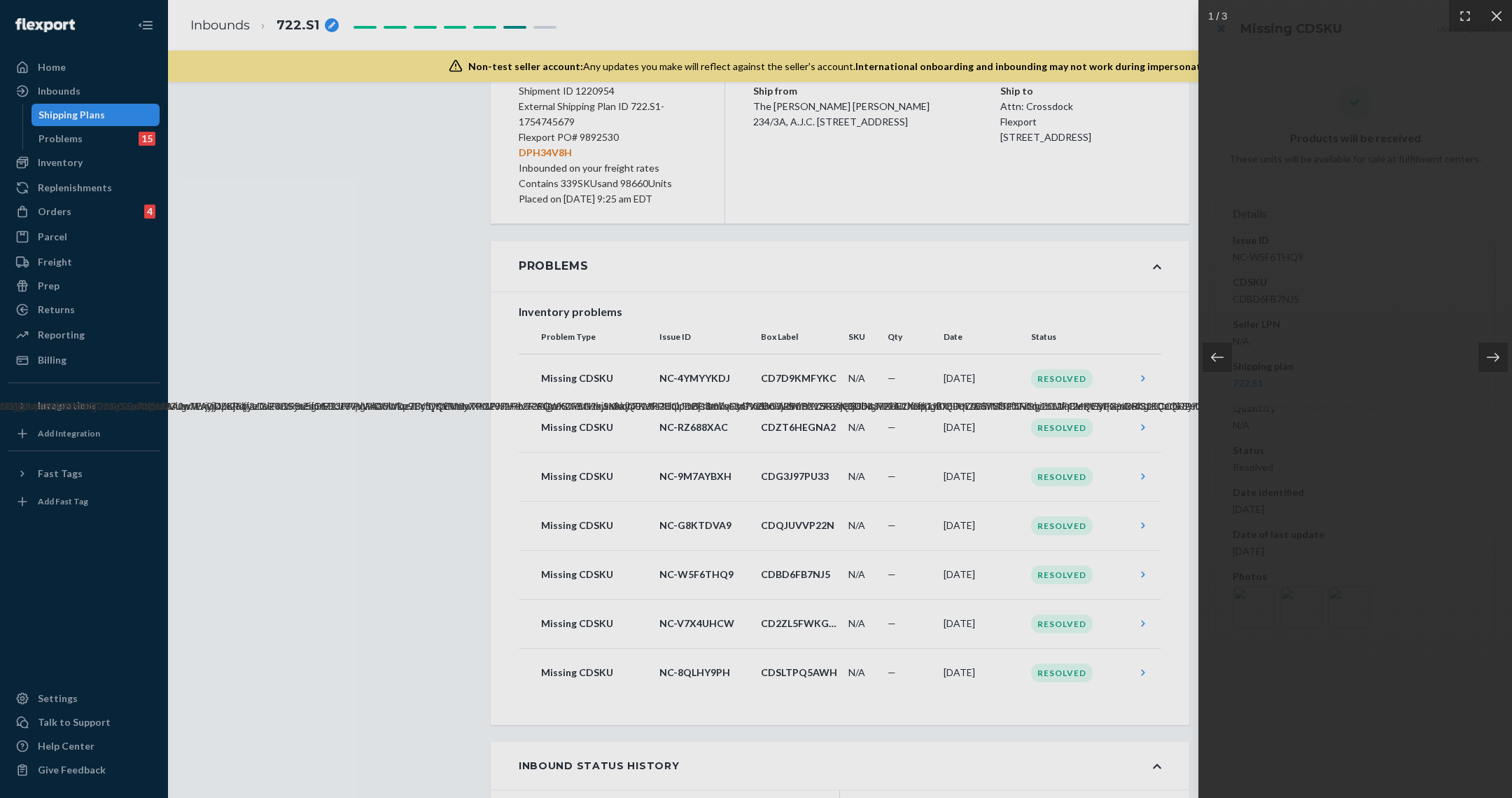
click at [441, 266] on div at bounding box center [756, 399] width 1512 height 798
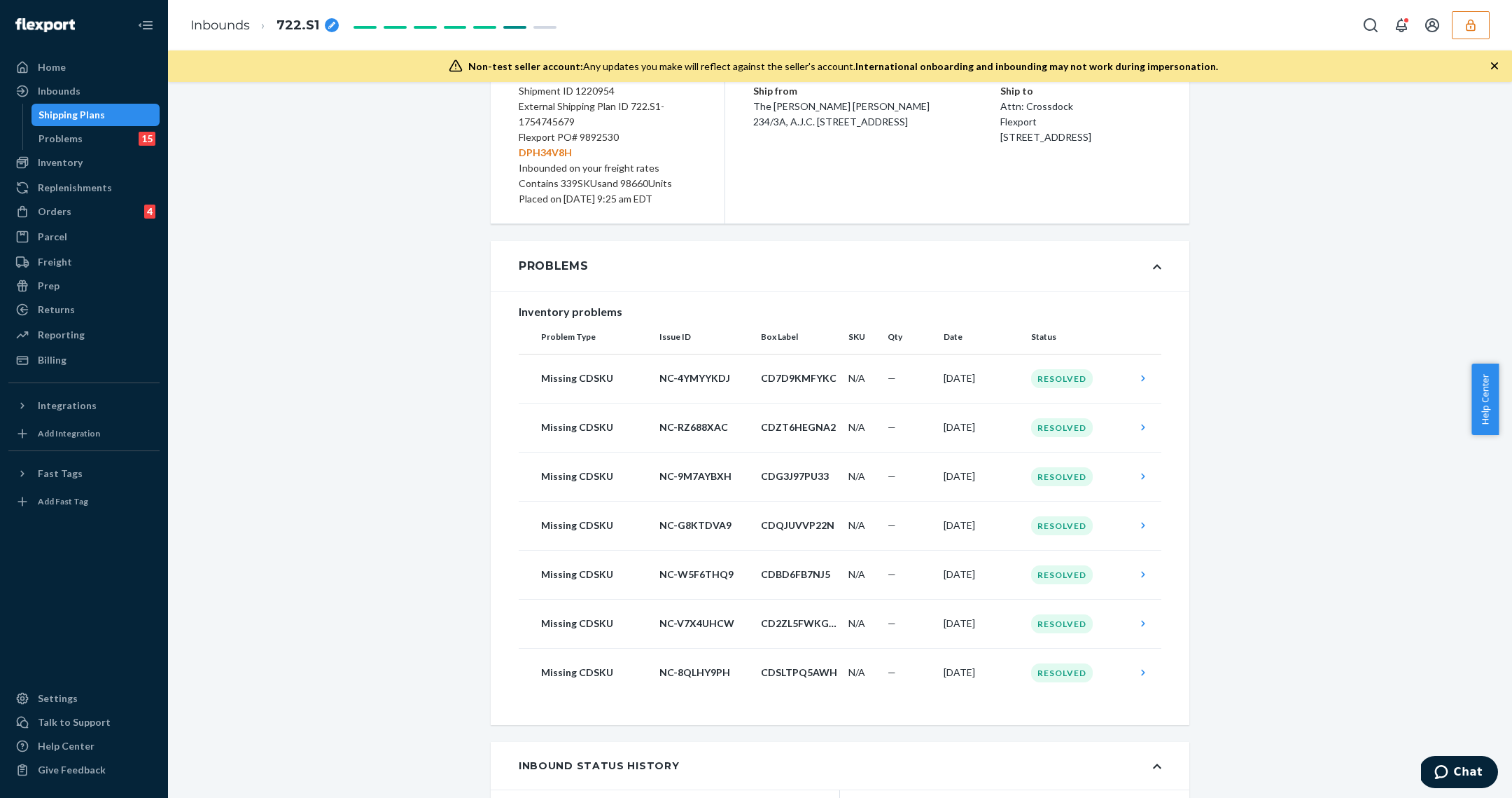
click at [137, 123] on div "Shipping Plans" at bounding box center [95, 114] width 126 height 19
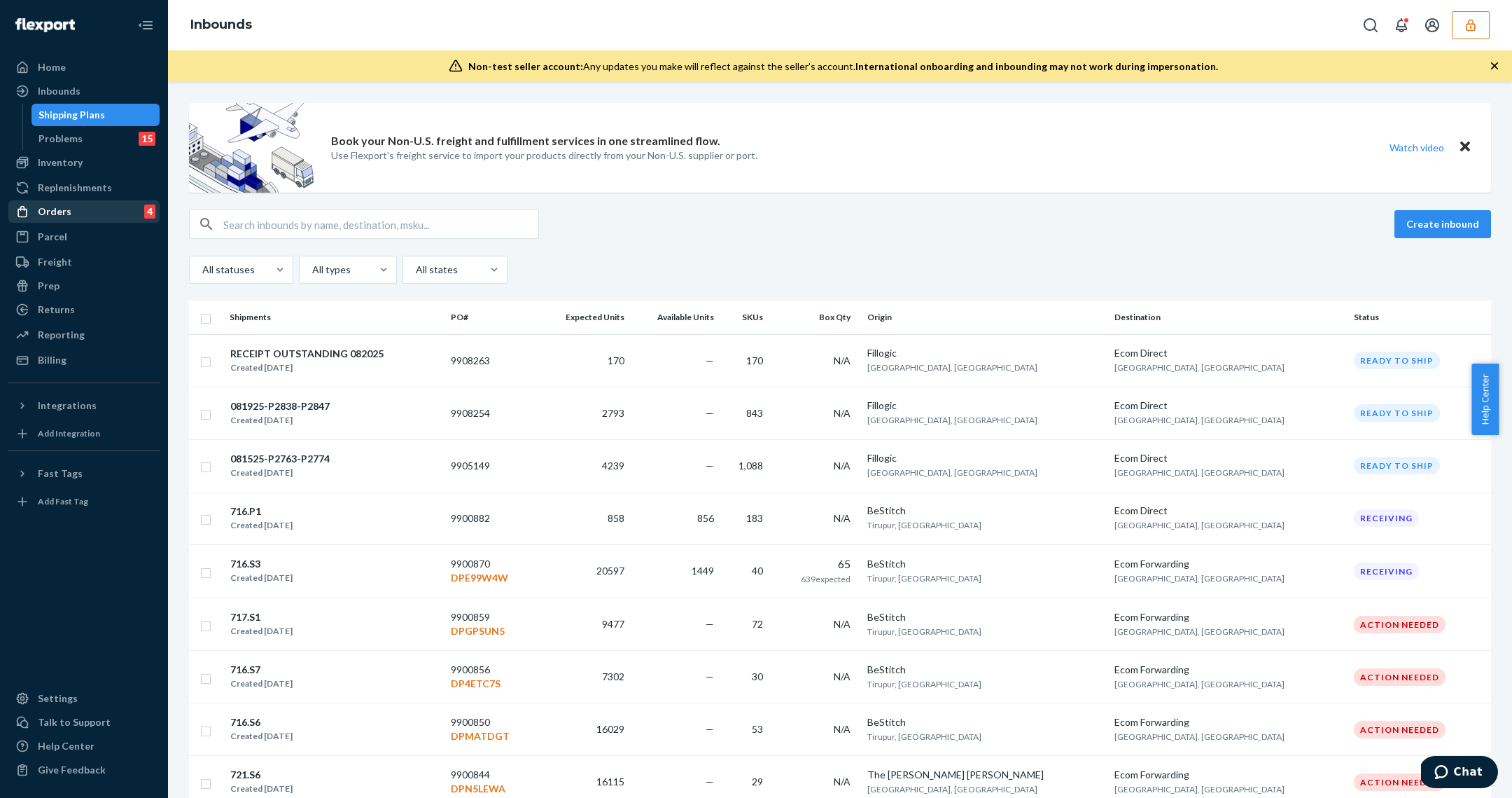
click at [84, 214] on div "Orders 4" at bounding box center [84, 211] width 149 height 19
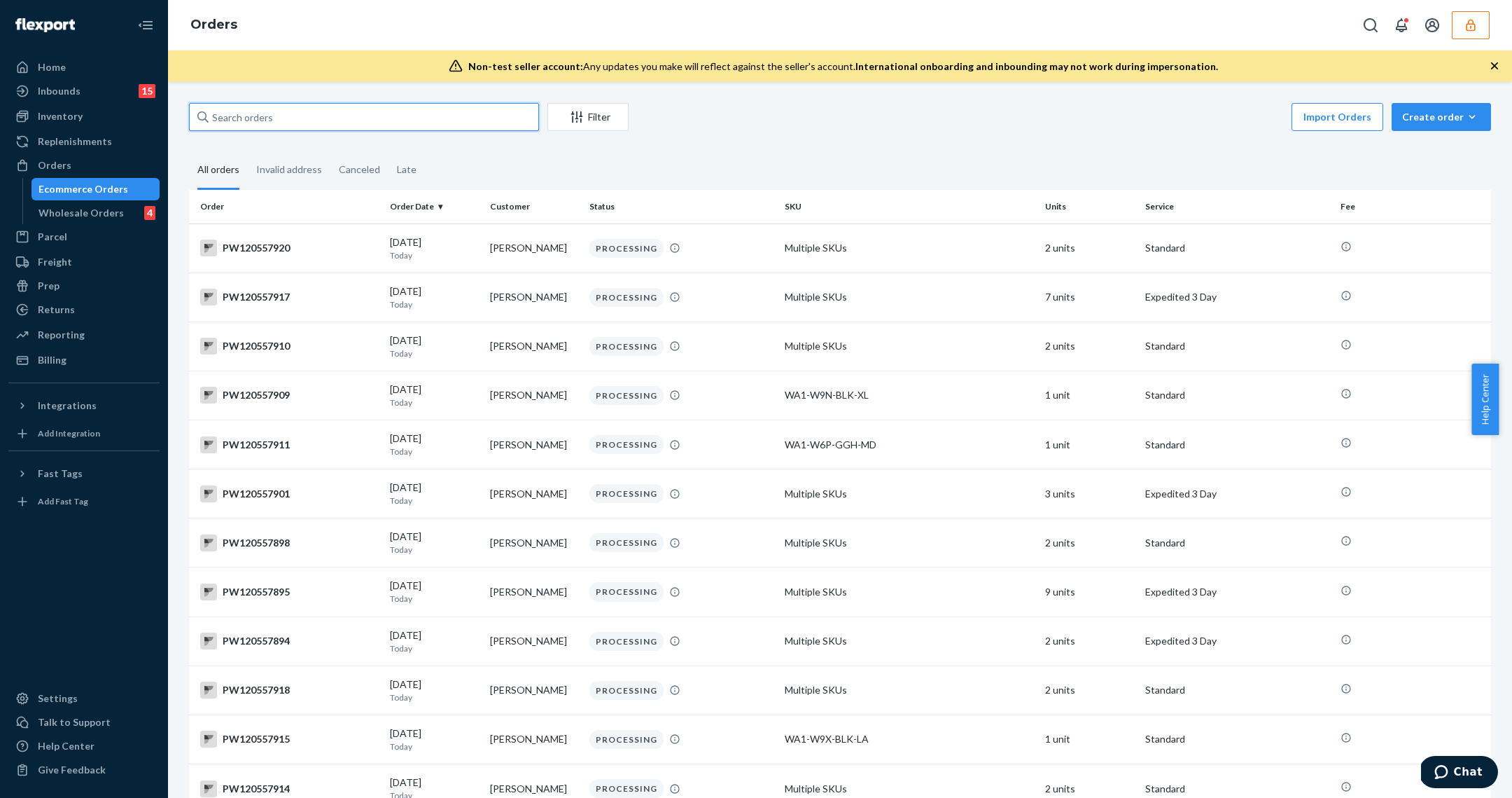
click at [285, 119] on input "text" at bounding box center [364, 117] width 350 height 28
paste input "PW120506017"
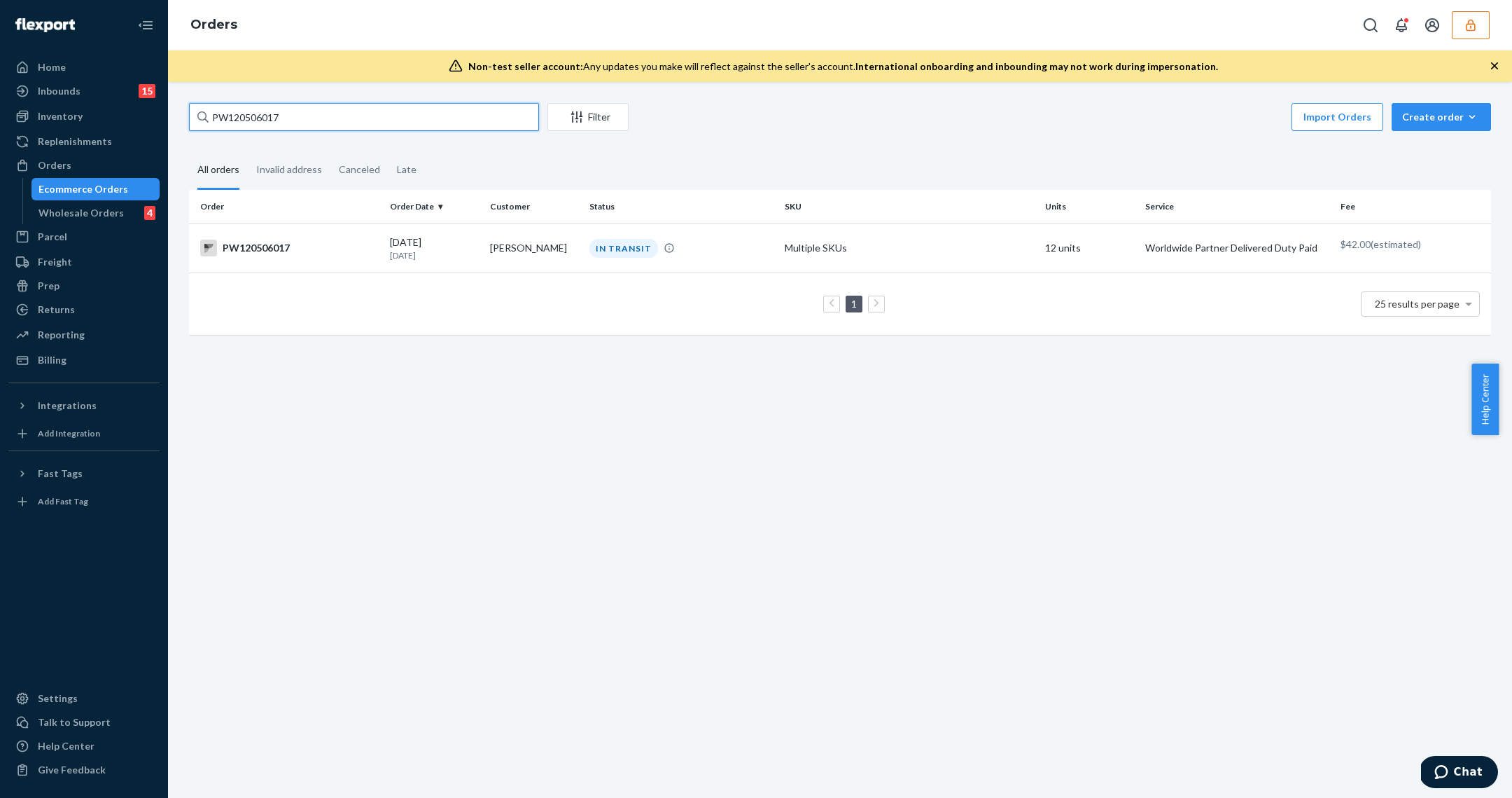
click at [302, 125] on input "PW120506017" at bounding box center [364, 117] width 350 height 28
paste input "42340"
type input "PW120542340"
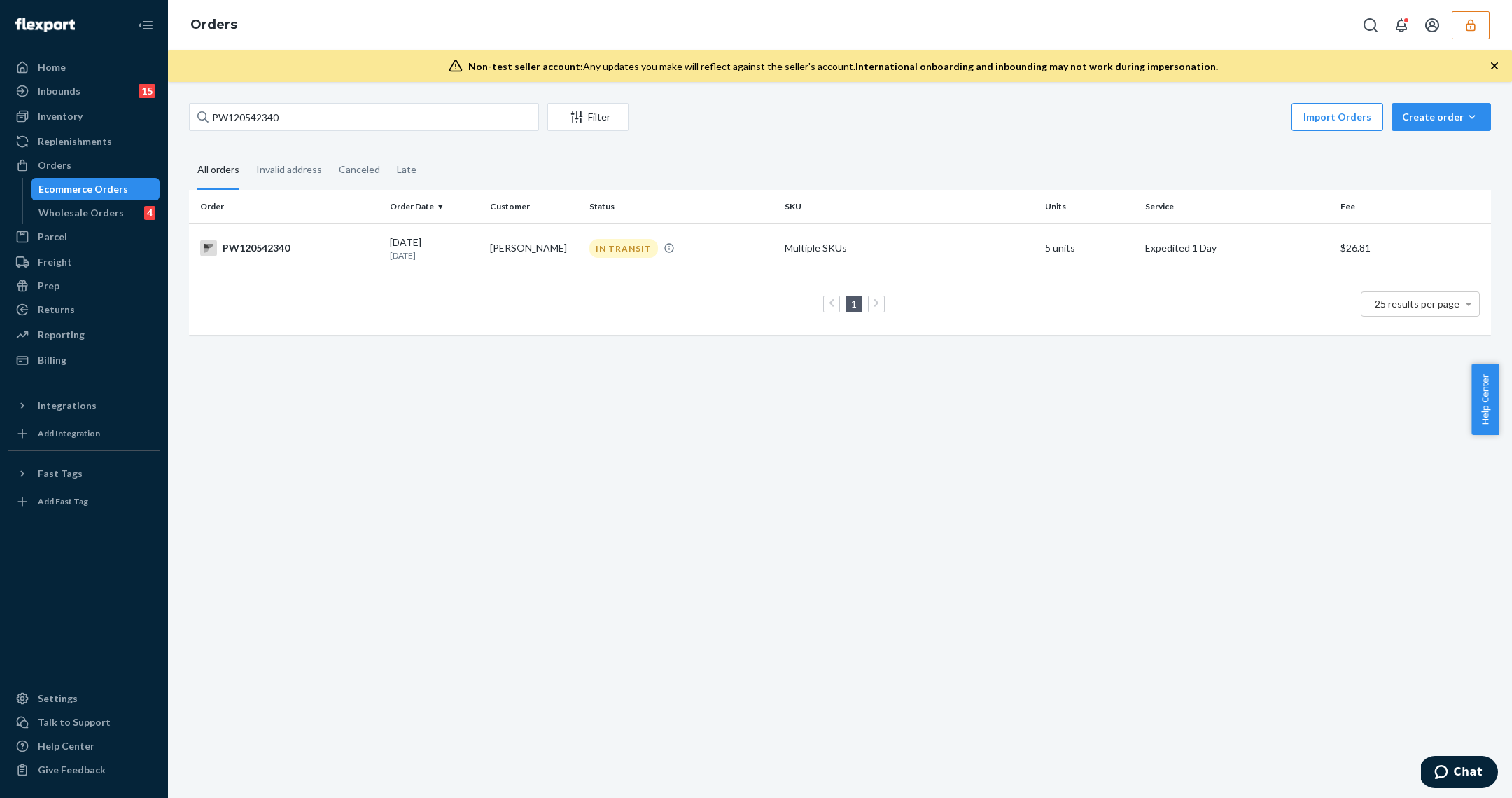
click at [423, 217] on th "Order Date" at bounding box center [434, 207] width 100 height 34
click at [794, 263] on td "Multiple SKUs" at bounding box center [910, 247] width 261 height 49
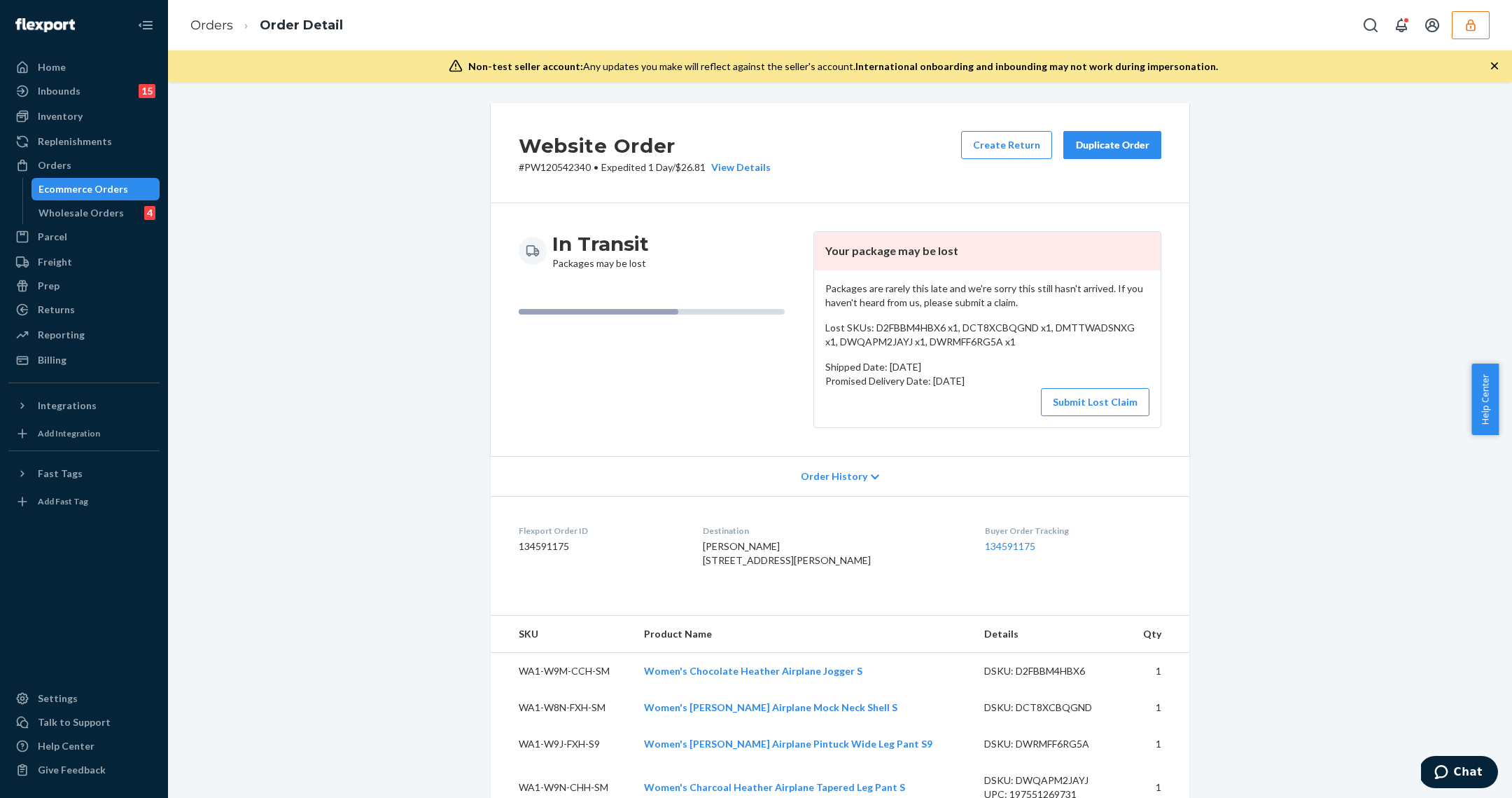
click at [833, 484] on div "Order History" at bounding box center [840, 475] width 699 height 39
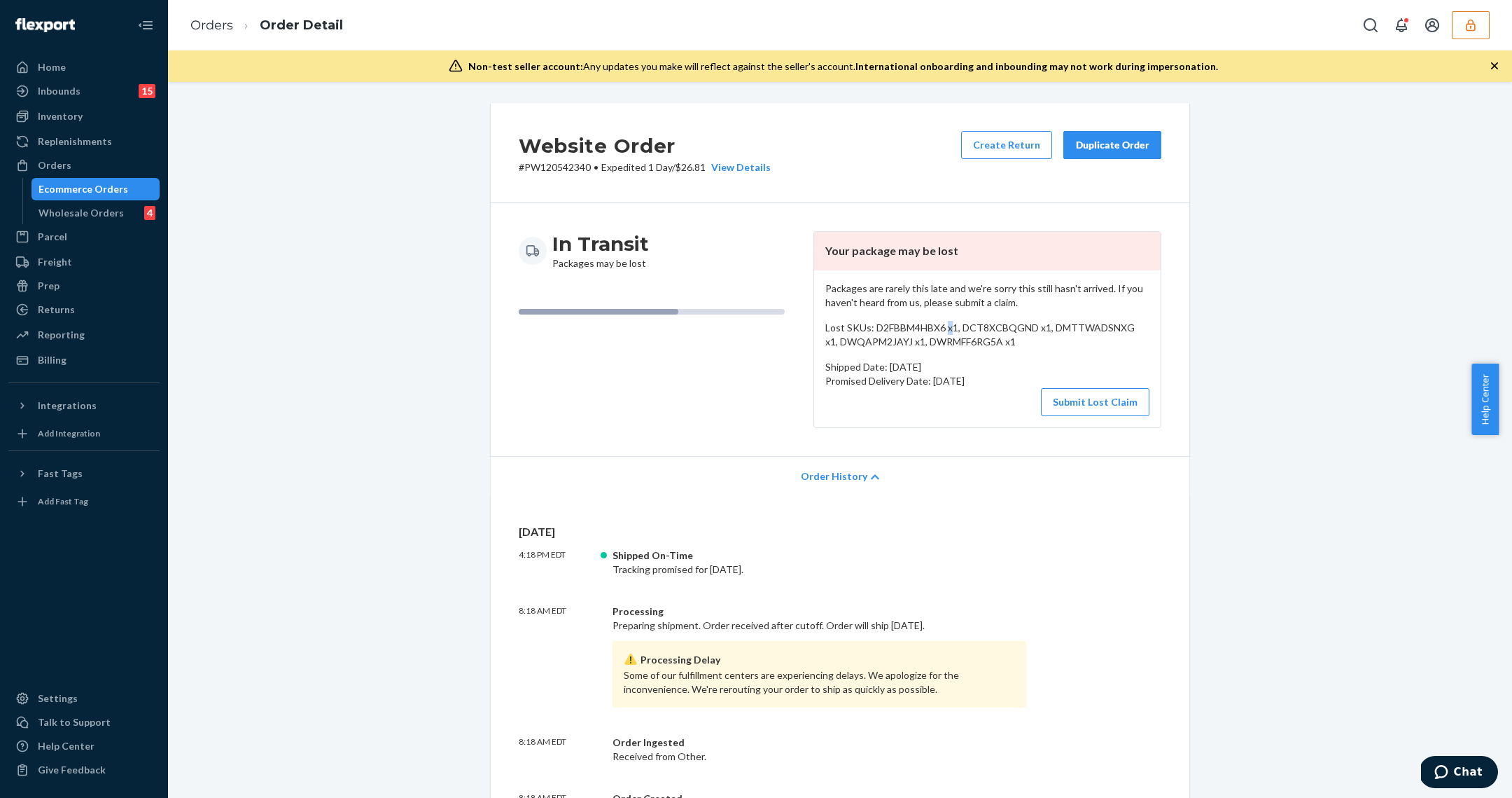
drag, startPoint x: 942, startPoint y: 329, endPoint x: 949, endPoint y: 329, distance: 7.0
click at [947, 329] on p "Lost SKUs: D2FBBM4HBX6 x1, DCT8XCBQGND x1, DMTTWADSNXG x1, DWQAPM2JAYJ x1, DWRM…" at bounding box center [987, 334] width 324 height 28
drag, startPoint x: 1234, startPoint y: 329, endPoint x: 1251, endPoint y: 317, distance: 20.8
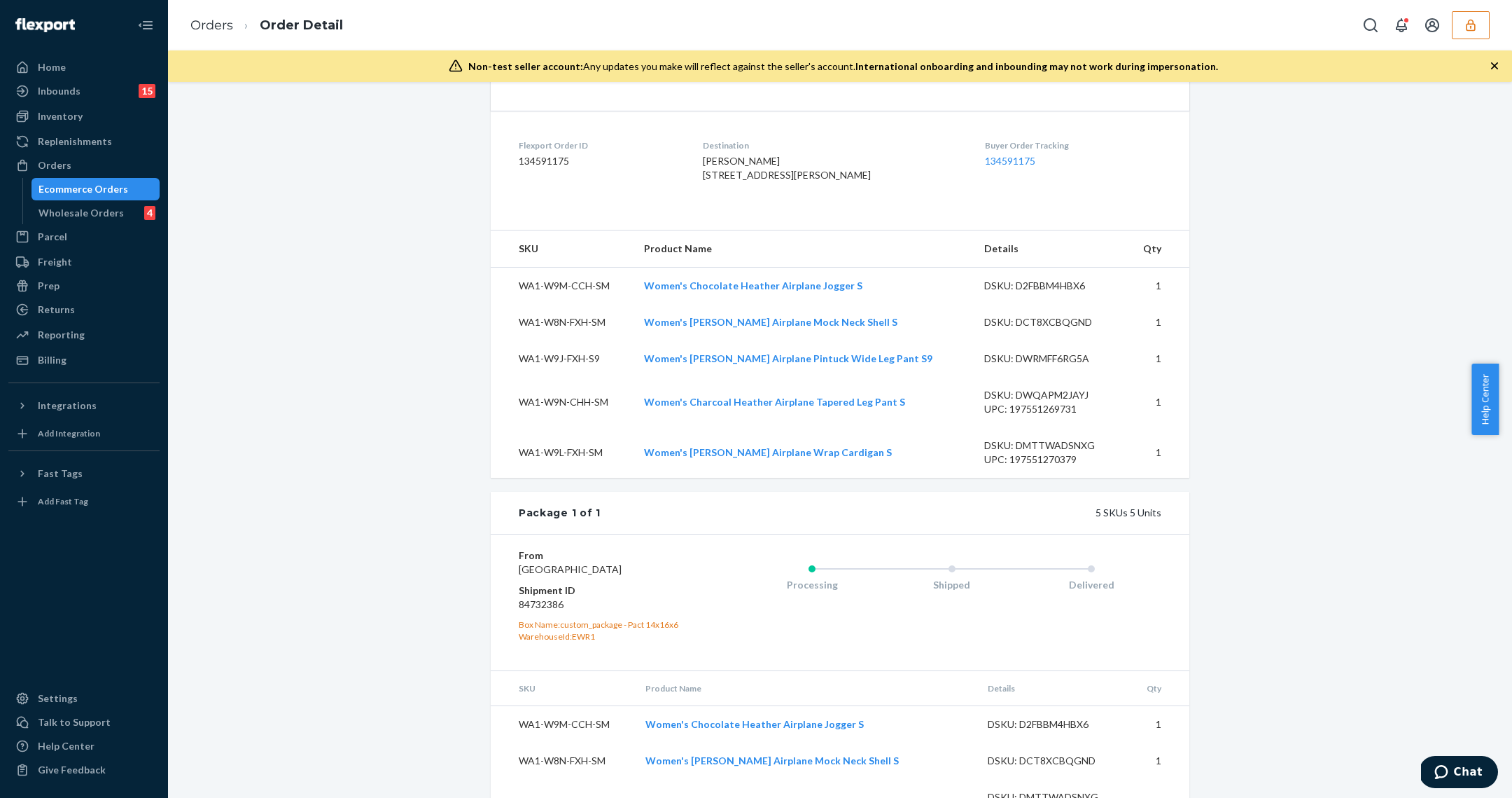
scroll to position [317, 0]
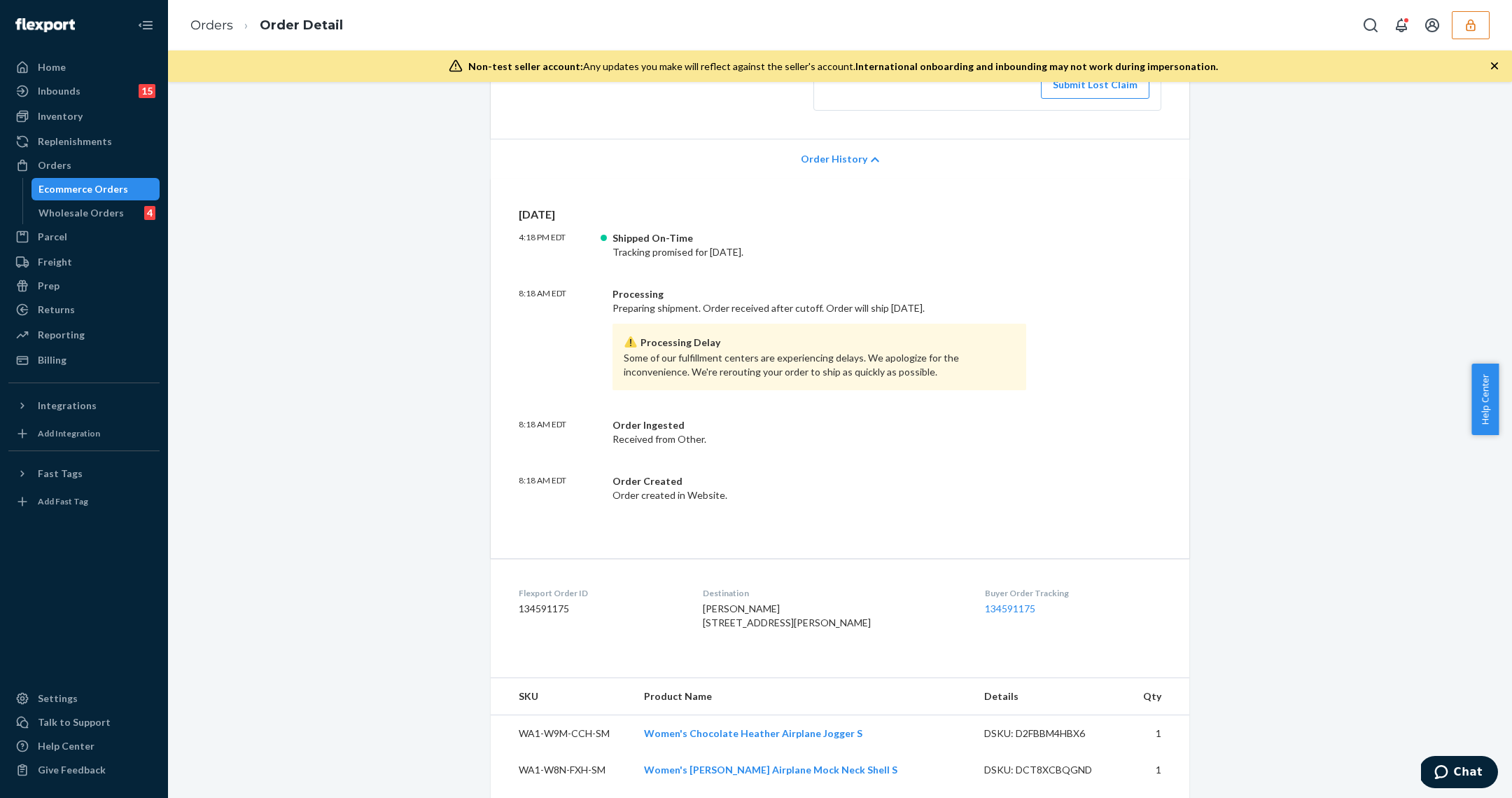
click at [66, 191] on div "Ecommerce Orders" at bounding box center [84, 188] width 90 height 14
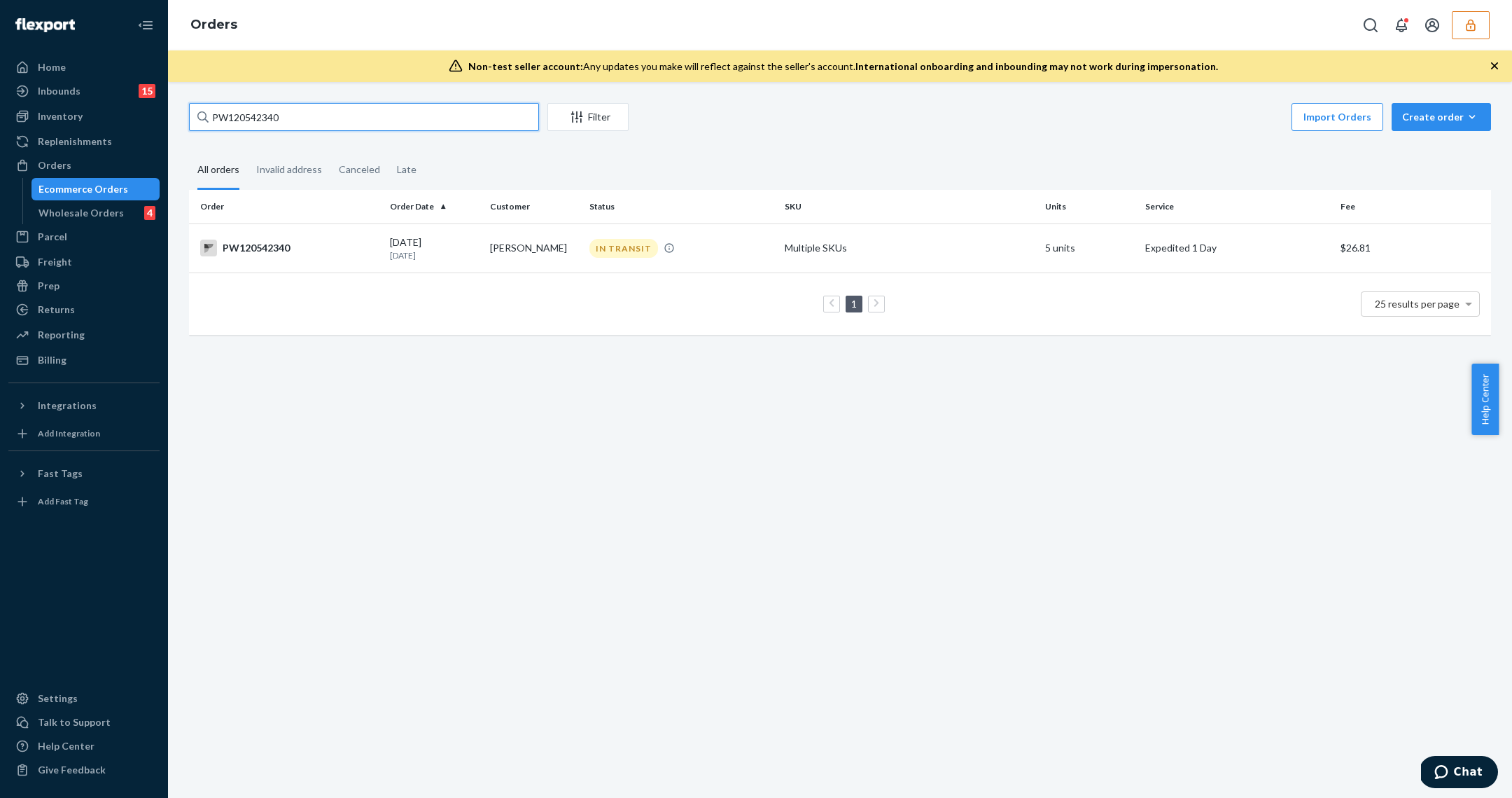
click at [351, 115] on input "PW120542340" at bounding box center [364, 117] width 350 height 28
paste input "9797"
type input "PW120549797"
click at [512, 242] on td "[PERSON_NAME]" at bounding box center [534, 247] width 100 height 49
